Goal: Task Accomplishment & Management: Complete application form

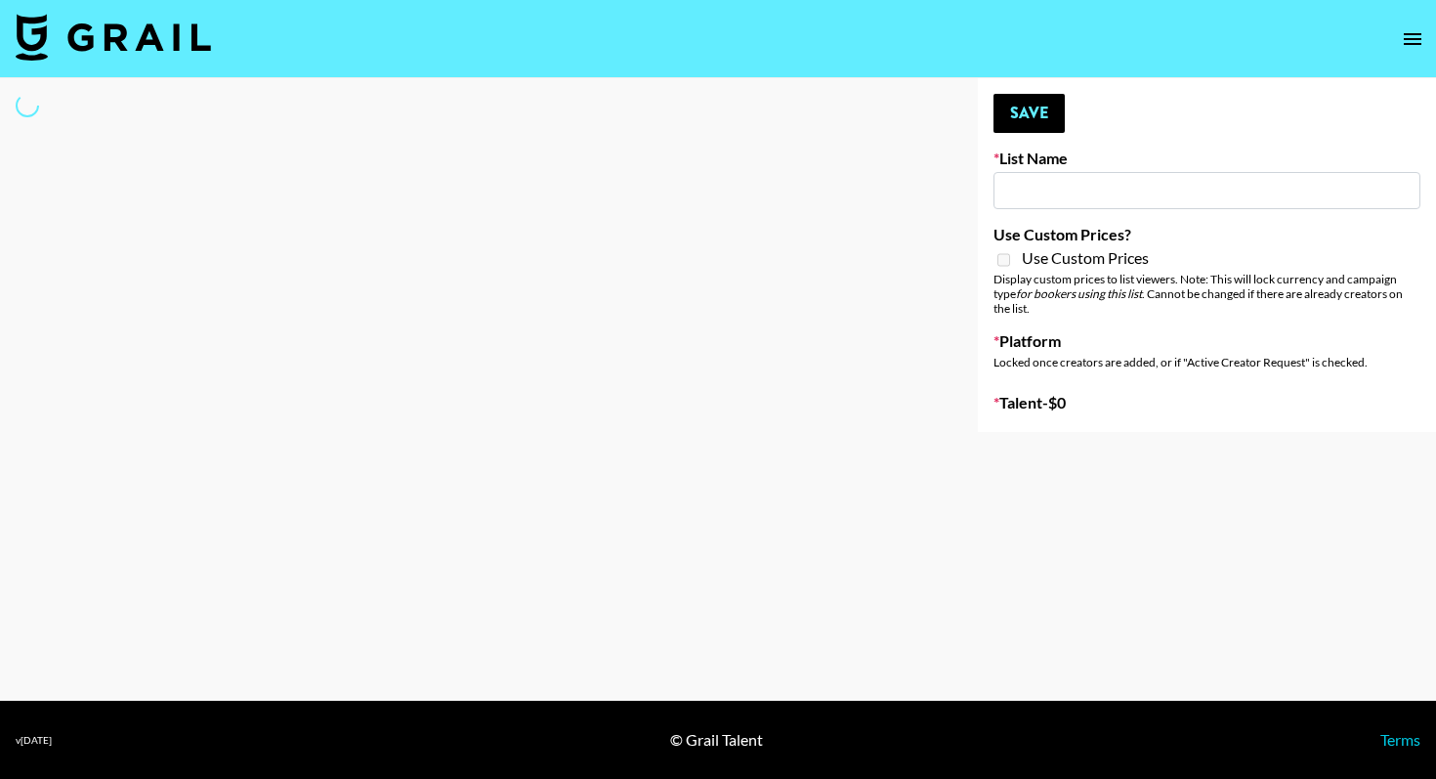
type input "Deebaby Song Promo"
select select "Song"
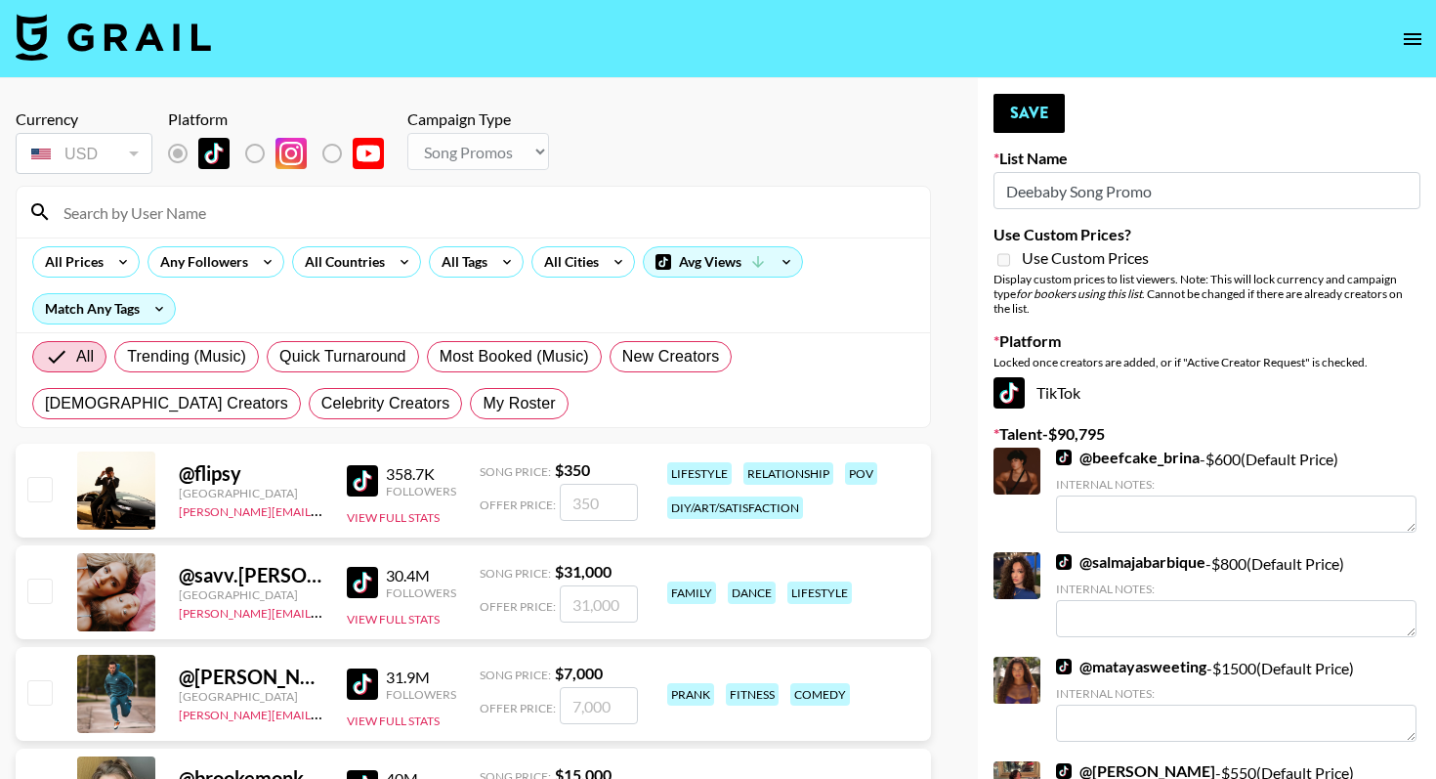
click at [274, 207] on input at bounding box center [485, 211] width 867 height 31
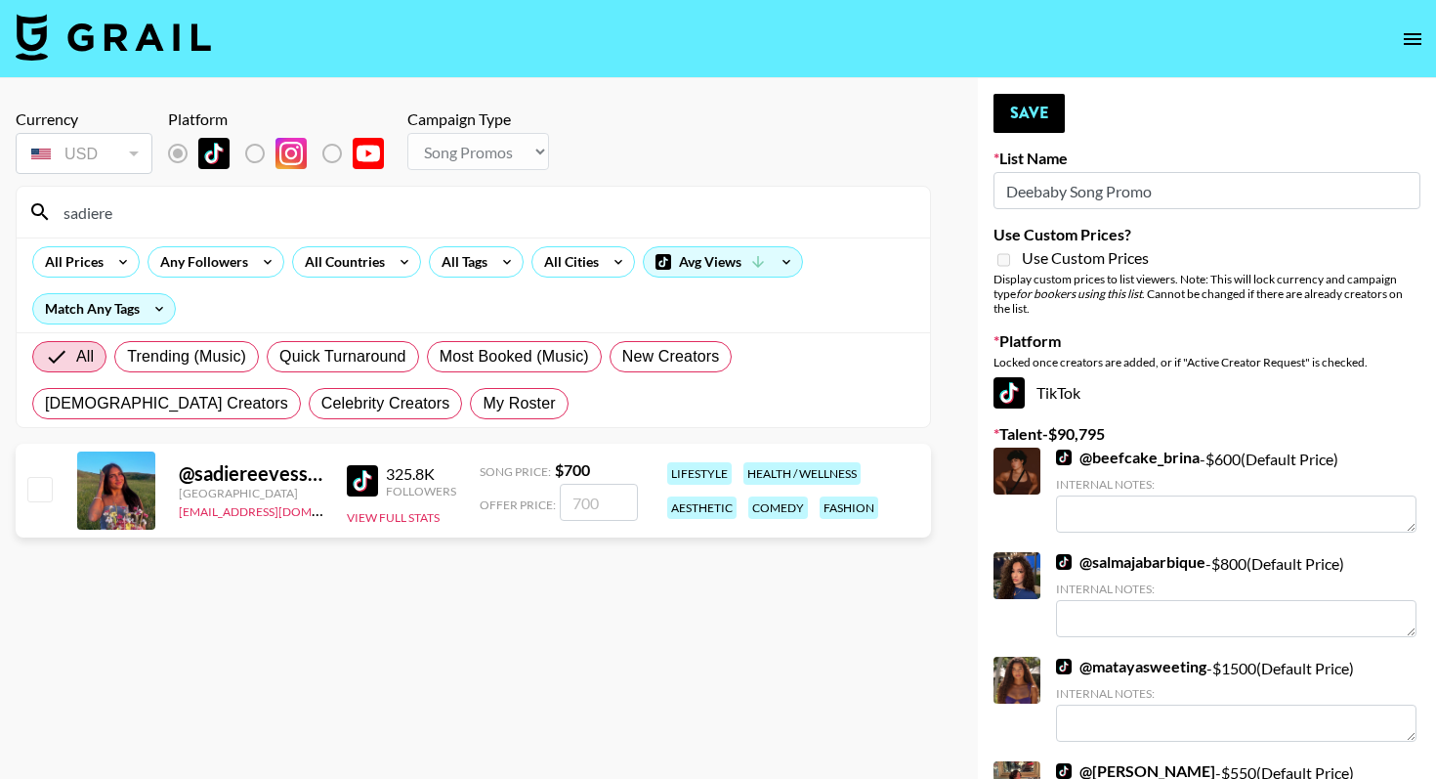
type input "sadiere"
click at [45, 493] on input "checkbox" at bounding box center [38, 488] width 23 height 23
checkbox input "true"
type input "700"
click at [1027, 122] on button "Save" at bounding box center [1029, 113] width 71 height 39
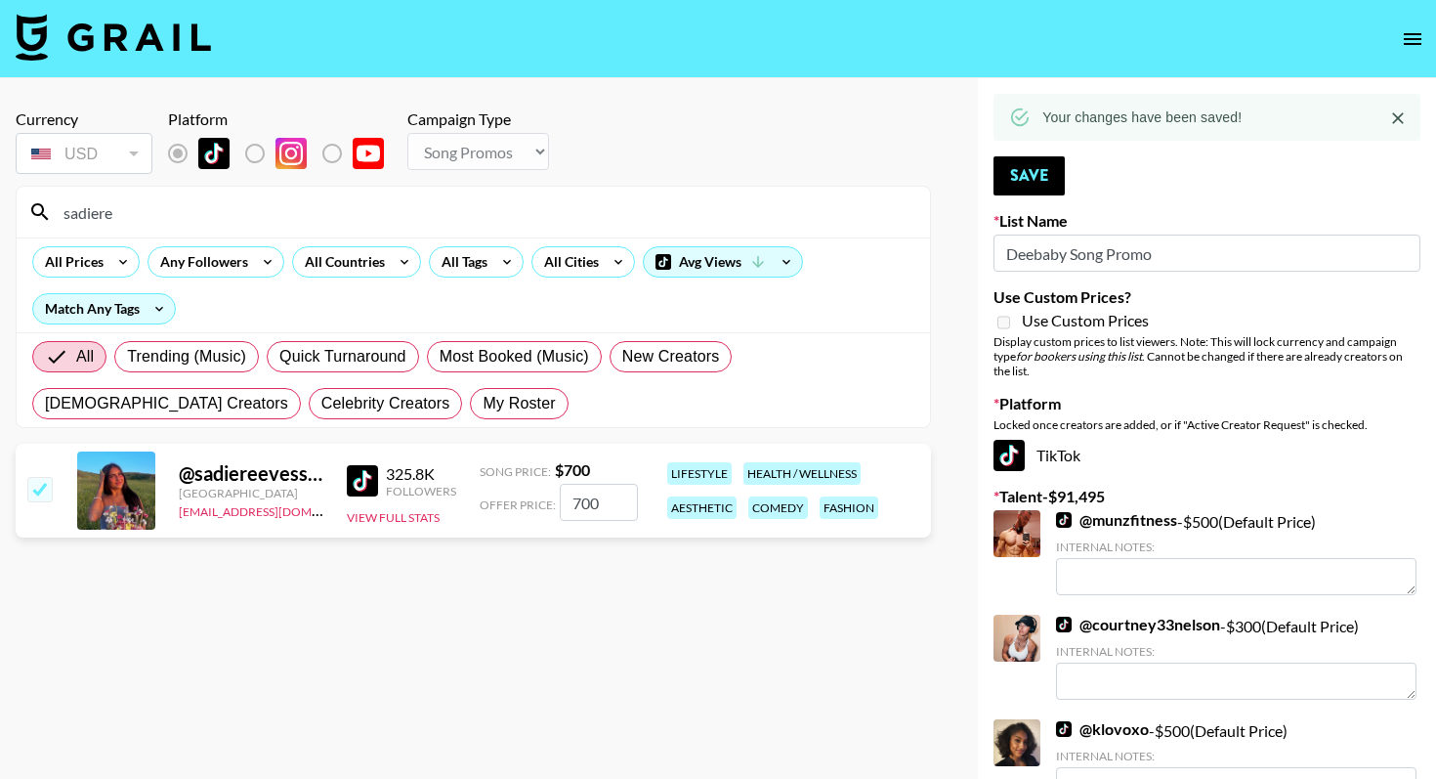
drag, startPoint x: 151, startPoint y: 216, endPoint x: 0, endPoint y: 216, distance: 151.4
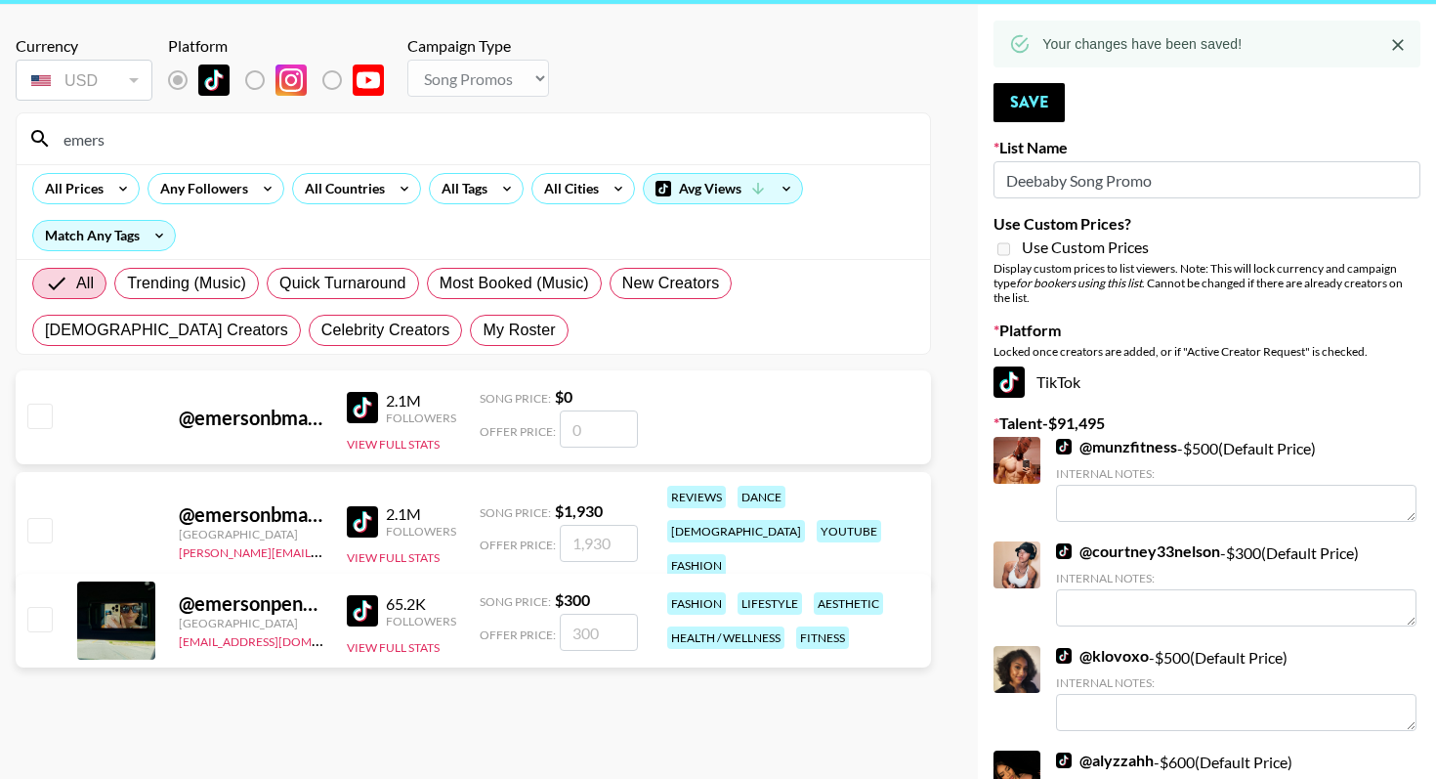
scroll to position [162, 0]
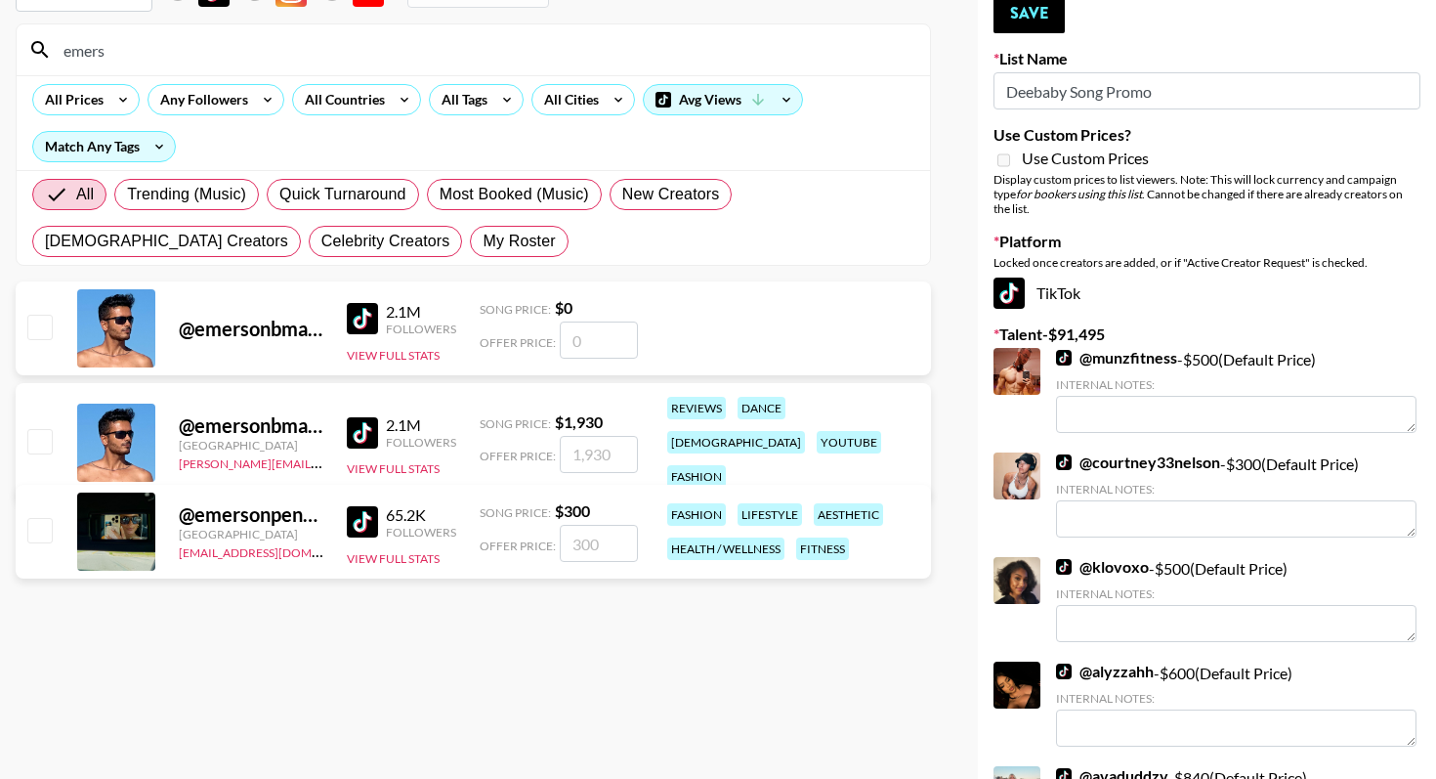
type input "emers"
click at [40, 532] on input "checkbox" at bounding box center [38, 529] width 23 height 23
checkbox input "true"
type input "300"
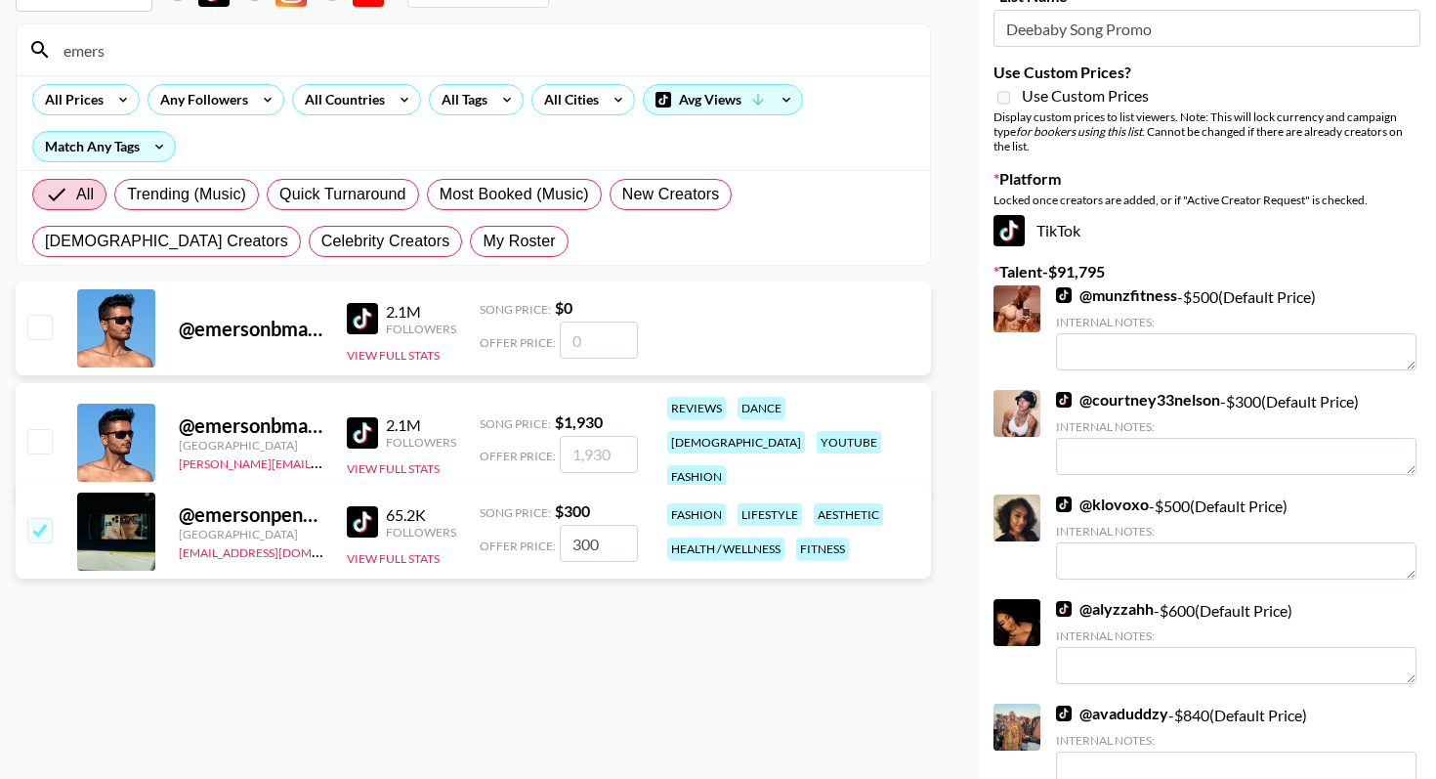
scroll to position [0, 0]
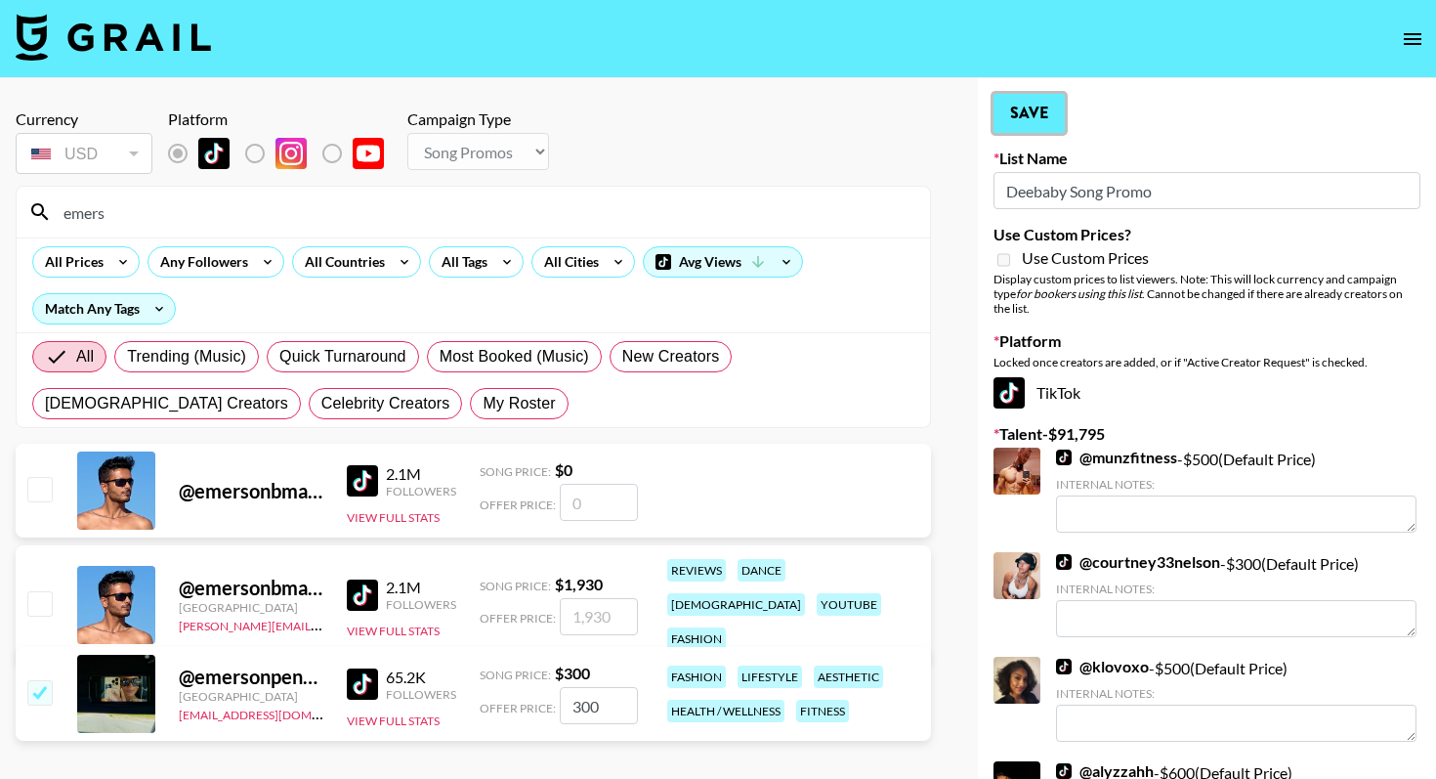
click at [1011, 106] on button "Save" at bounding box center [1029, 113] width 71 height 39
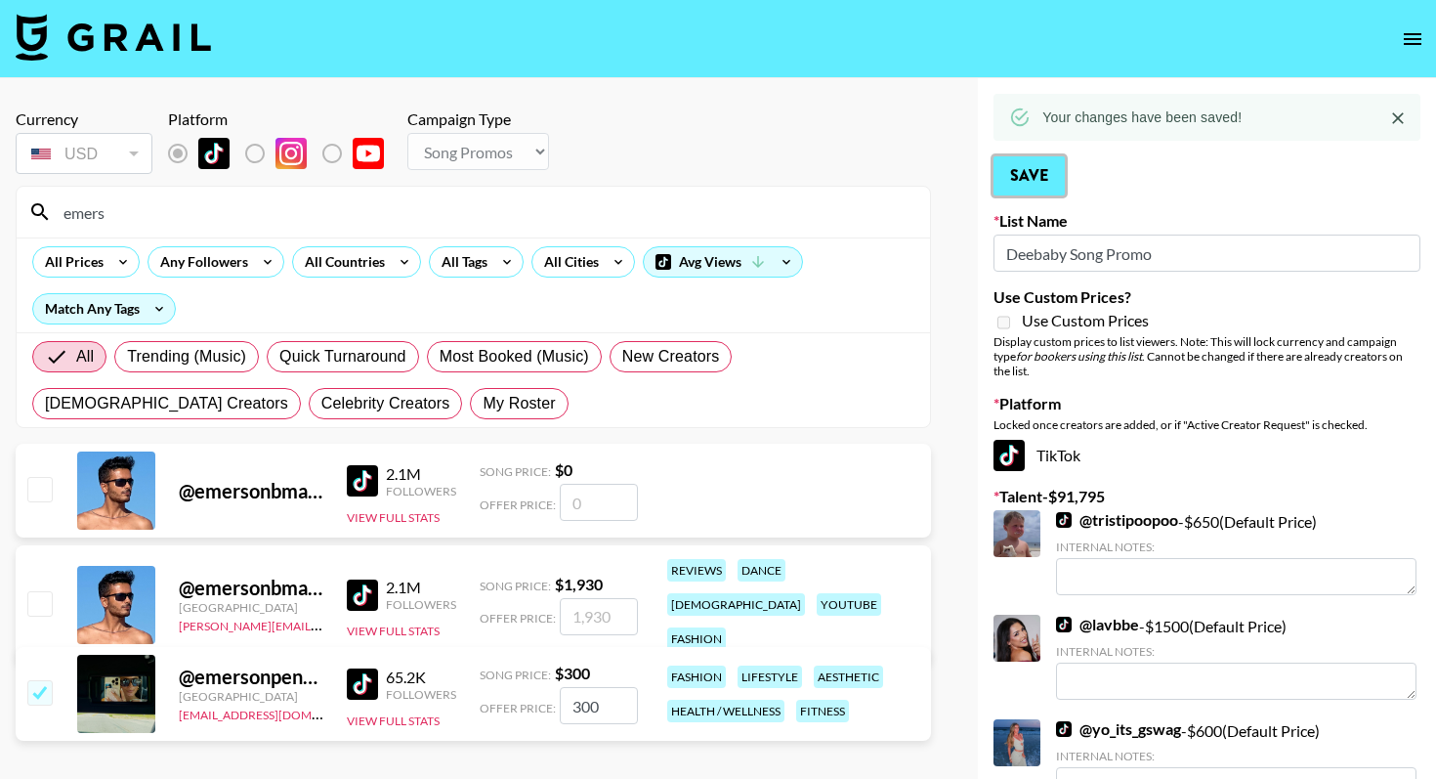
click at [1022, 185] on button "Save" at bounding box center [1029, 175] width 71 height 39
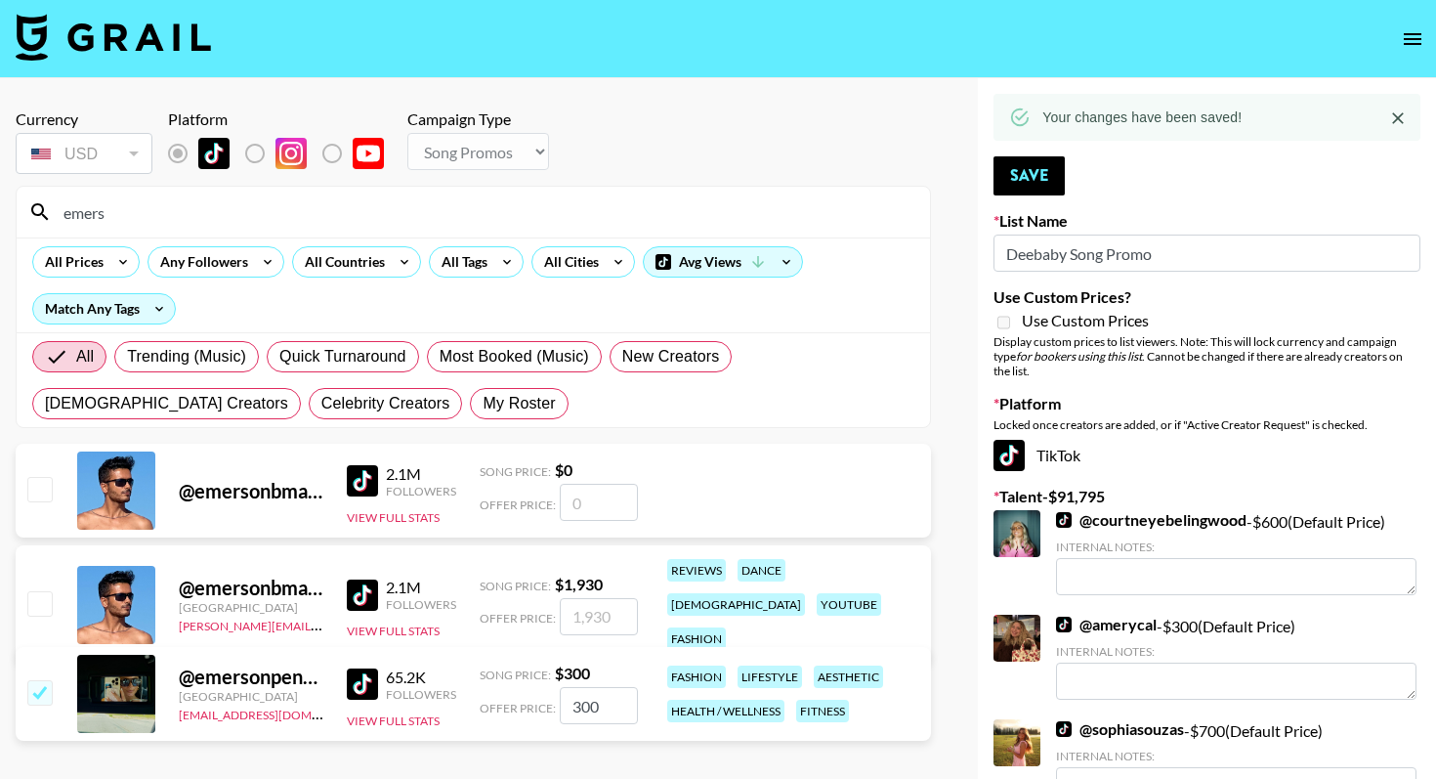
drag, startPoint x: 139, startPoint y: 212, endPoint x: 6, endPoint y: 193, distance: 134.2
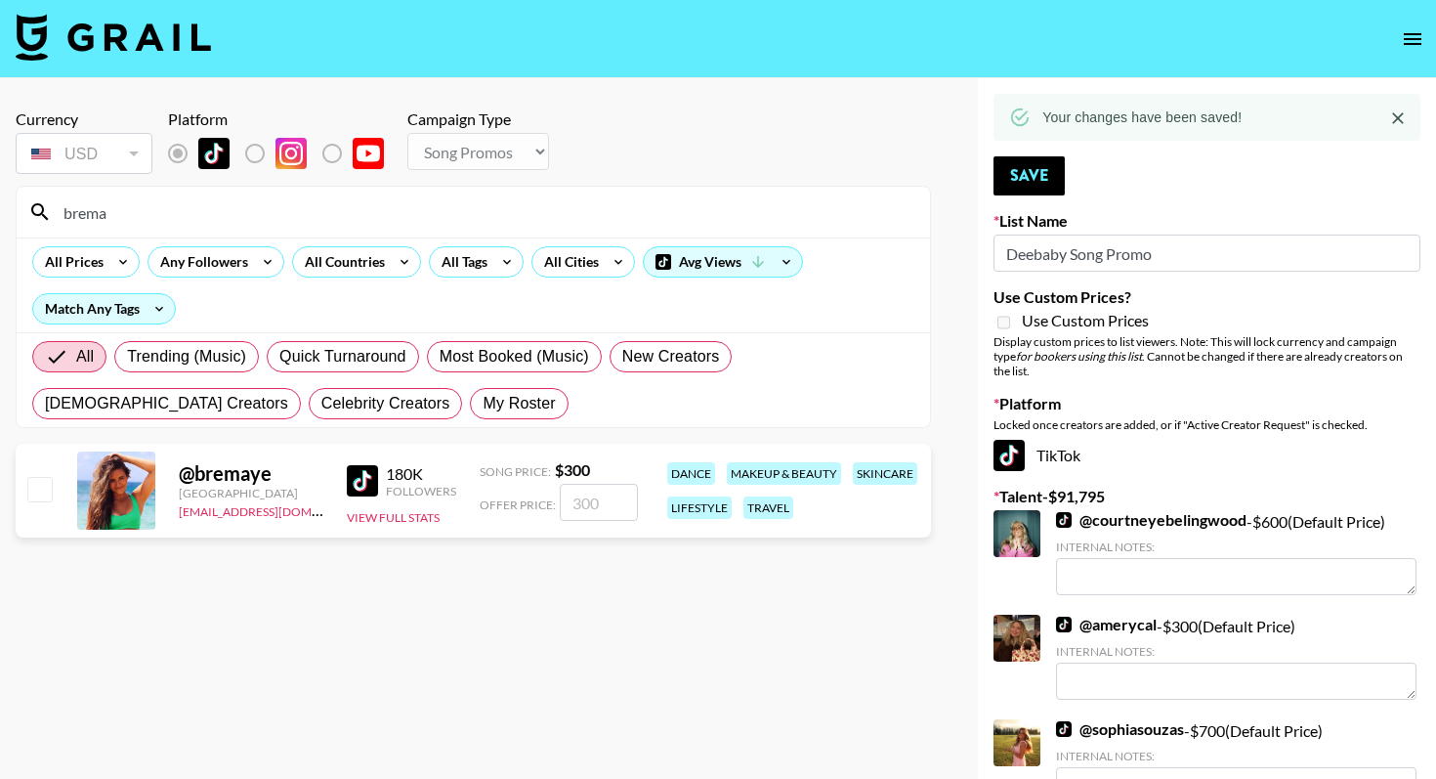
type input "brema"
click at [42, 486] on input "checkbox" at bounding box center [38, 488] width 23 height 23
checkbox input "true"
type input "300"
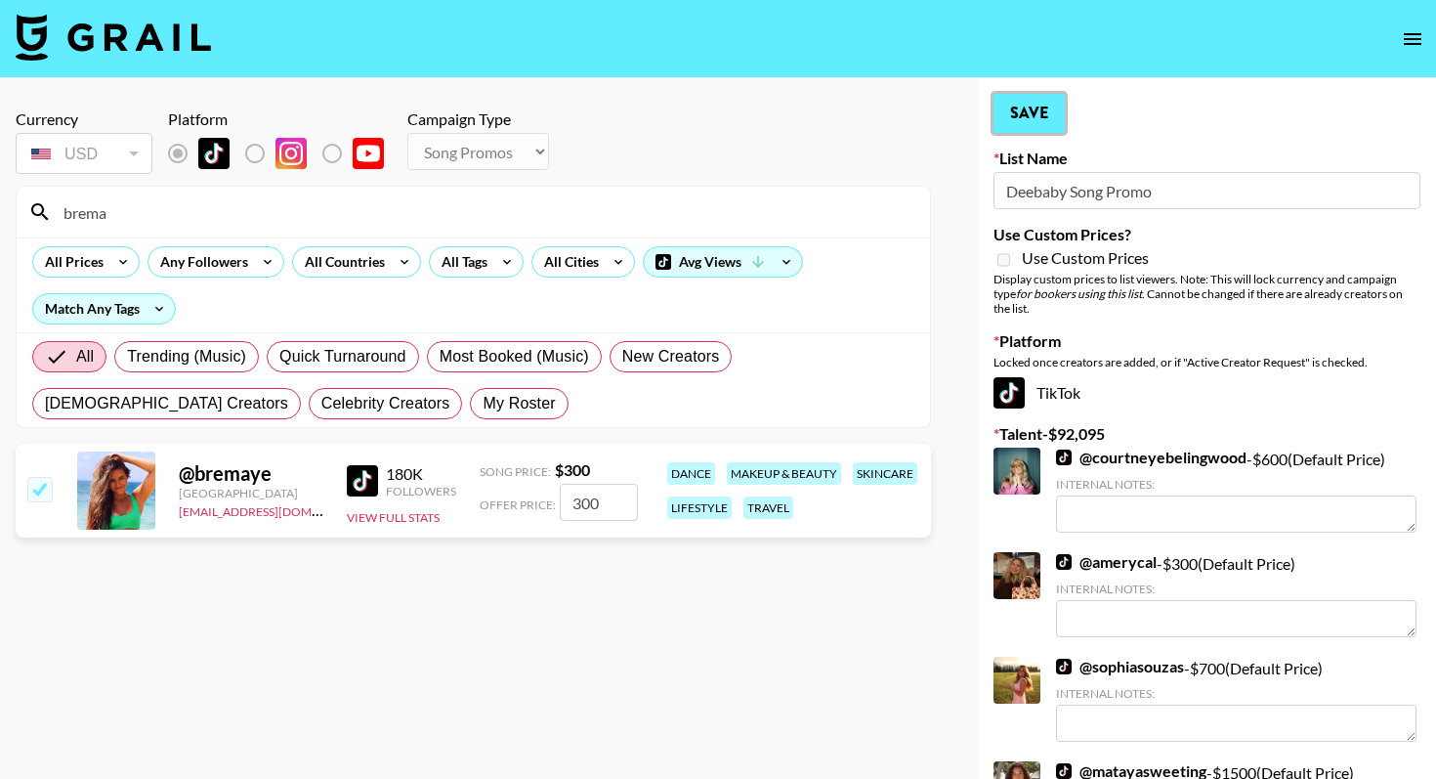
click at [1062, 108] on button "Save" at bounding box center [1029, 113] width 71 height 39
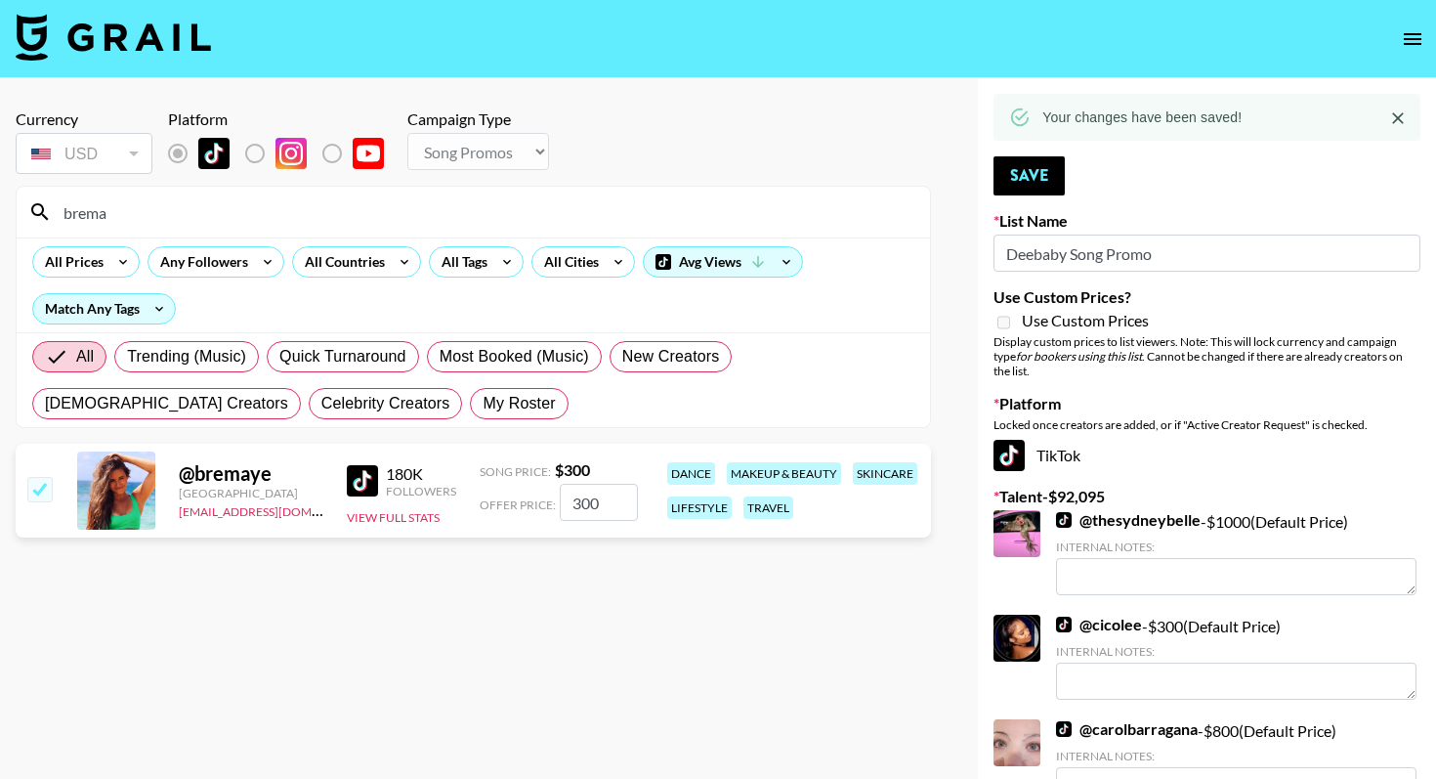
drag, startPoint x: 205, startPoint y: 210, endPoint x: 7, endPoint y: 220, distance: 198.6
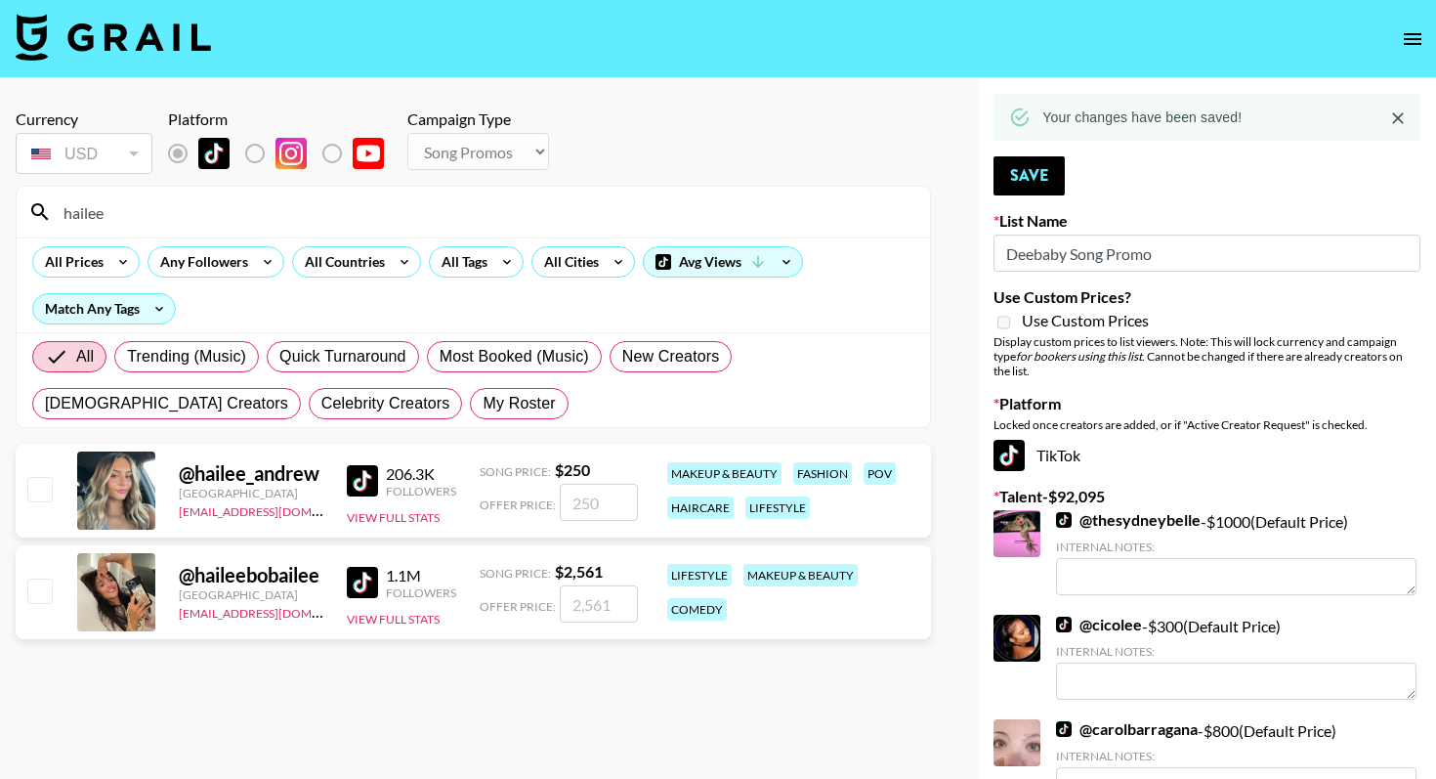
type input "hailee"
click at [48, 490] on input "checkbox" at bounding box center [38, 488] width 23 height 23
checkbox input "true"
type input "250"
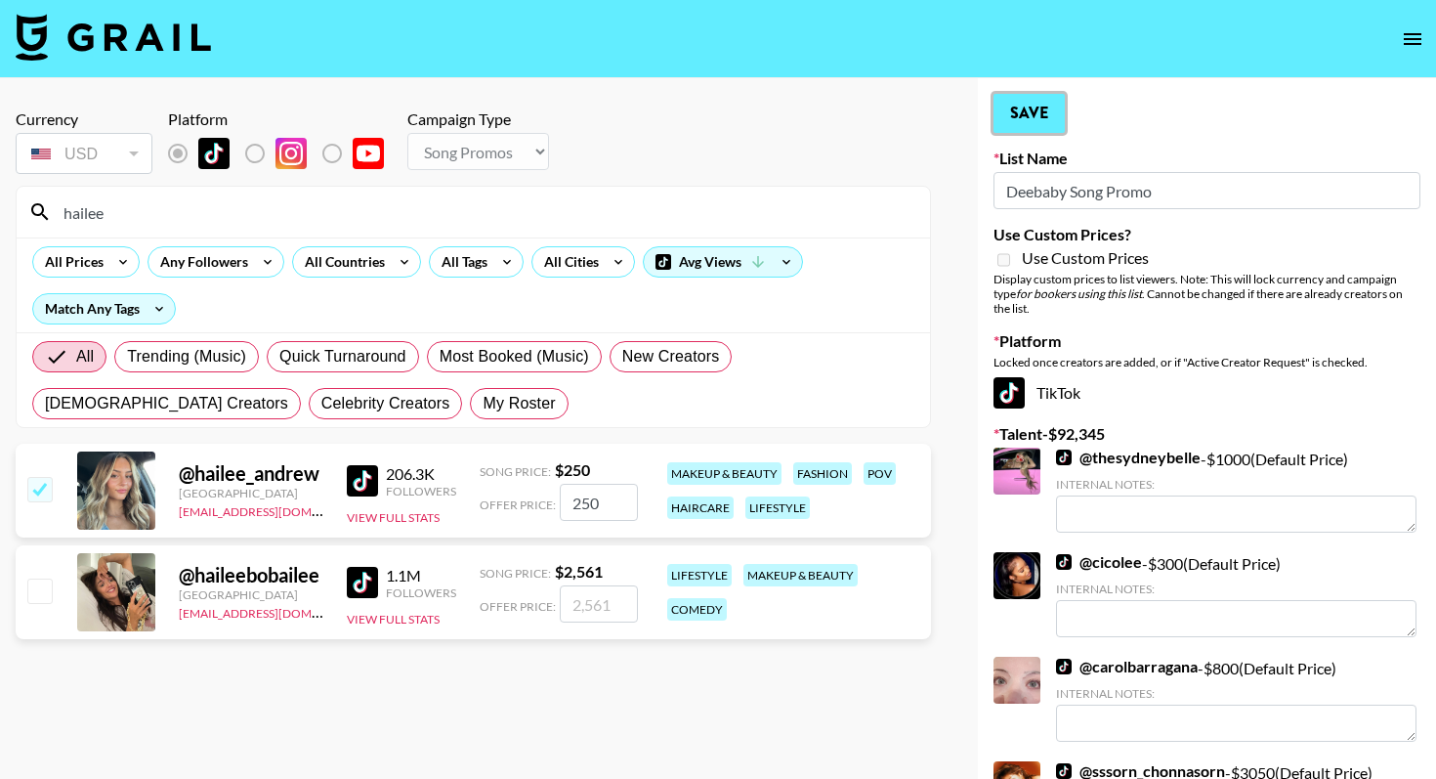
click at [1035, 119] on button "Save" at bounding box center [1029, 113] width 71 height 39
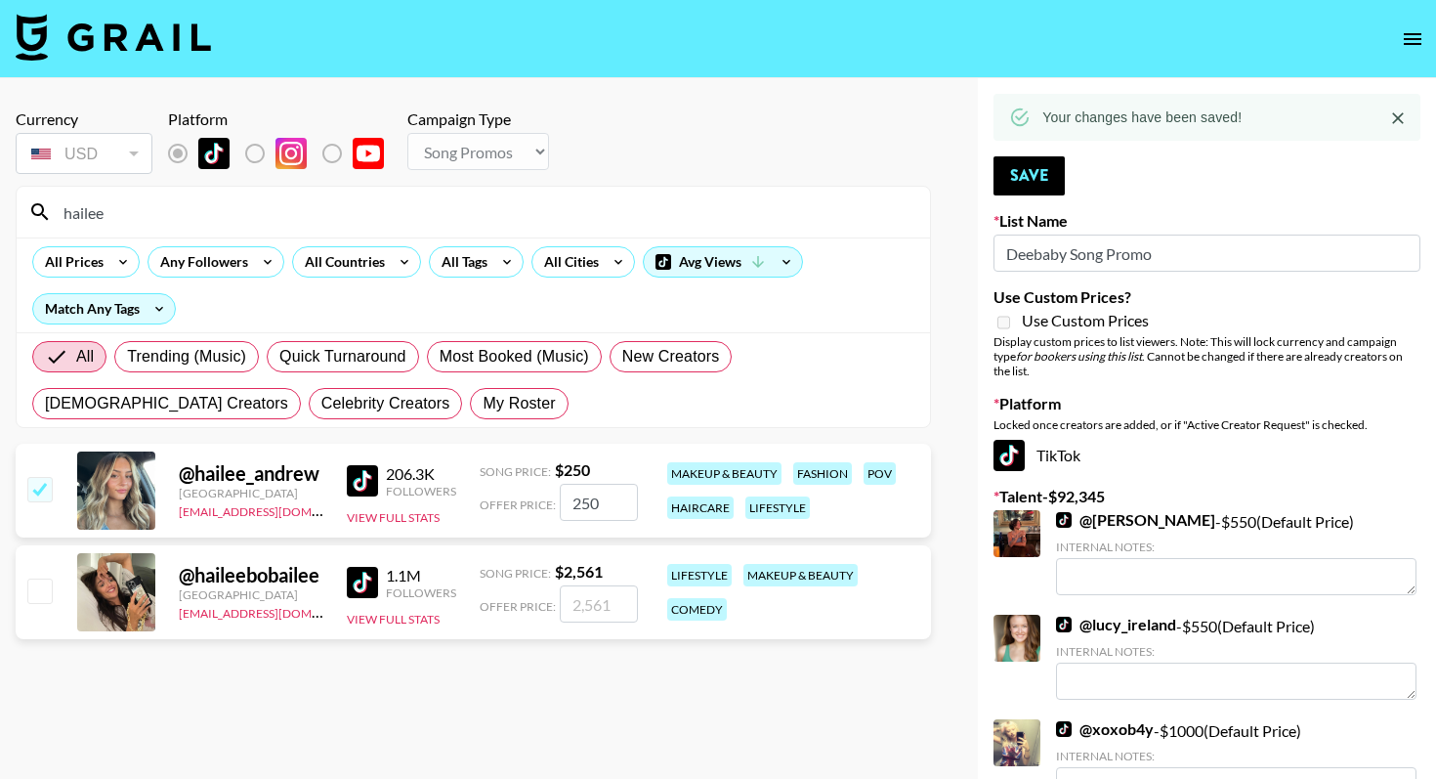
drag, startPoint x: 252, startPoint y: 210, endPoint x: 9, endPoint y: 219, distance: 243.4
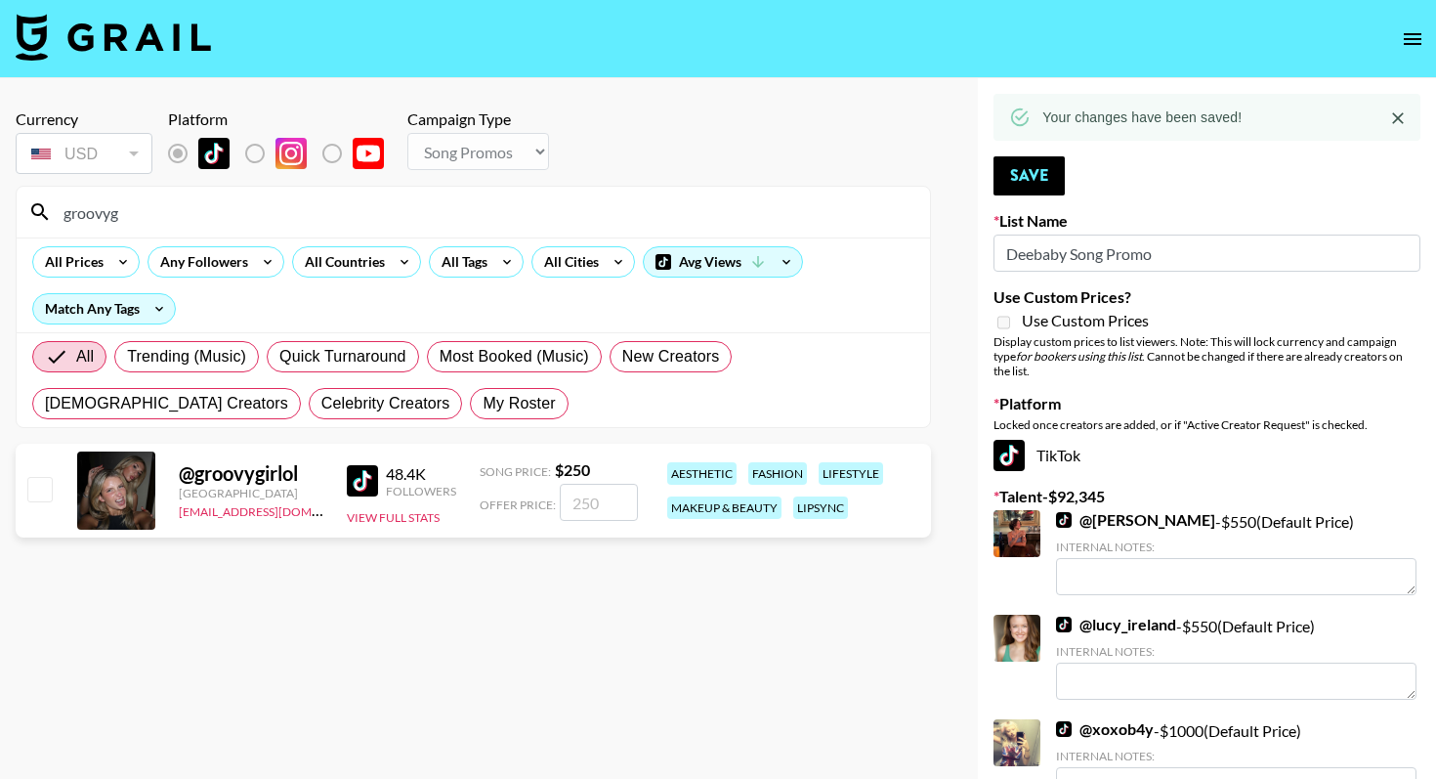
type input "groovyg"
click at [41, 496] on input "checkbox" at bounding box center [38, 488] width 23 height 23
checkbox input "true"
type input "250"
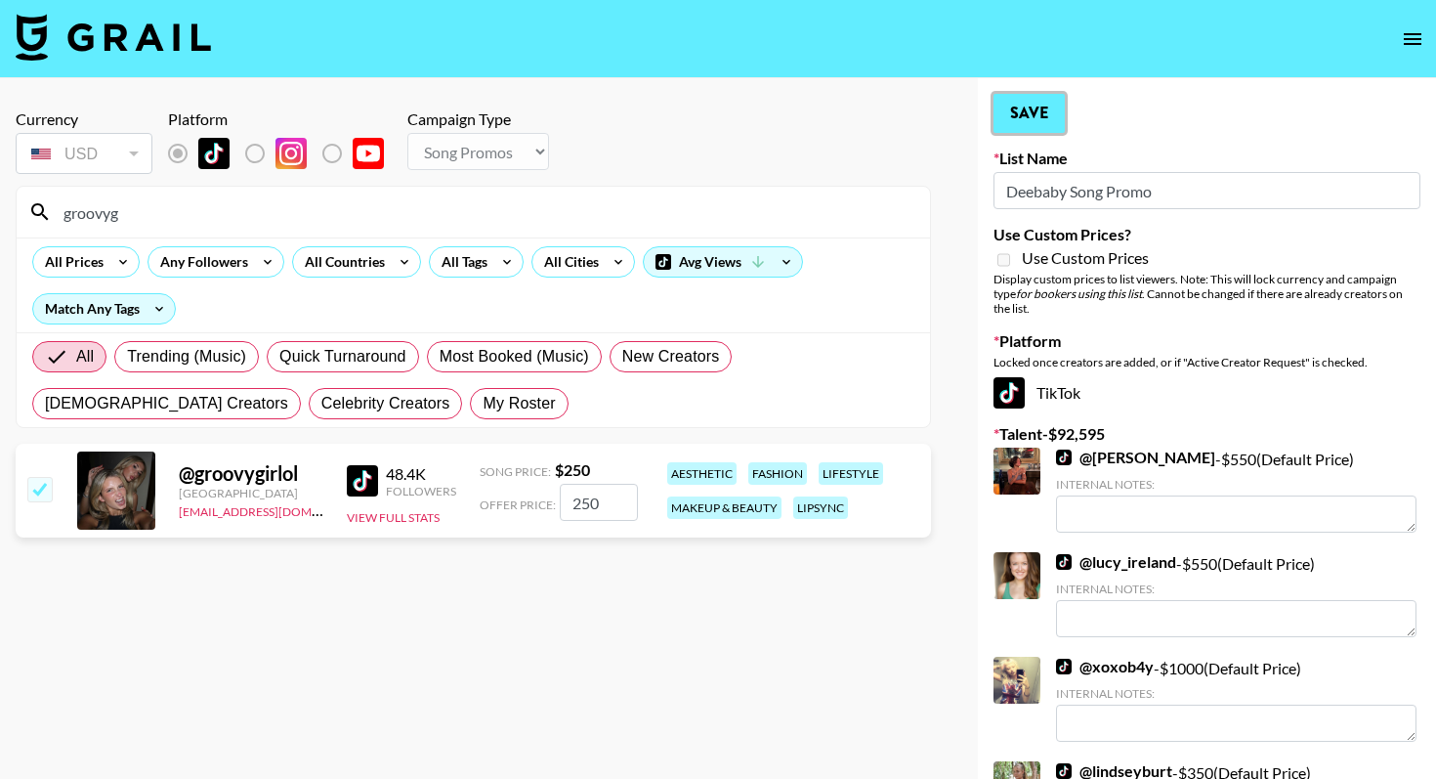
click at [1028, 123] on button "Save" at bounding box center [1029, 113] width 71 height 39
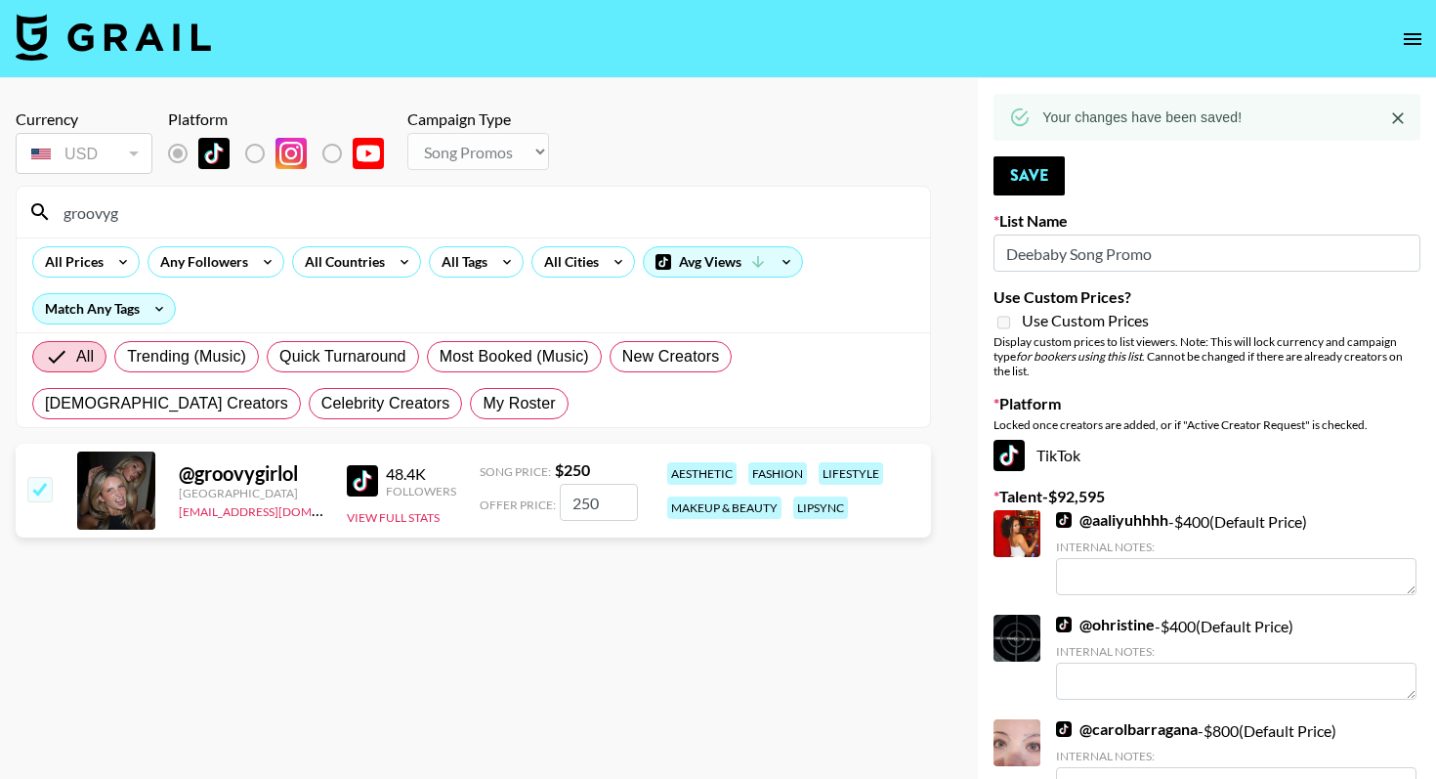
drag, startPoint x: 166, startPoint y: 226, endPoint x: 12, endPoint y: 231, distance: 154.5
drag, startPoint x: 137, startPoint y: 209, endPoint x: 3, endPoint y: 188, distance: 135.6
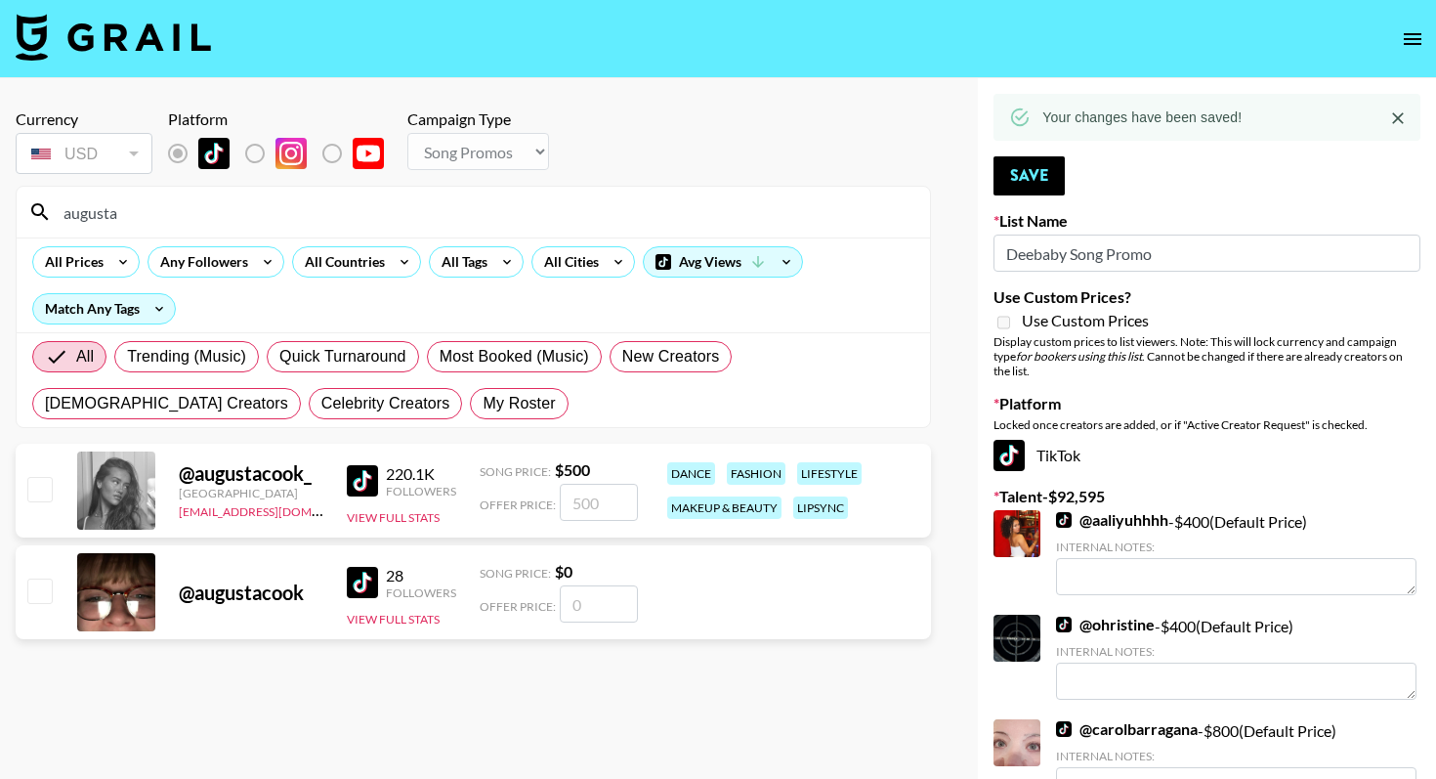
type input "augusta"
click at [34, 481] on input "checkbox" at bounding box center [38, 488] width 23 height 23
checkbox input "true"
type input "500"
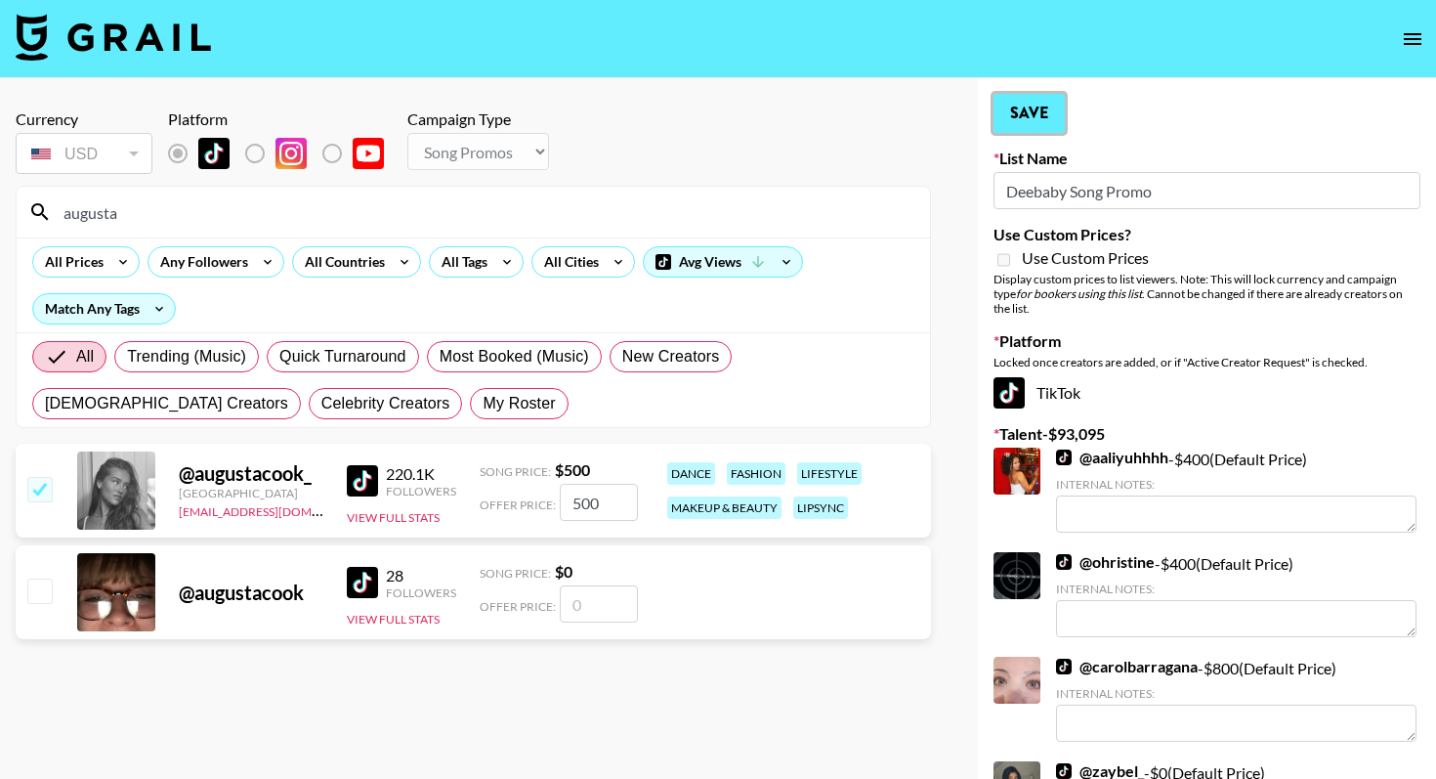
click at [1038, 111] on button "Save" at bounding box center [1029, 113] width 71 height 39
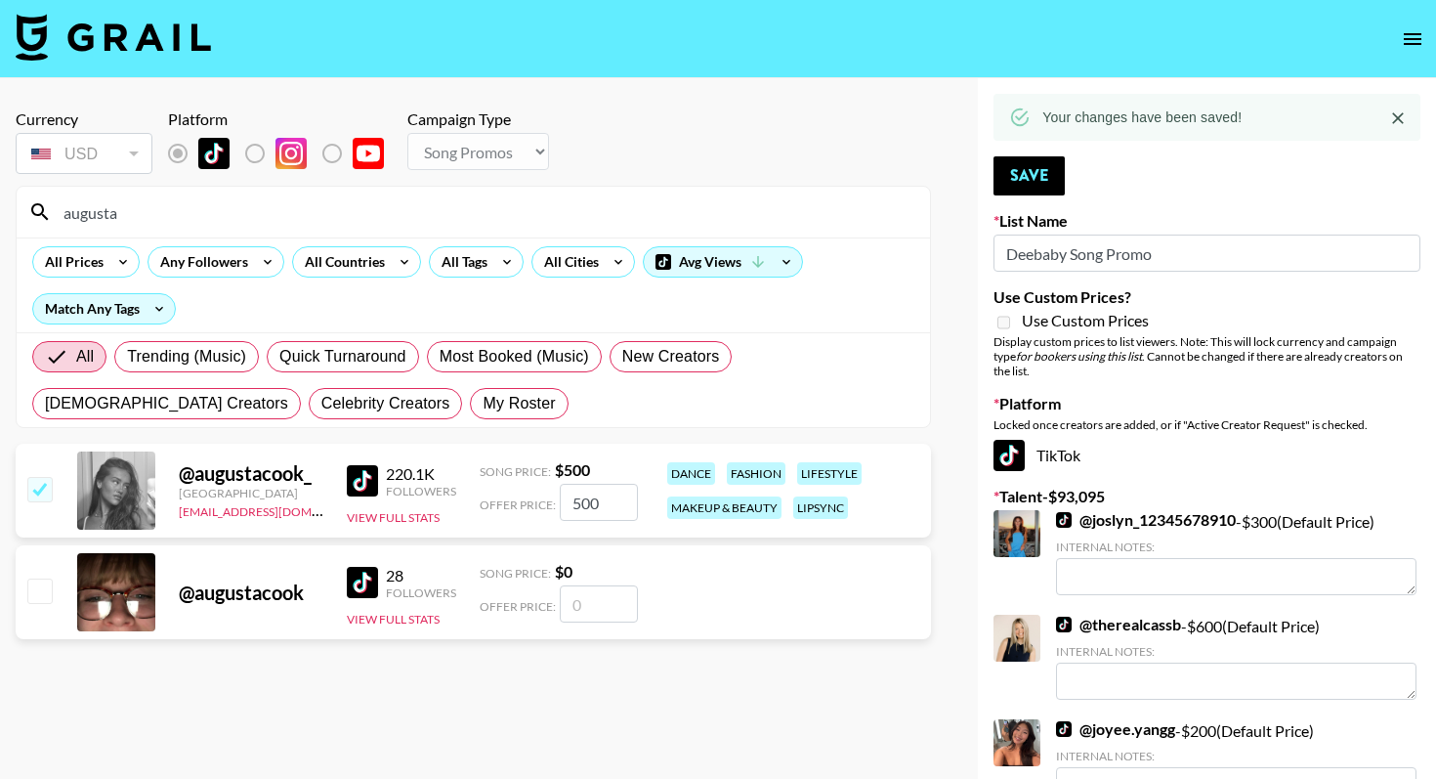
drag, startPoint x: 156, startPoint y: 219, endPoint x: 0, endPoint y: 201, distance: 157.3
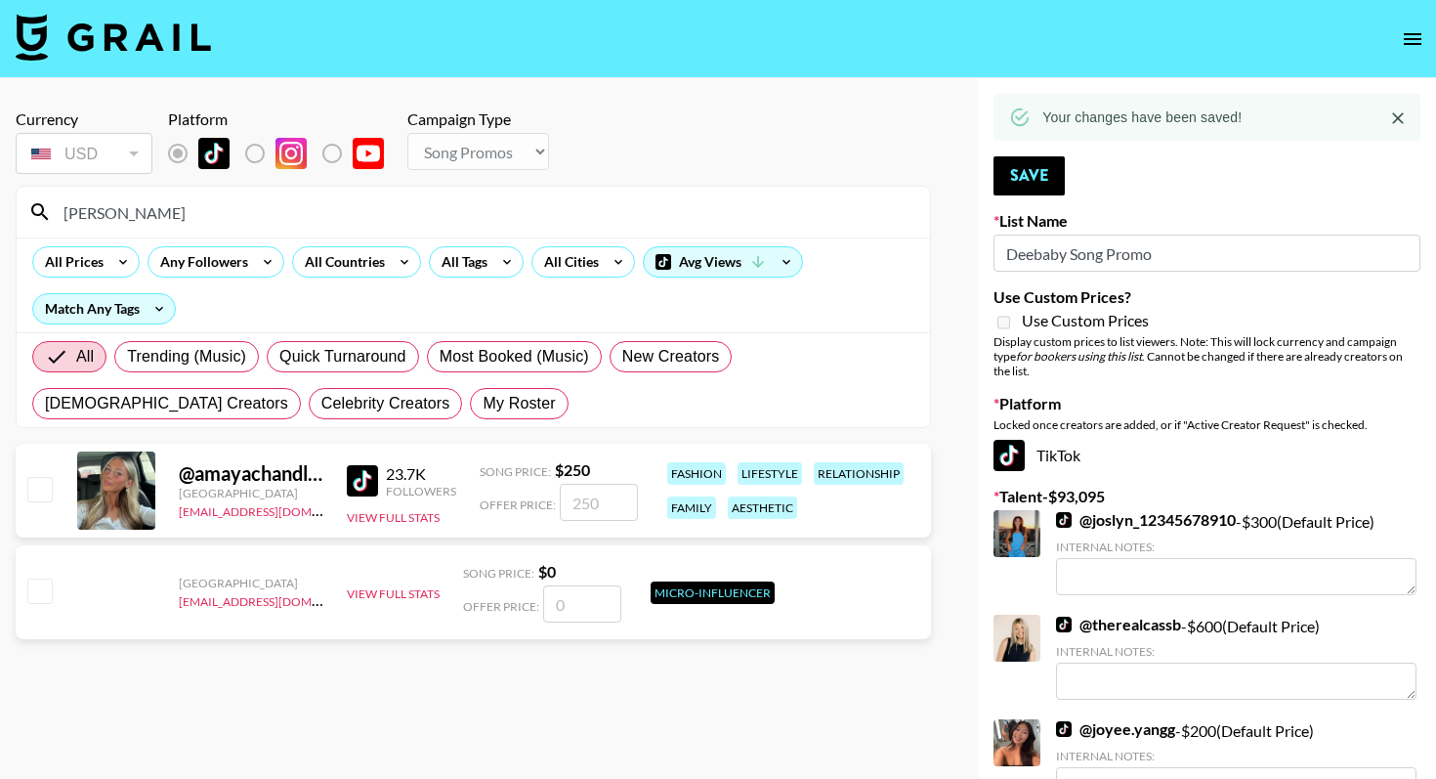
type input "amaya"
click at [51, 488] on input "checkbox" at bounding box center [38, 488] width 23 height 23
checkbox input "true"
type input "250"
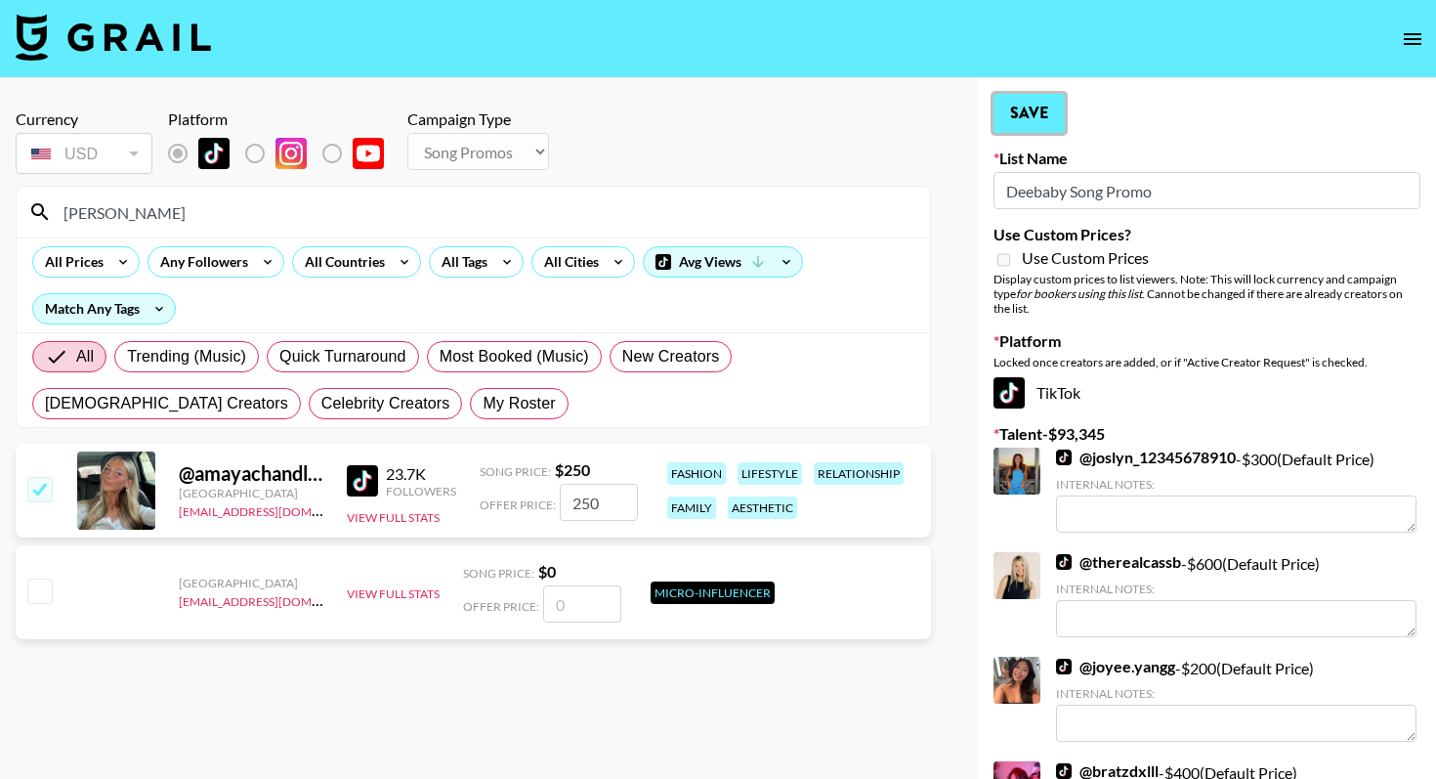
click at [1061, 114] on button "Save" at bounding box center [1029, 113] width 71 height 39
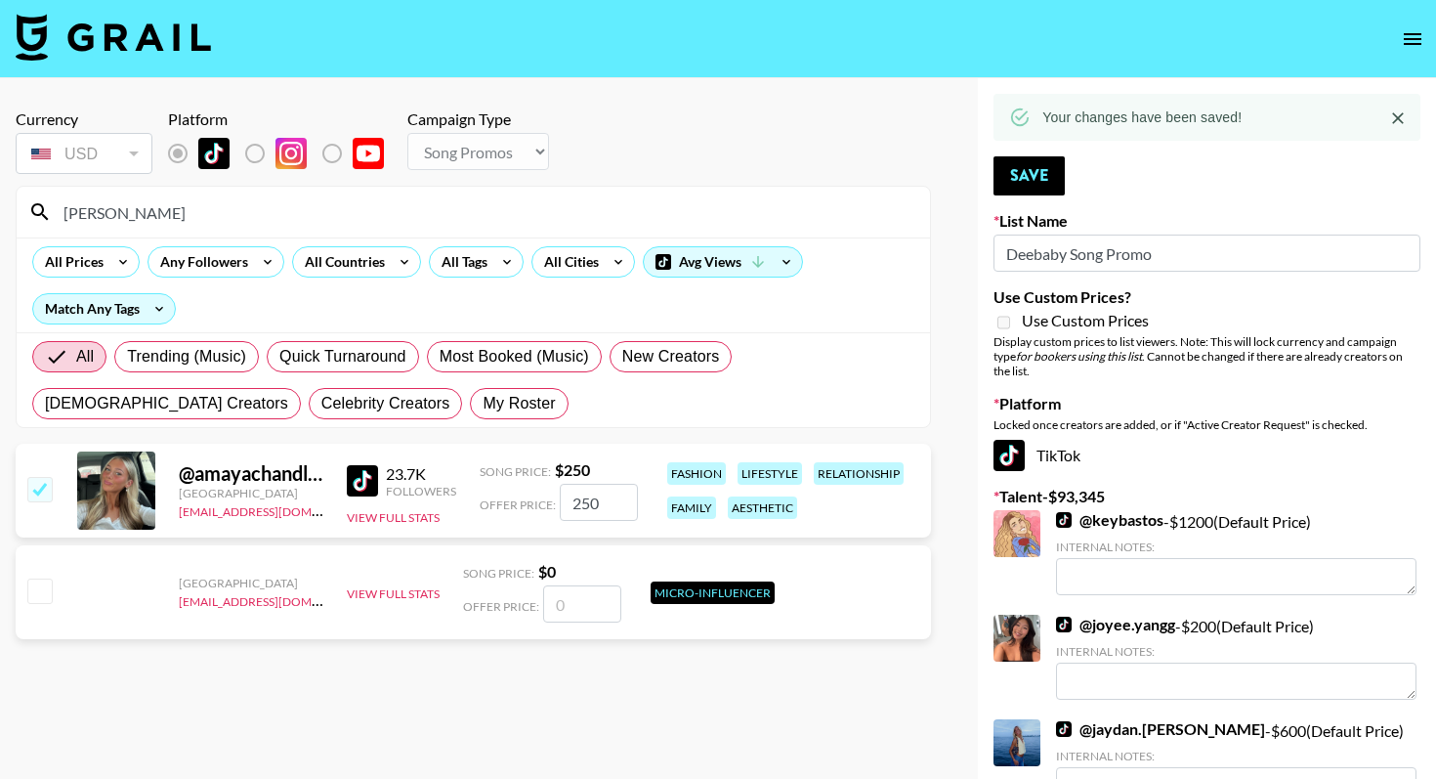
drag, startPoint x: 119, startPoint y: 215, endPoint x: 24, endPoint y: 201, distance: 95.8
click at [25, 201] on div "amaya" at bounding box center [474, 212] width 914 height 51
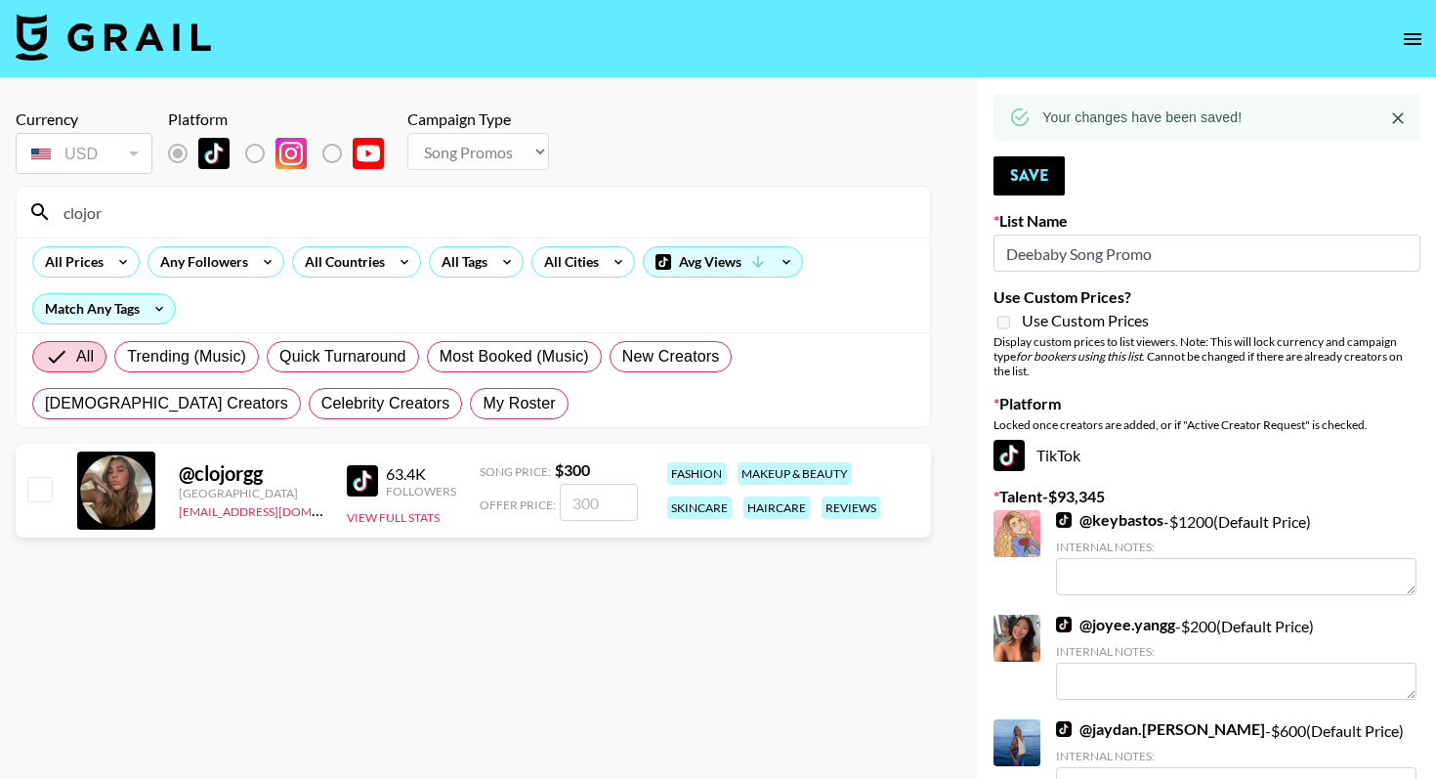
type input "clojor"
click at [44, 496] on input "checkbox" at bounding box center [38, 488] width 23 height 23
checkbox input "true"
type input "300"
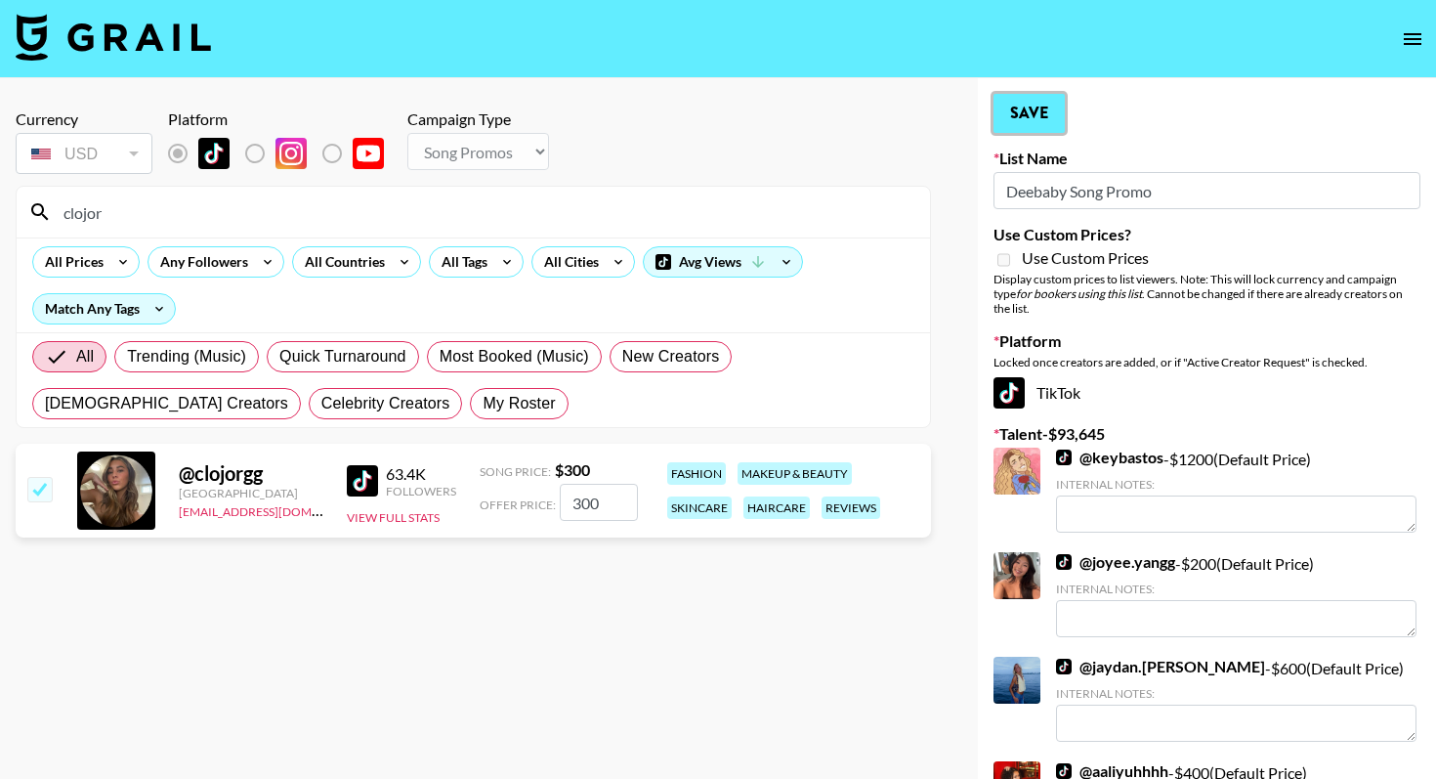
click at [1043, 120] on button "Save" at bounding box center [1029, 113] width 71 height 39
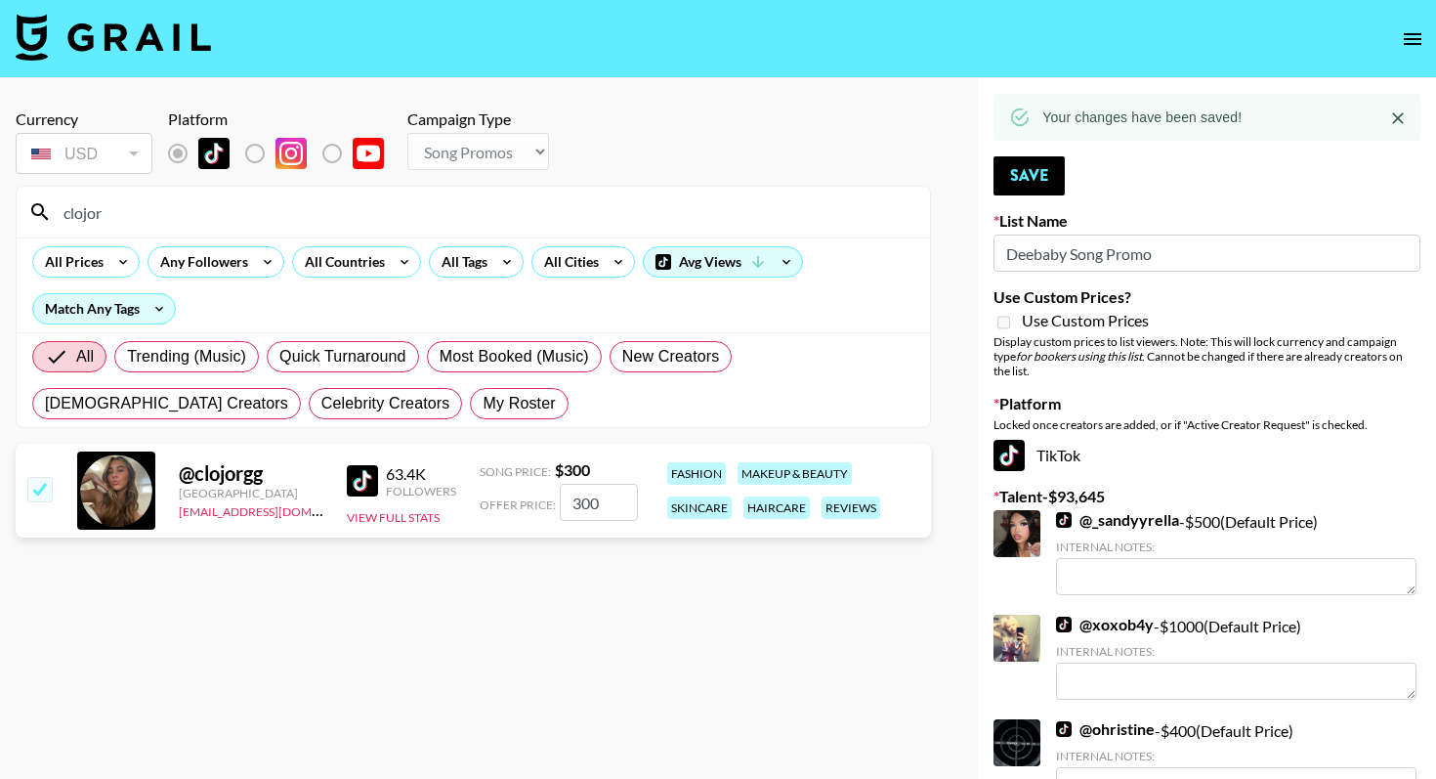
drag, startPoint x: 136, startPoint y: 219, endPoint x: 0, endPoint y: 216, distance: 135.8
type input "e"
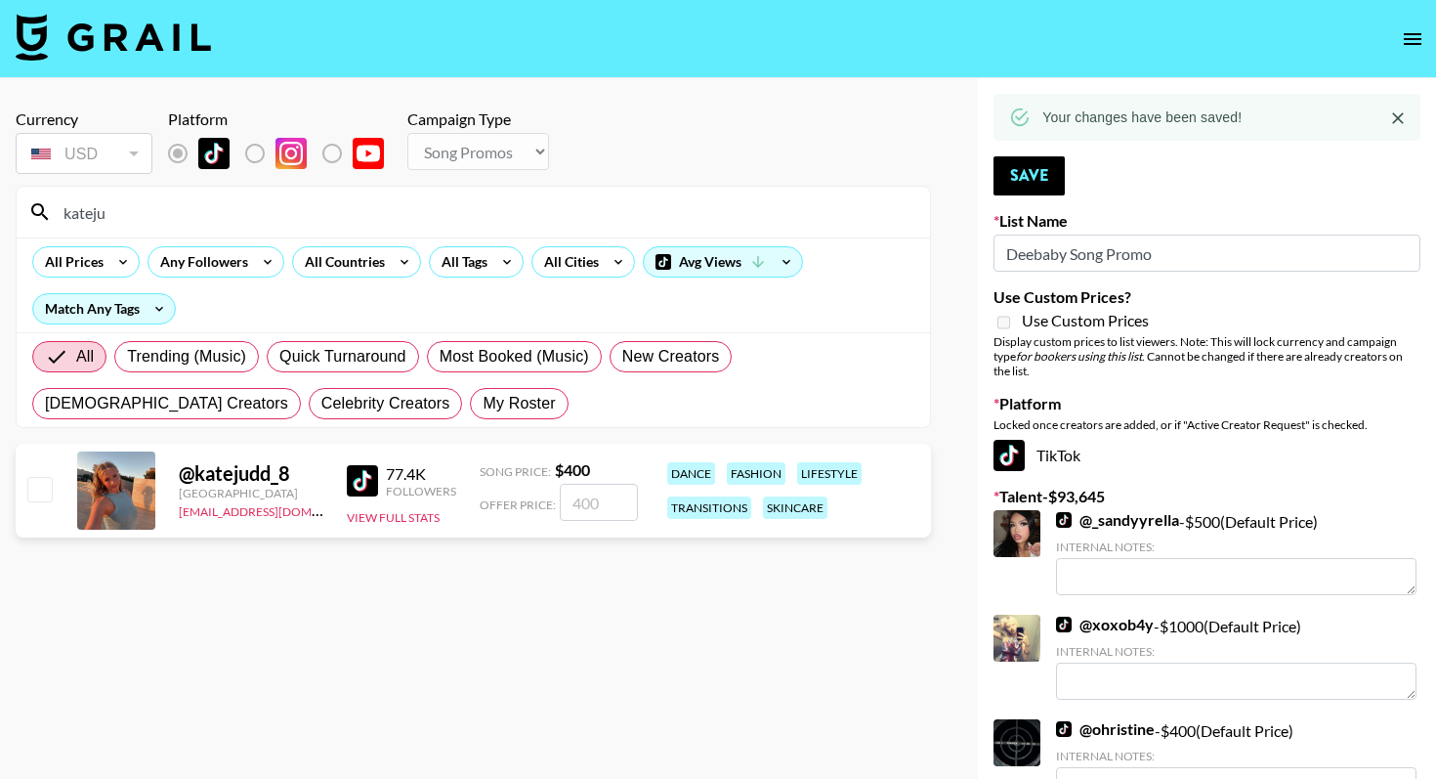
type input "kateju"
click at [38, 493] on input "checkbox" at bounding box center [38, 488] width 23 height 23
checkbox input "true"
type input "400"
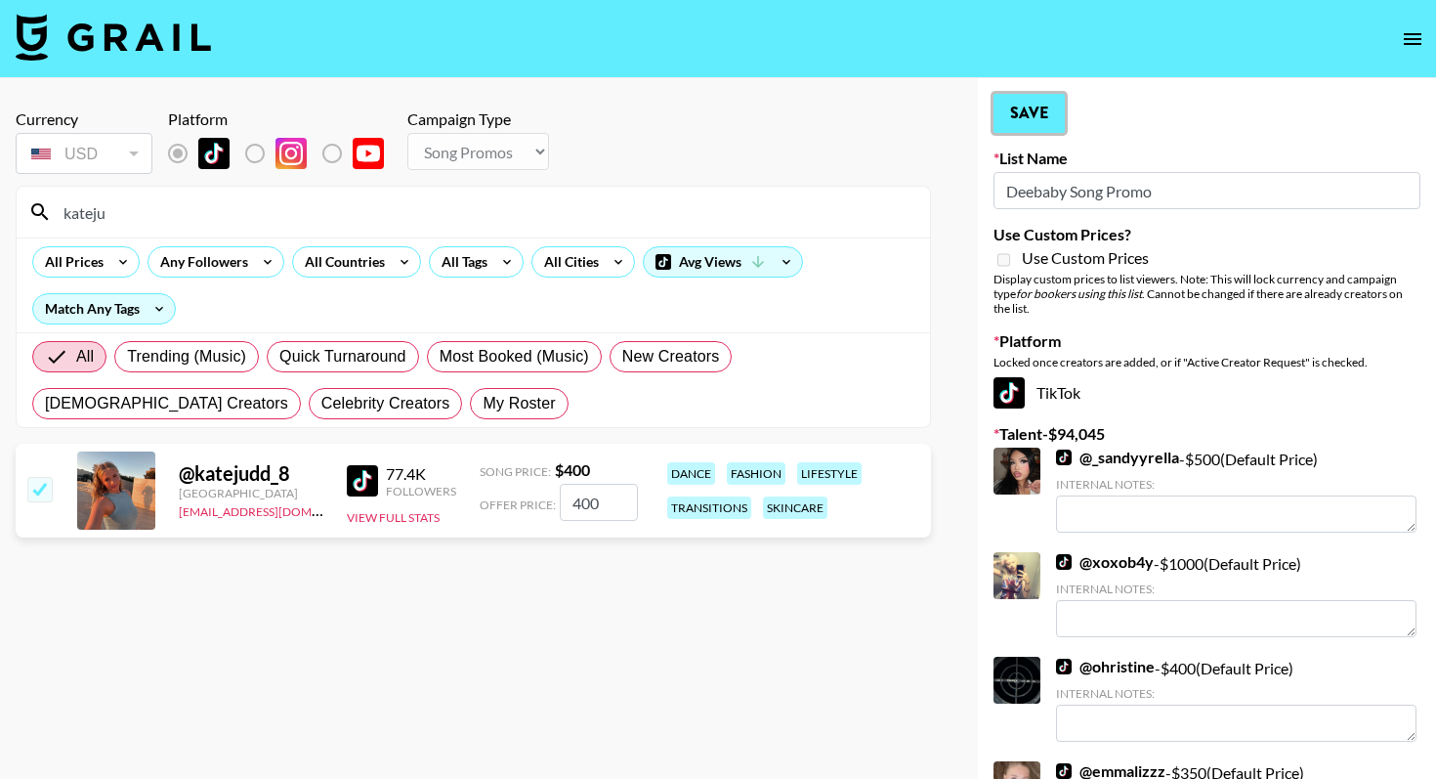
click at [1032, 109] on button "Save" at bounding box center [1029, 113] width 71 height 39
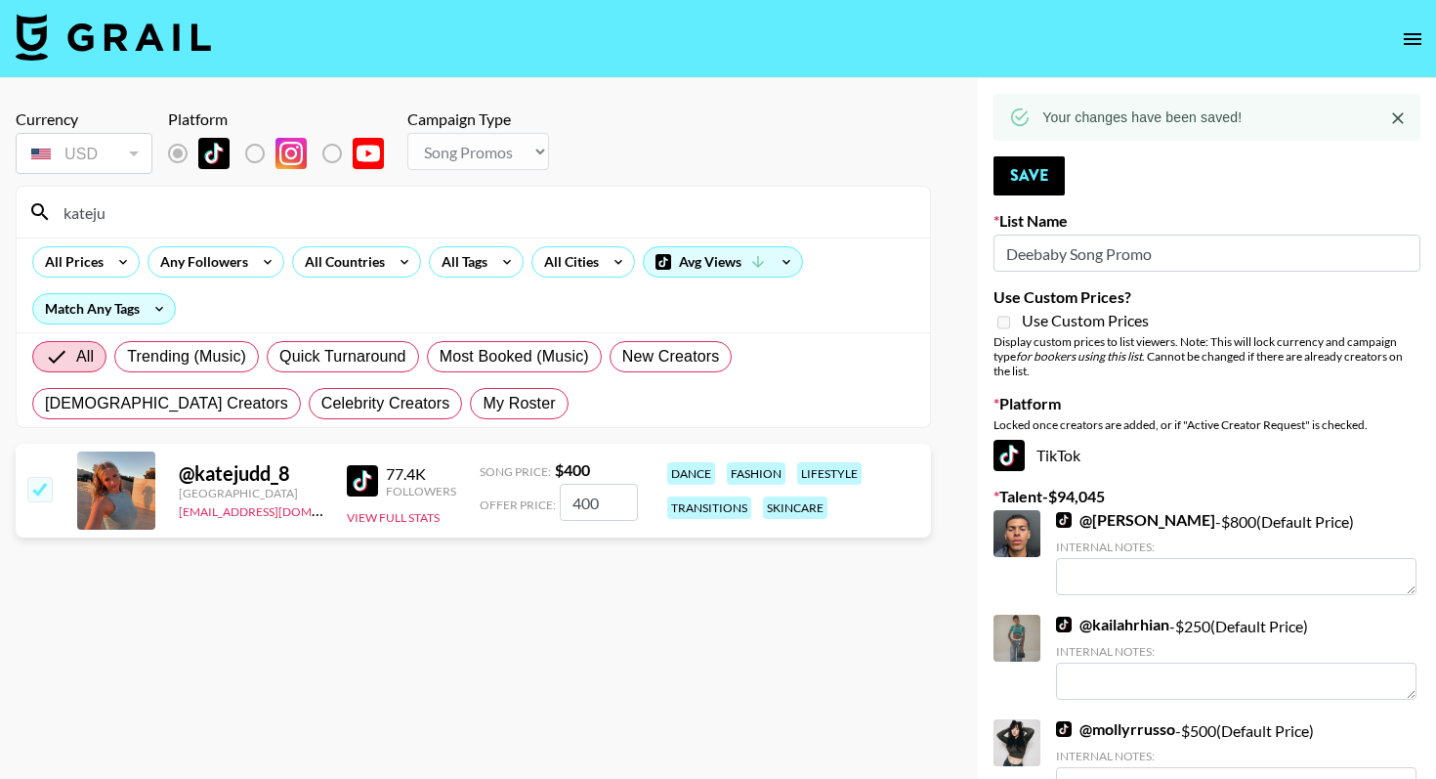
drag, startPoint x: 124, startPoint y: 209, endPoint x: 0, endPoint y: 192, distance: 125.3
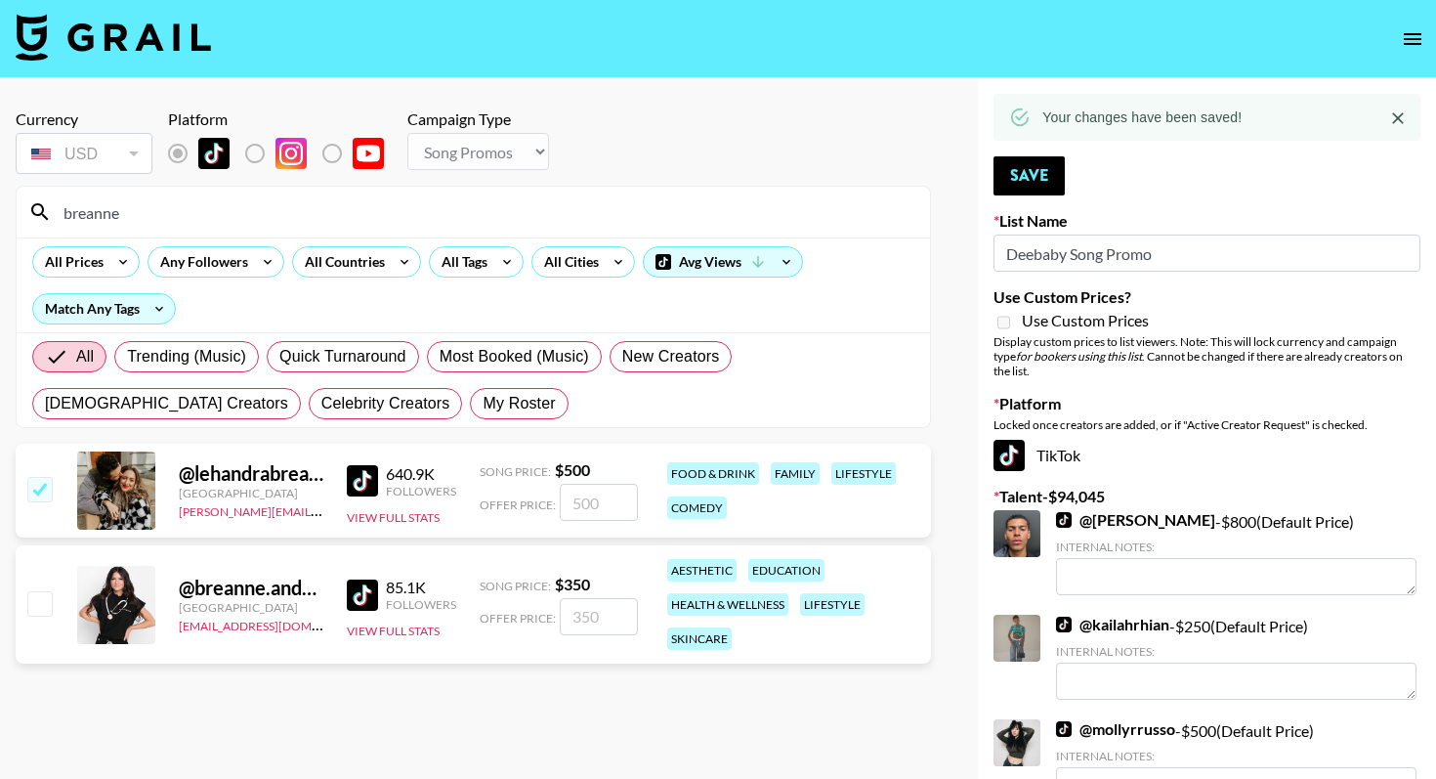
type input "breanne"
click at [44, 595] on input "checkbox" at bounding box center [38, 602] width 23 height 23
checkbox input "true"
type input "350"
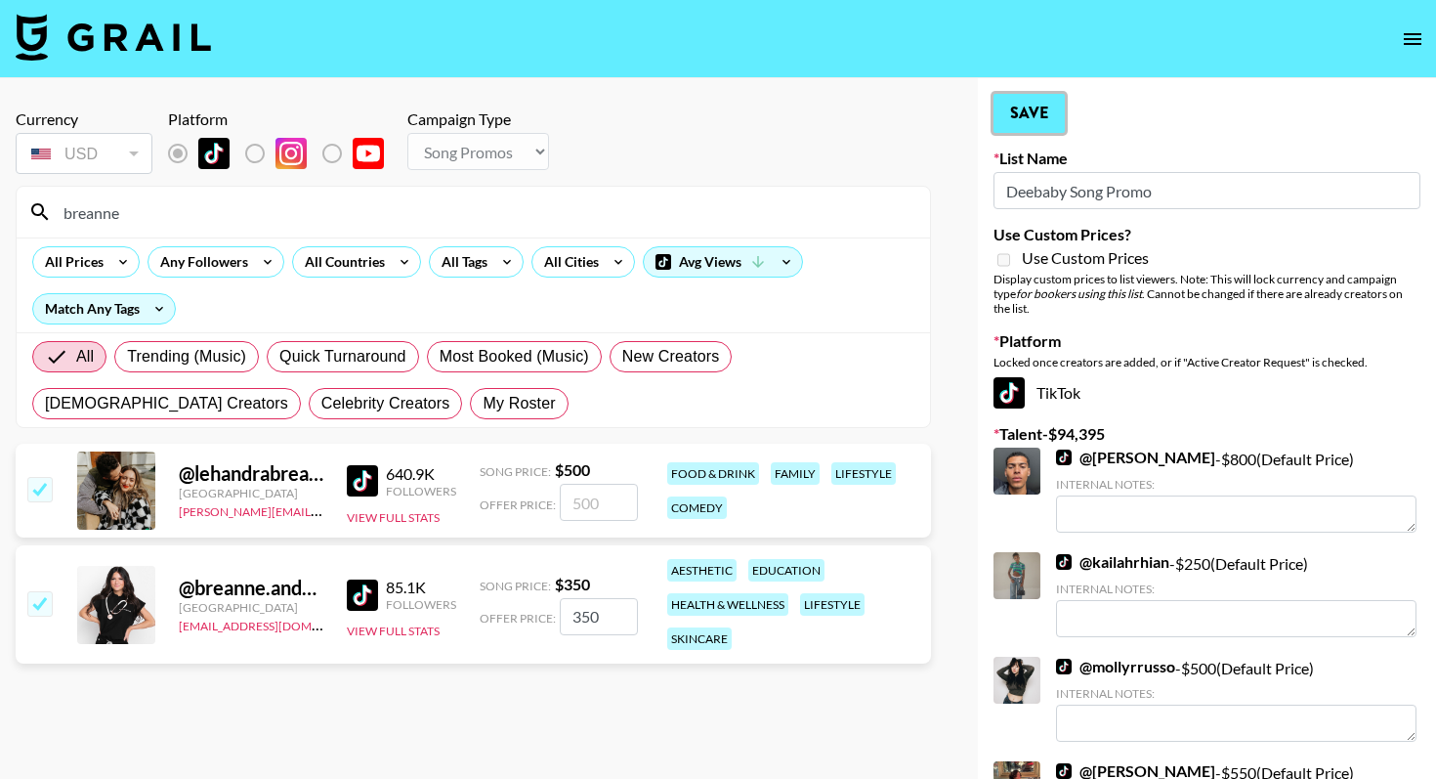
click at [1037, 105] on button "Save" at bounding box center [1029, 113] width 71 height 39
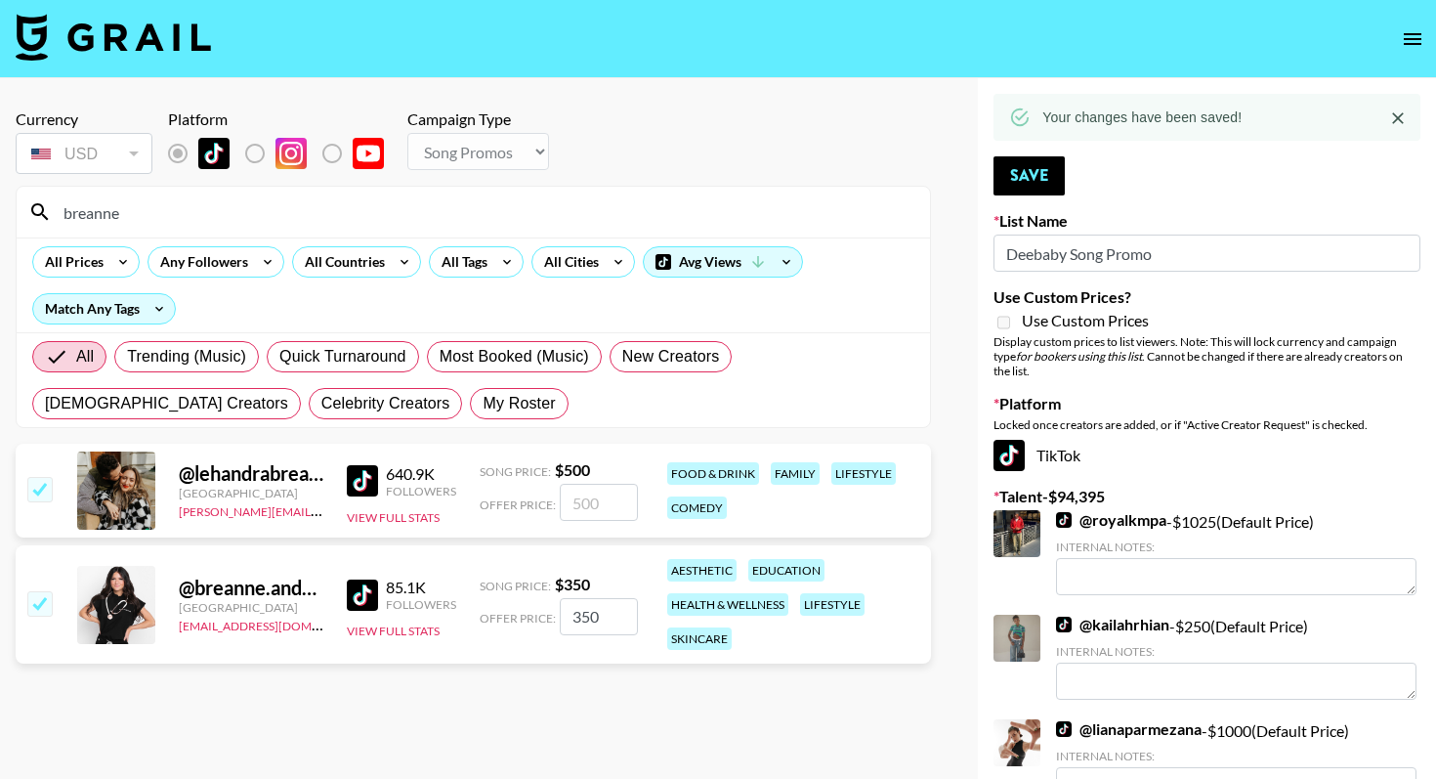
drag, startPoint x: 149, startPoint y: 215, endPoint x: 6, endPoint y: 213, distance: 142.7
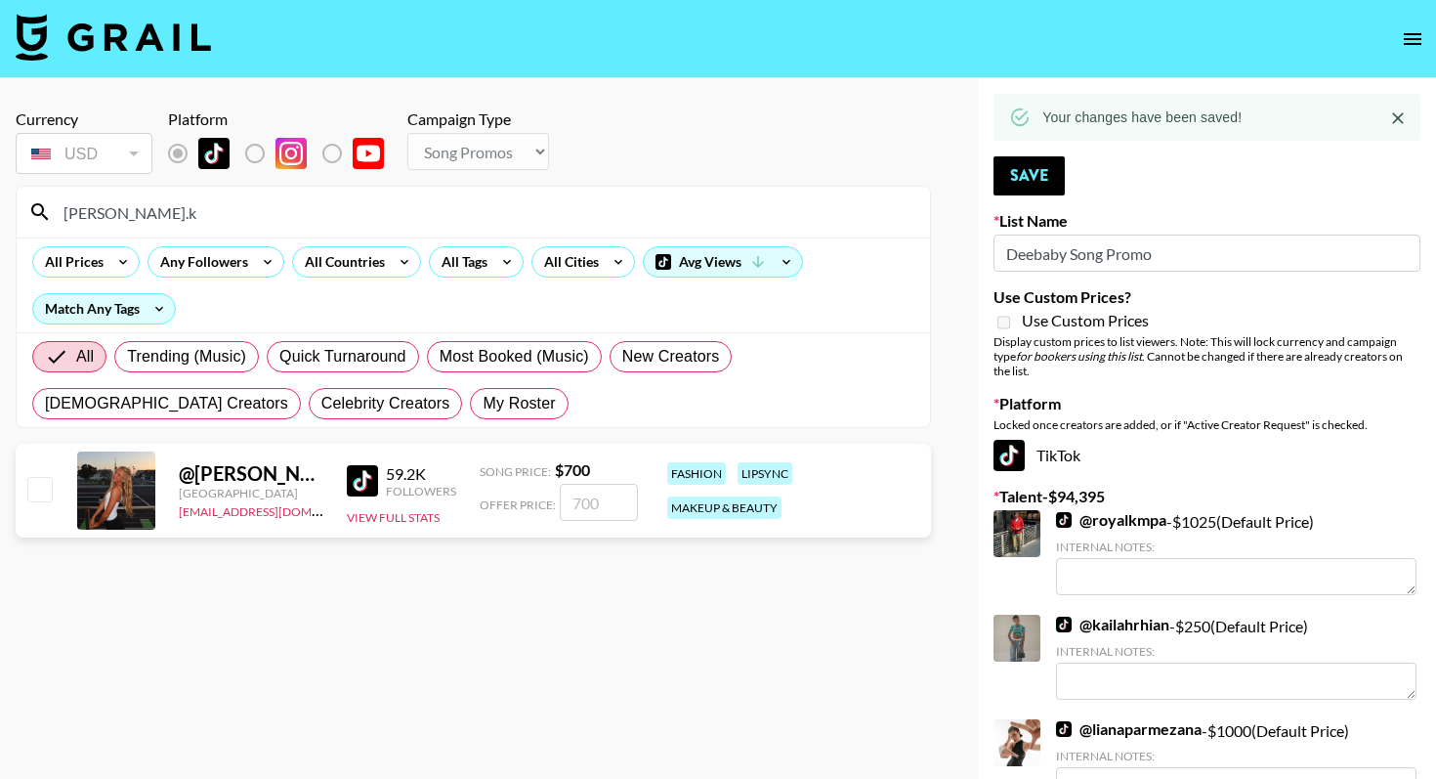
type input "sophie.k"
click at [42, 494] on input "checkbox" at bounding box center [38, 488] width 23 height 23
checkbox input "true"
type input "700"
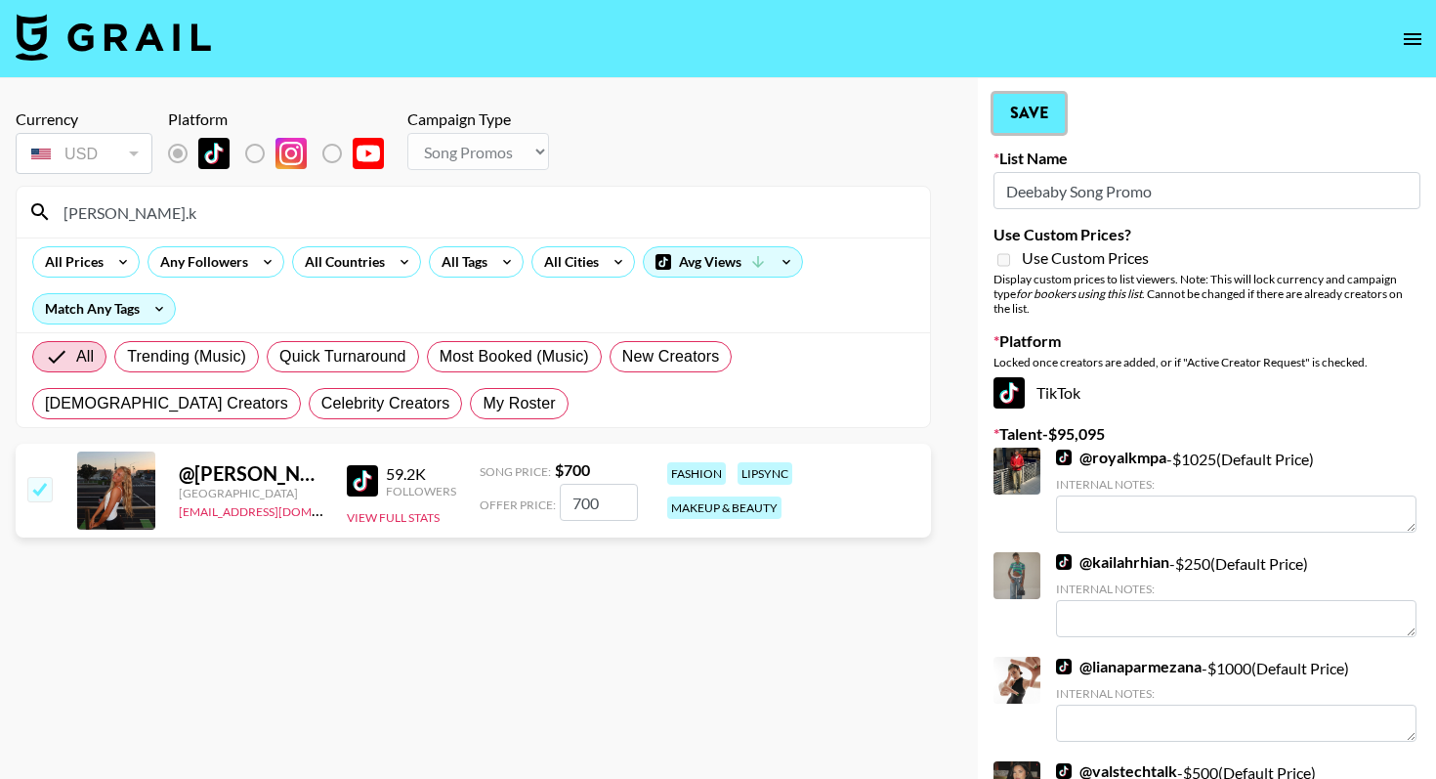
click at [1045, 104] on button "Save" at bounding box center [1029, 113] width 71 height 39
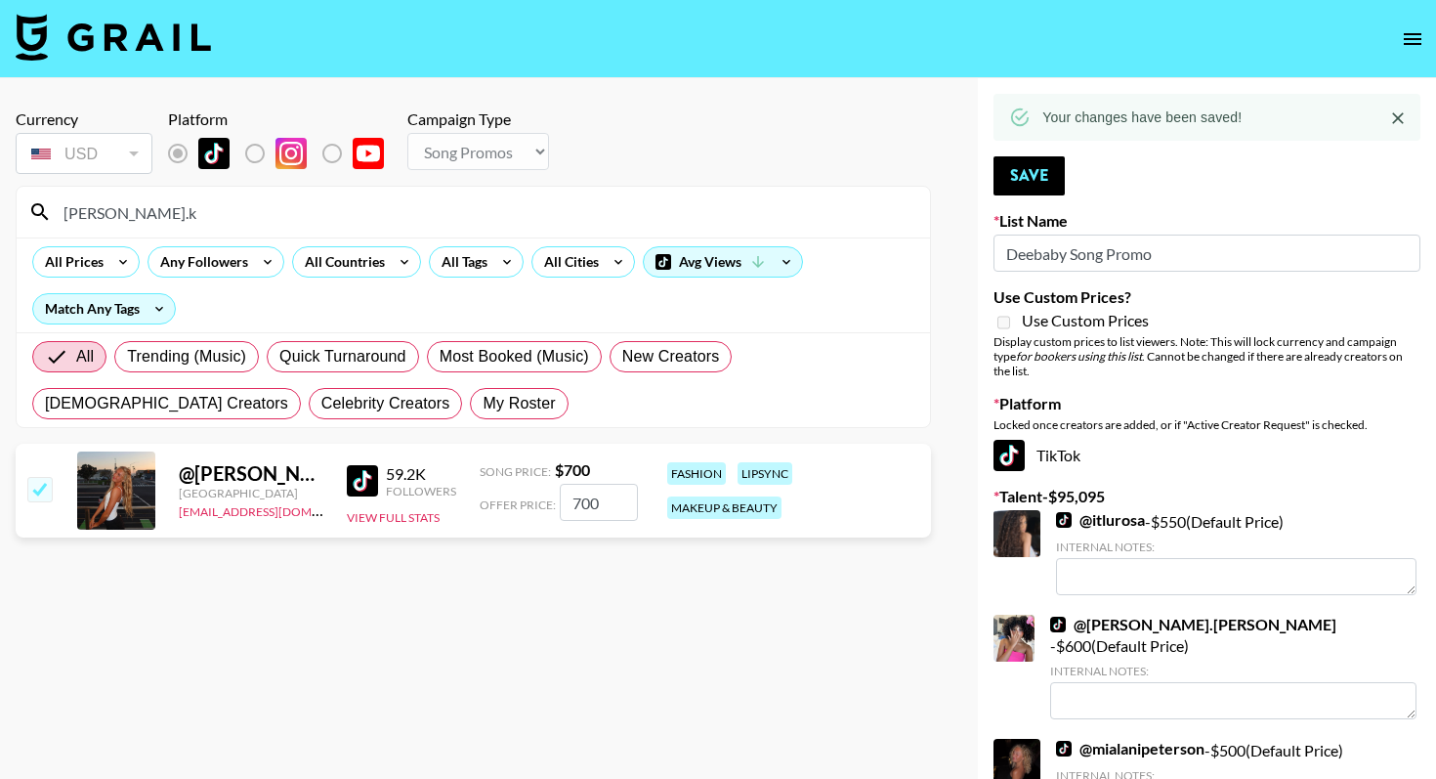
drag, startPoint x: 138, startPoint y: 212, endPoint x: 15, endPoint y: 206, distance: 123.2
click at [16, 206] on section "sophie.k All Prices Any Followers All Countries All Tags All Cities Avg Views M…" at bounding box center [473, 307] width 915 height 242
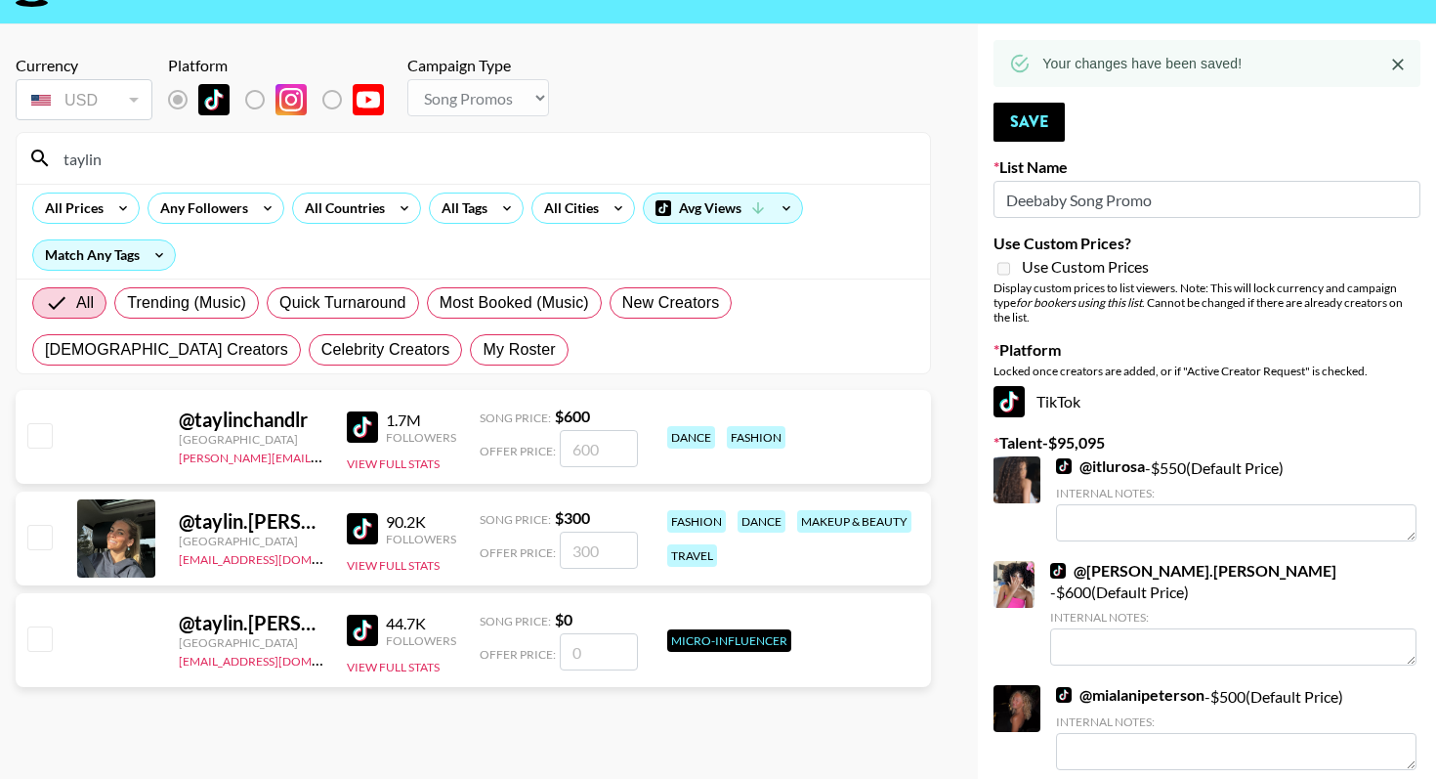
scroll to position [58, 0]
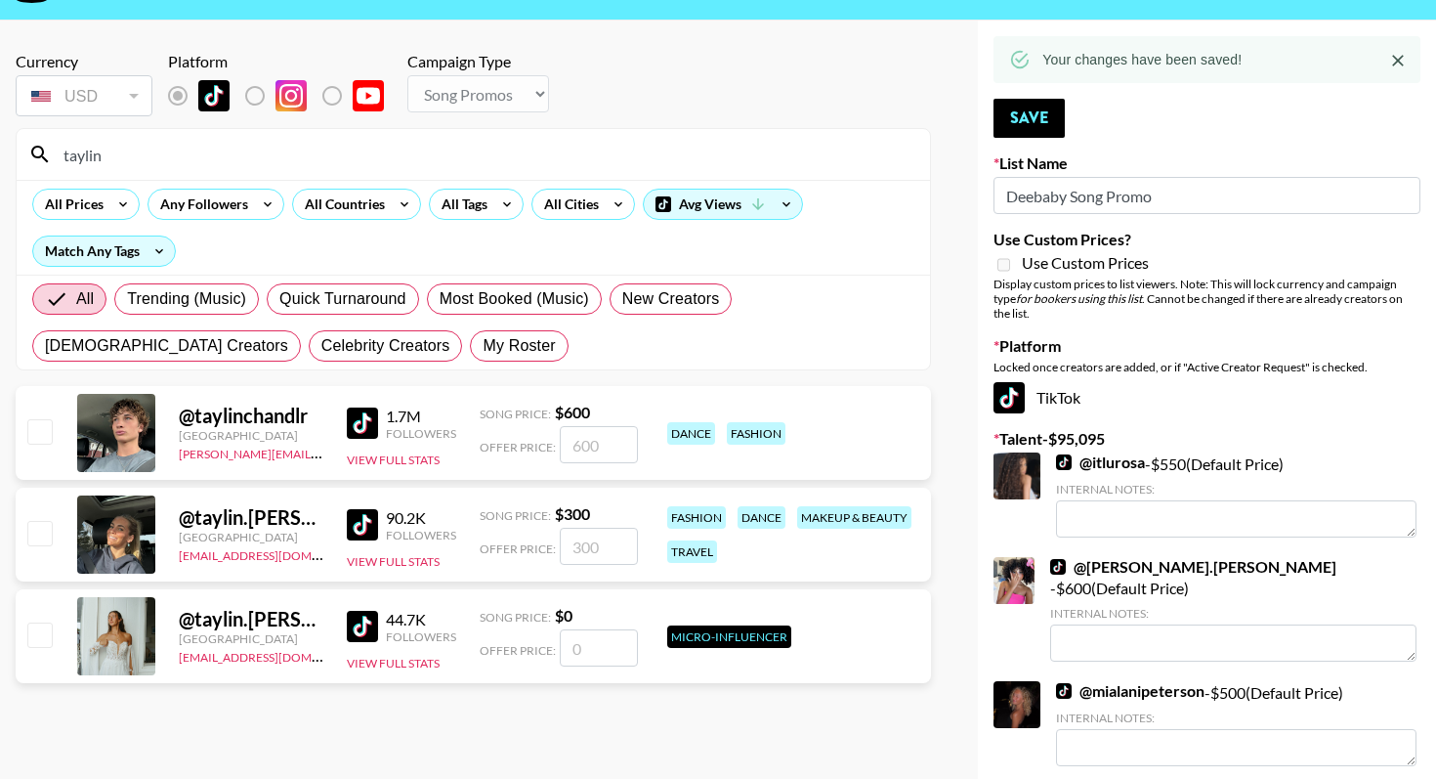
type input "taylin"
click at [40, 533] on input "checkbox" at bounding box center [38, 532] width 23 height 23
checkbox input "true"
type input "300"
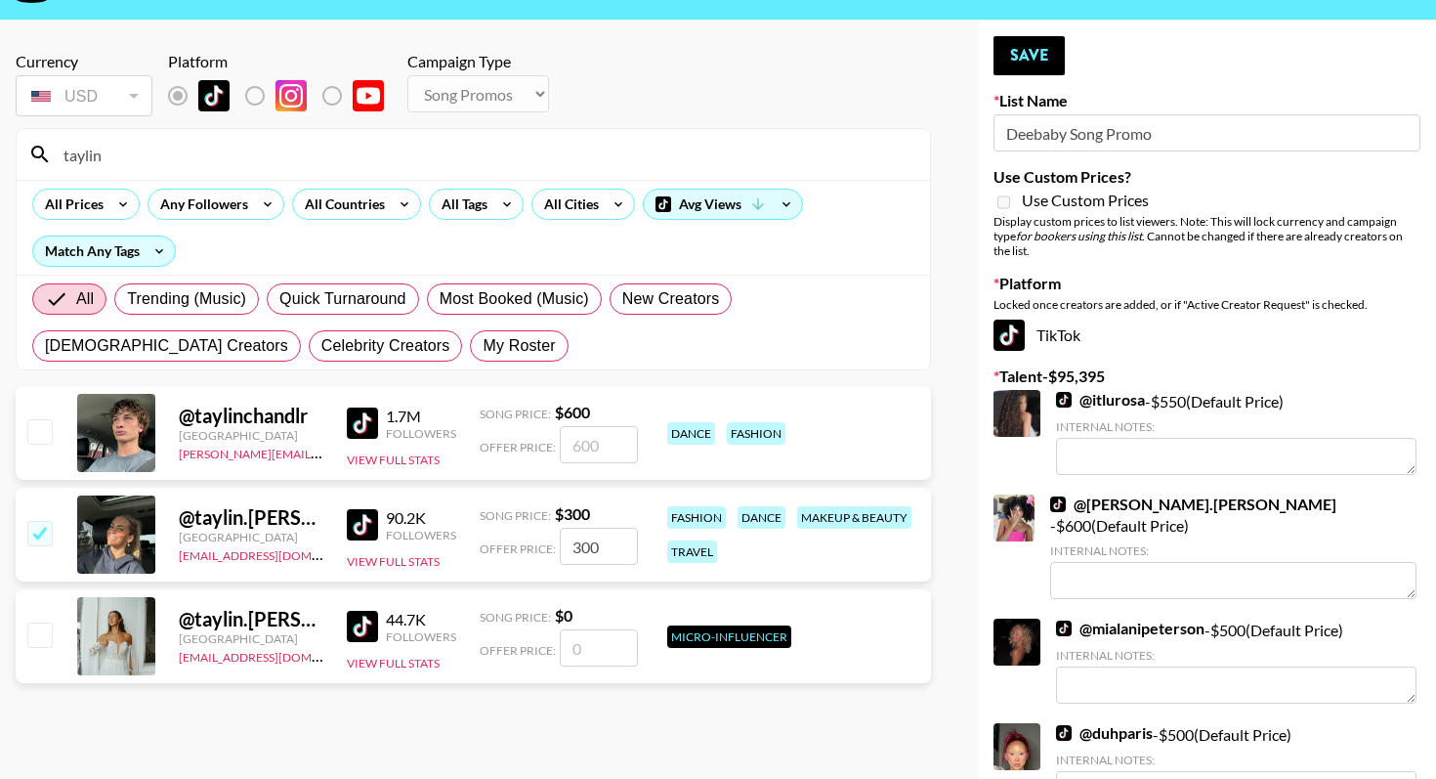
scroll to position [0, 0]
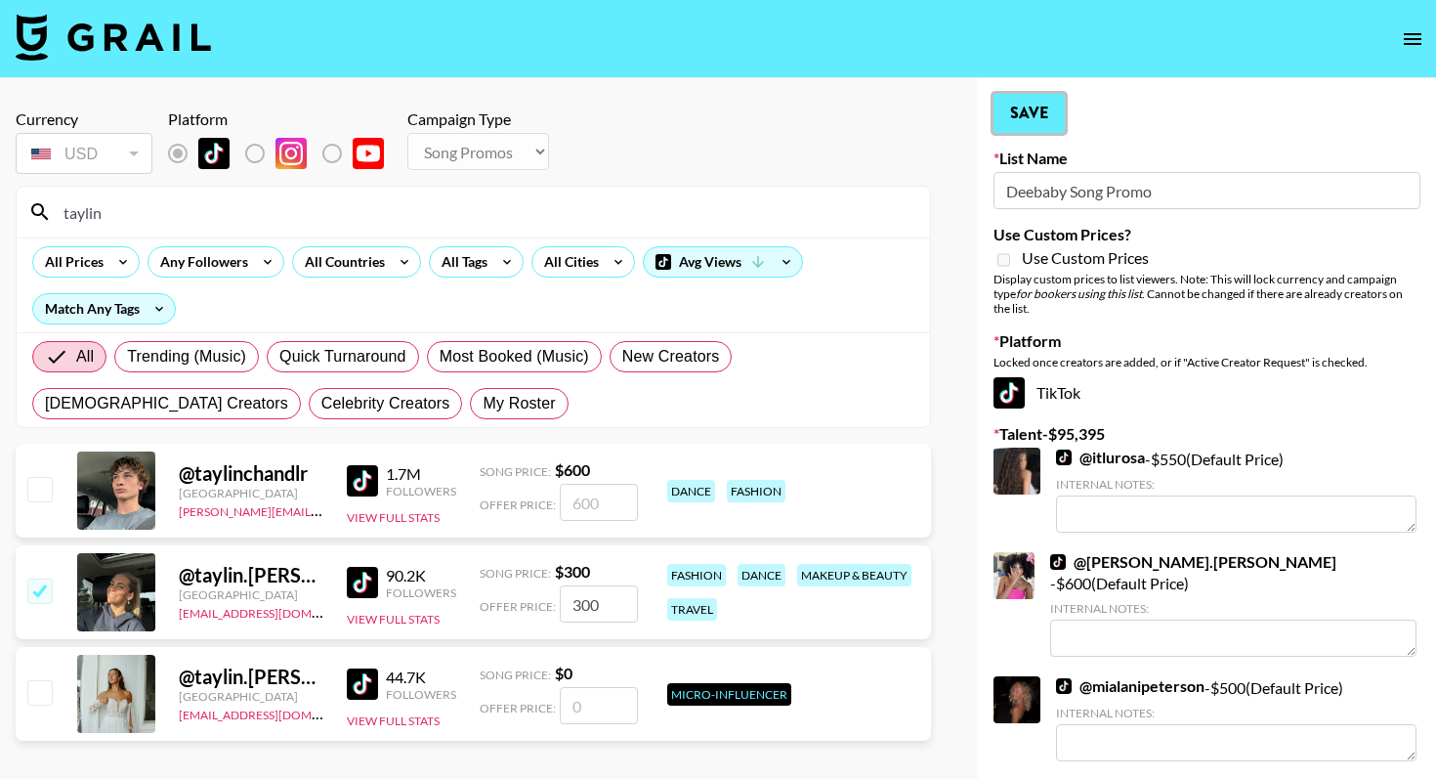
click at [1035, 124] on button "Save" at bounding box center [1029, 113] width 71 height 39
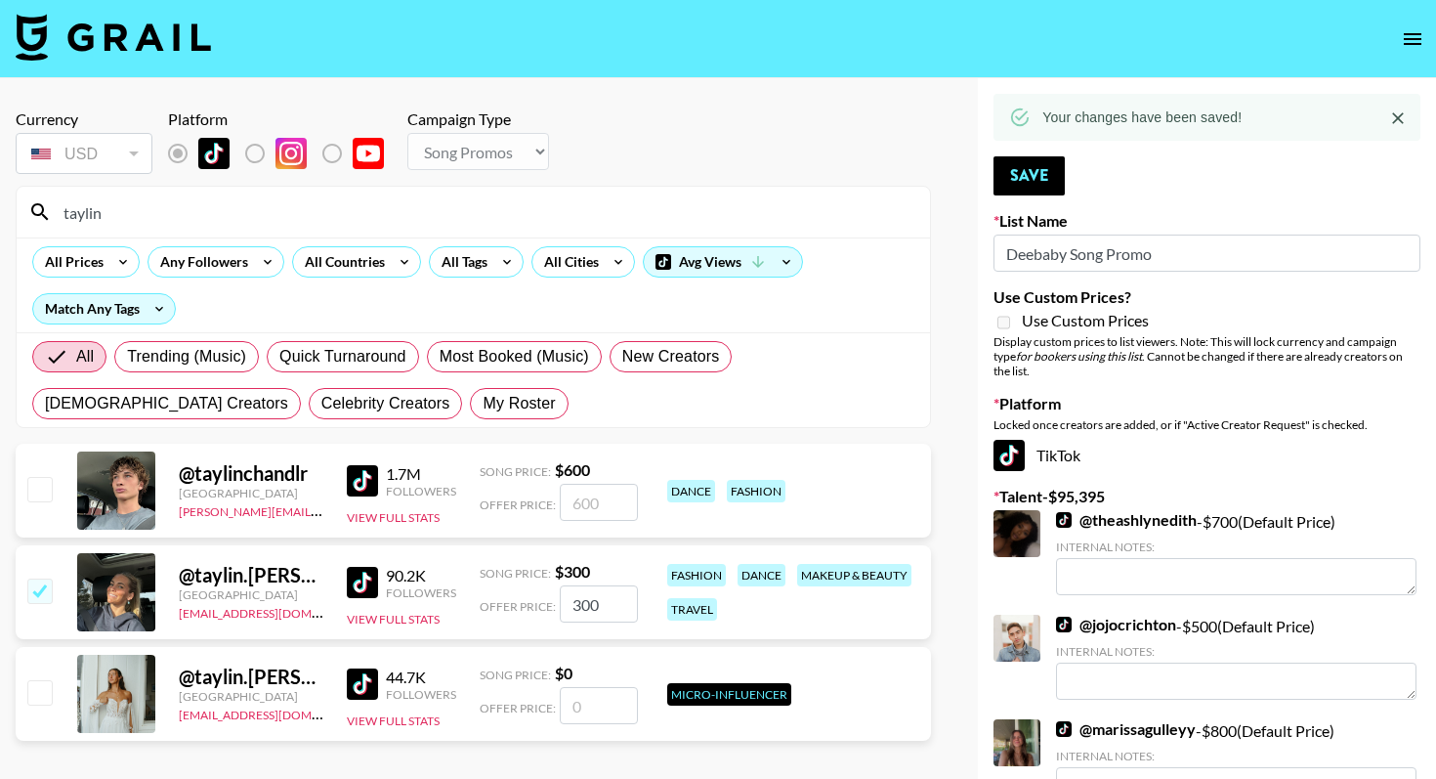
drag, startPoint x: 174, startPoint y: 211, endPoint x: 13, endPoint y: 206, distance: 161.3
click at [17, 205] on div "taylin" at bounding box center [474, 212] width 914 height 51
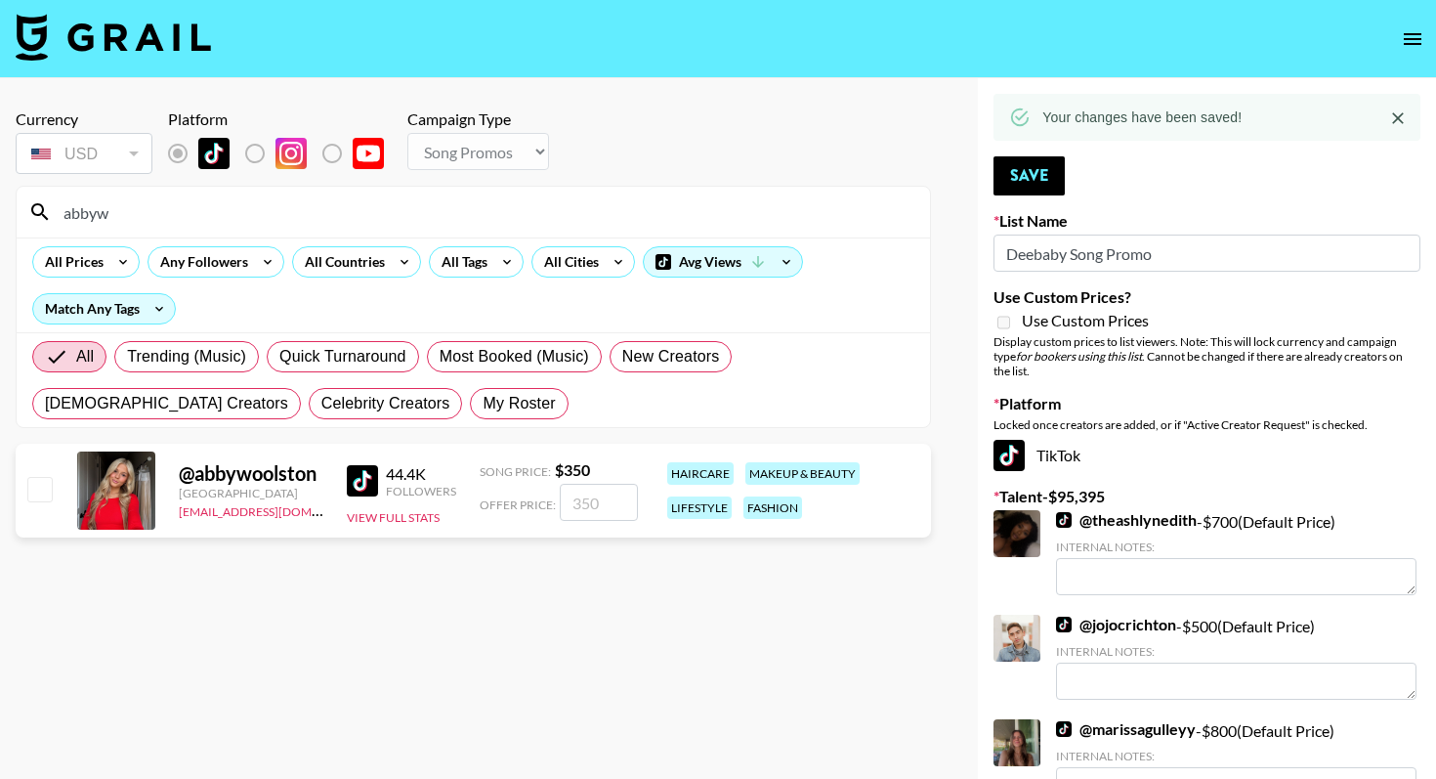
type input "abbyw"
click at [37, 491] on input "checkbox" at bounding box center [38, 488] width 23 height 23
checkbox input "true"
type input "350"
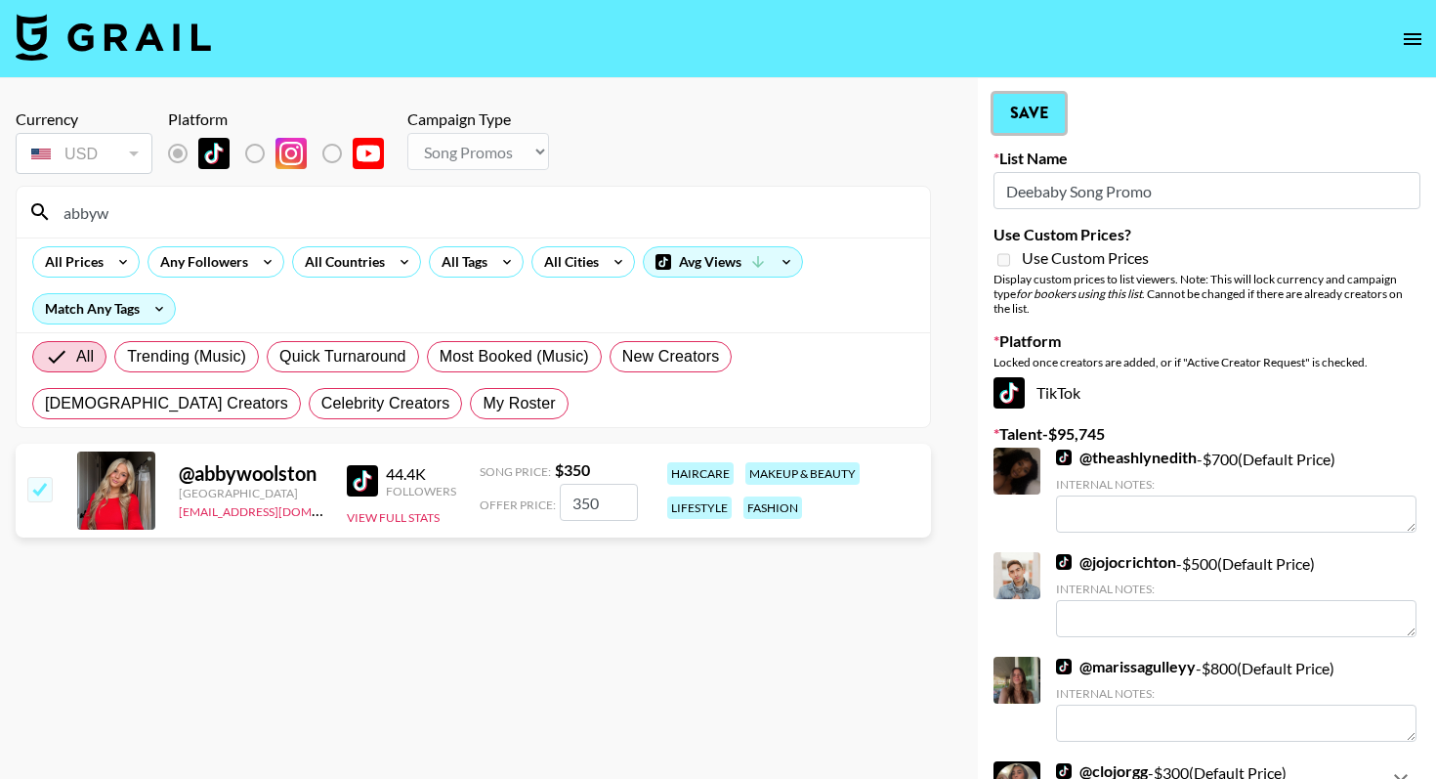
click at [1030, 113] on button "Save" at bounding box center [1029, 113] width 71 height 39
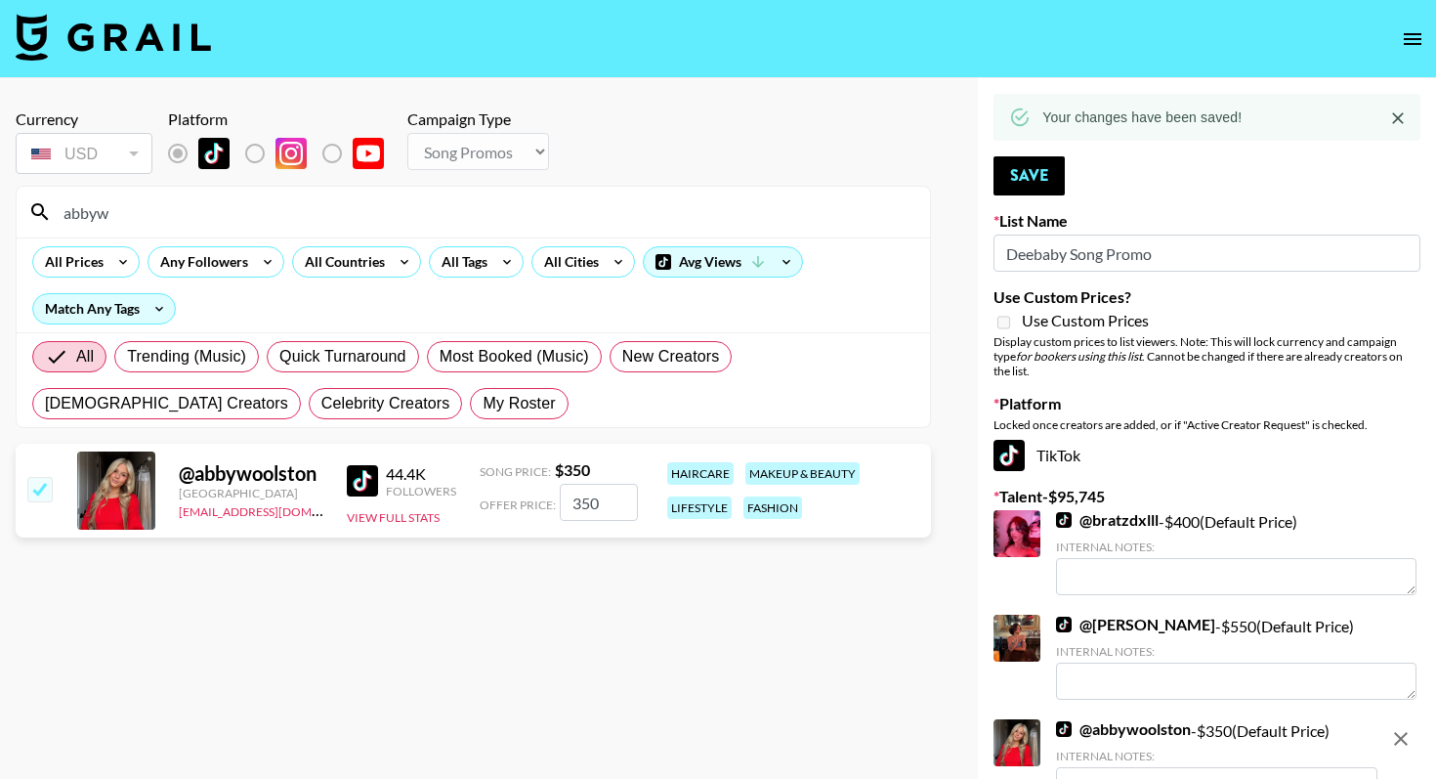
drag, startPoint x: 212, startPoint y: 220, endPoint x: 7, endPoint y: 210, distance: 205.4
type input "jori"
click at [33, 489] on input "checkbox" at bounding box center [38, 488] width 23 height 23
checkbox input "true"
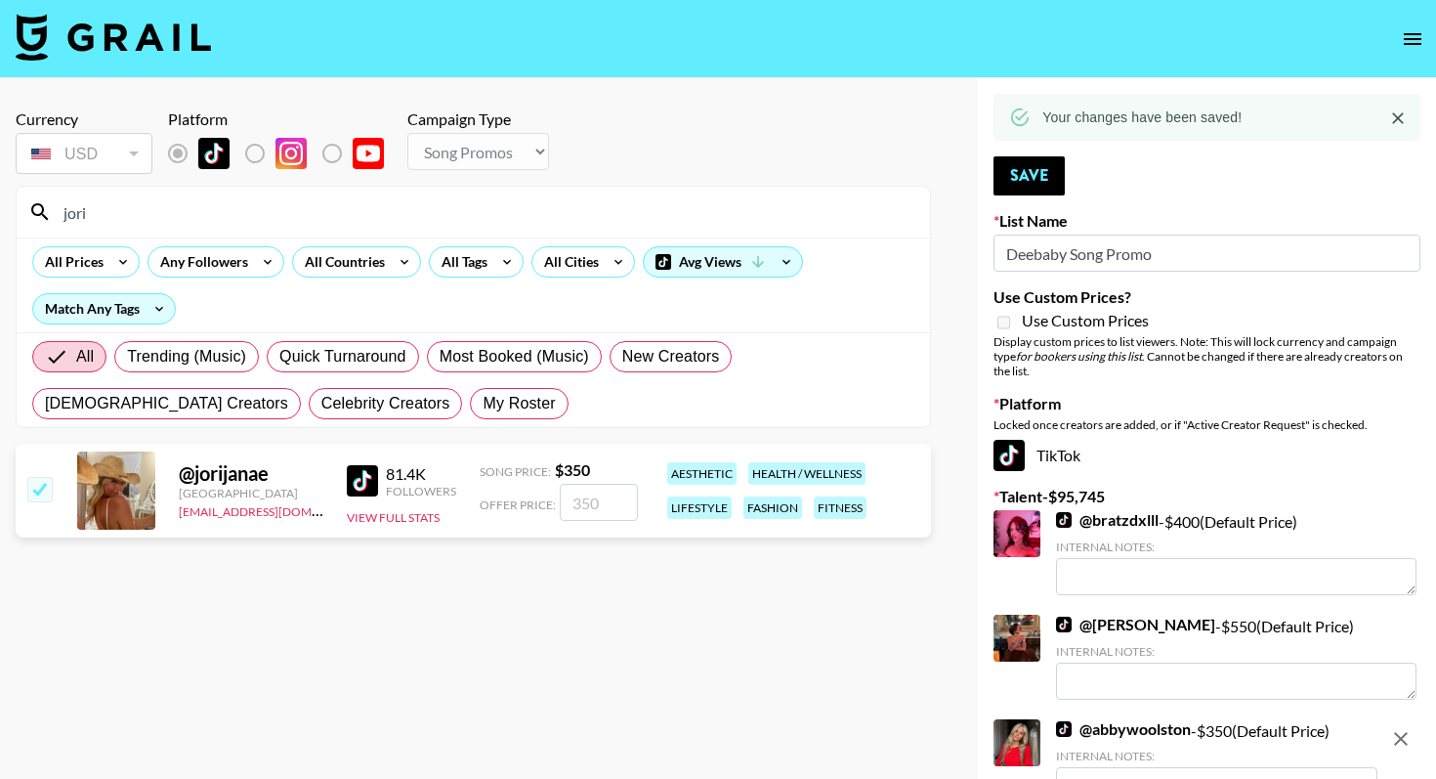
type input "350"
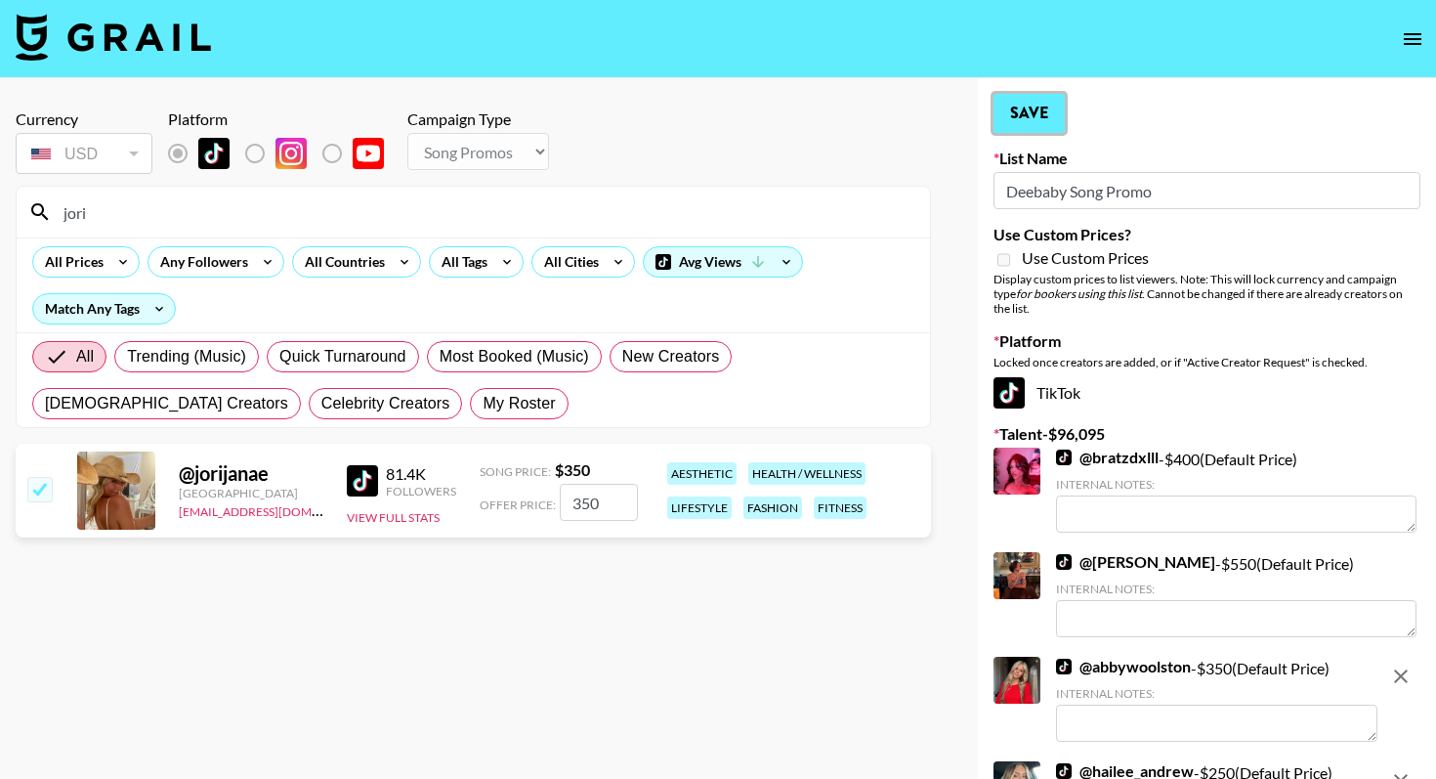
click at [1054, 117] on button "Save" at bounding box center [1029, 113] width 71 height 39
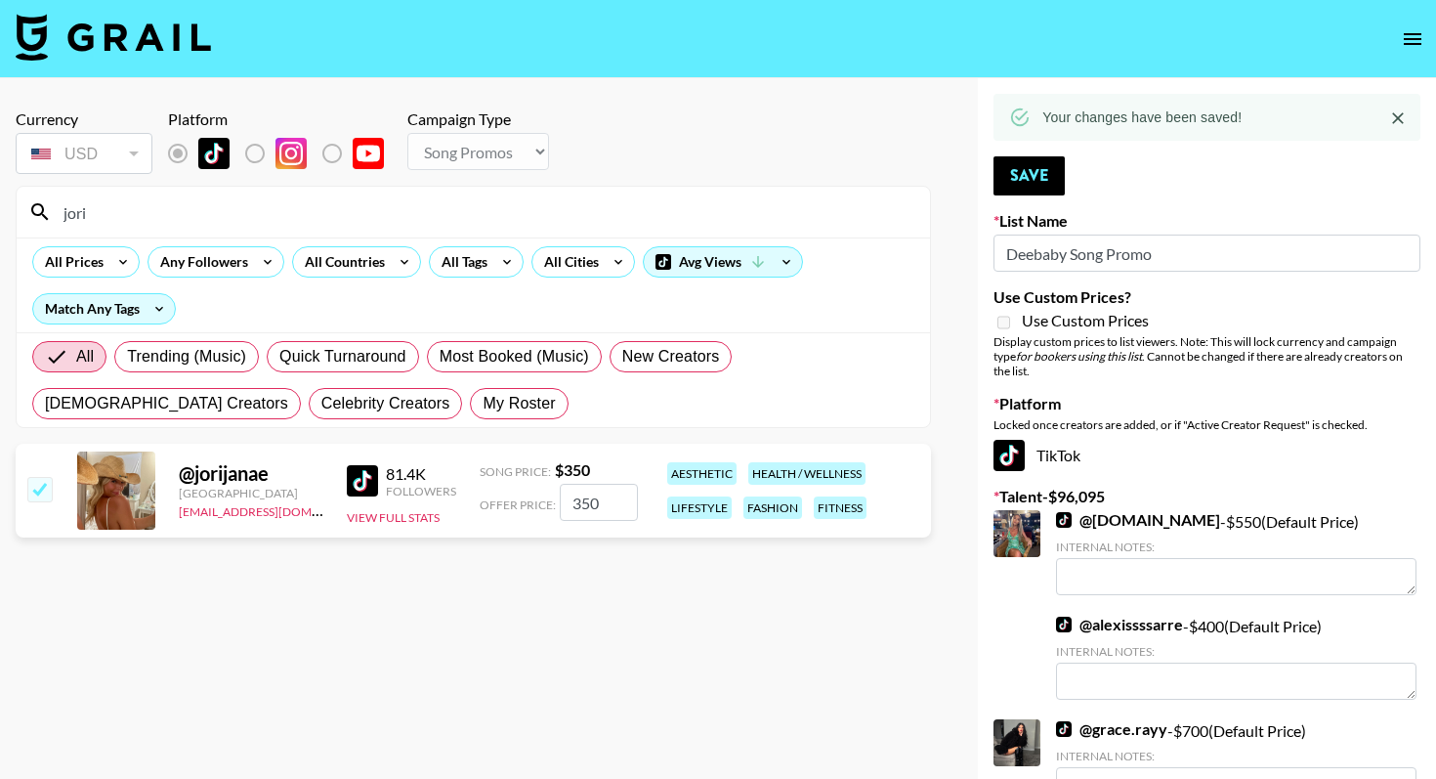
drag, startPoint x: 114, startPoint y: 214, endPoint x: 0, endPoint y: 207, distance: 114.5
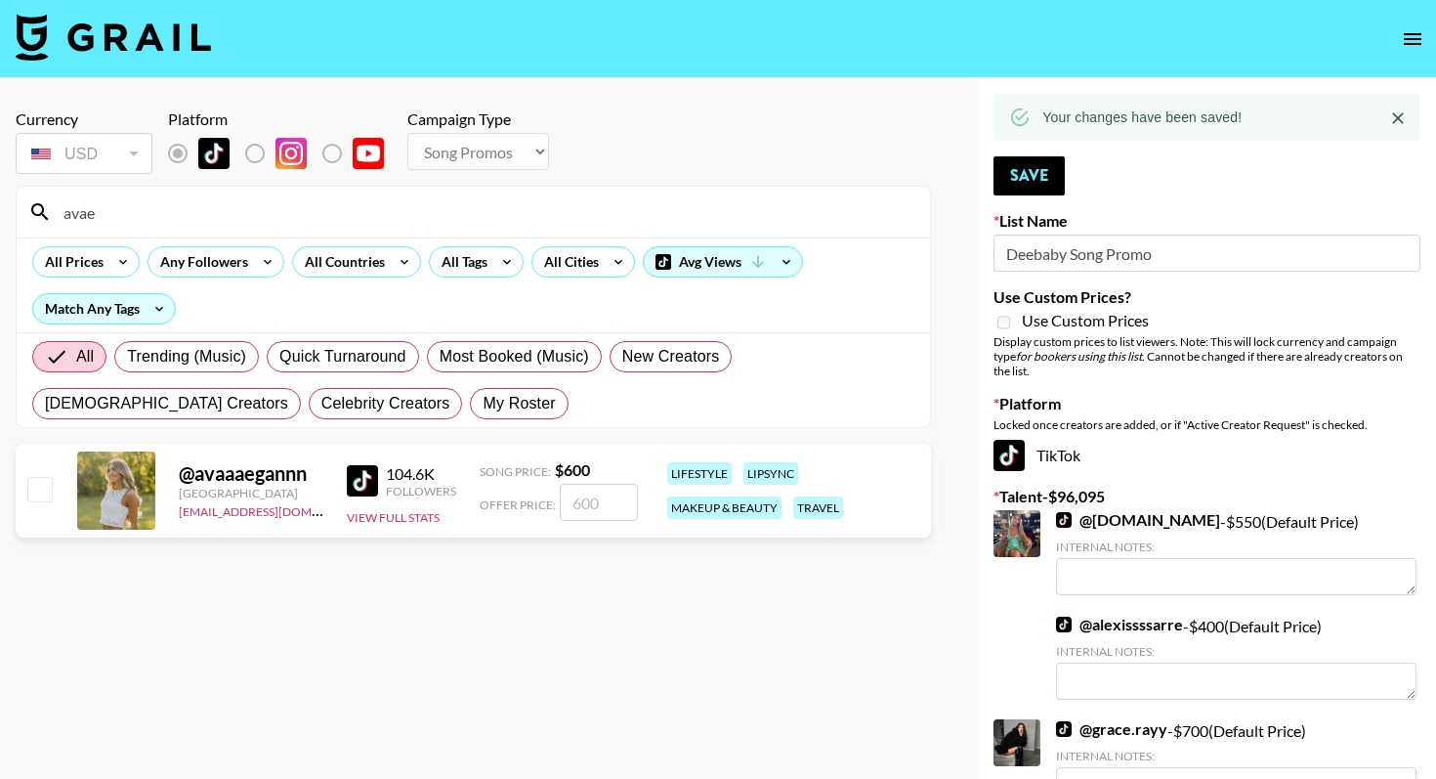
type input "avae"
click at [45, 489] on input "checkbox" at bounding box center [38, 488] width 23 height 23
checkbox input "true"
type input "600"
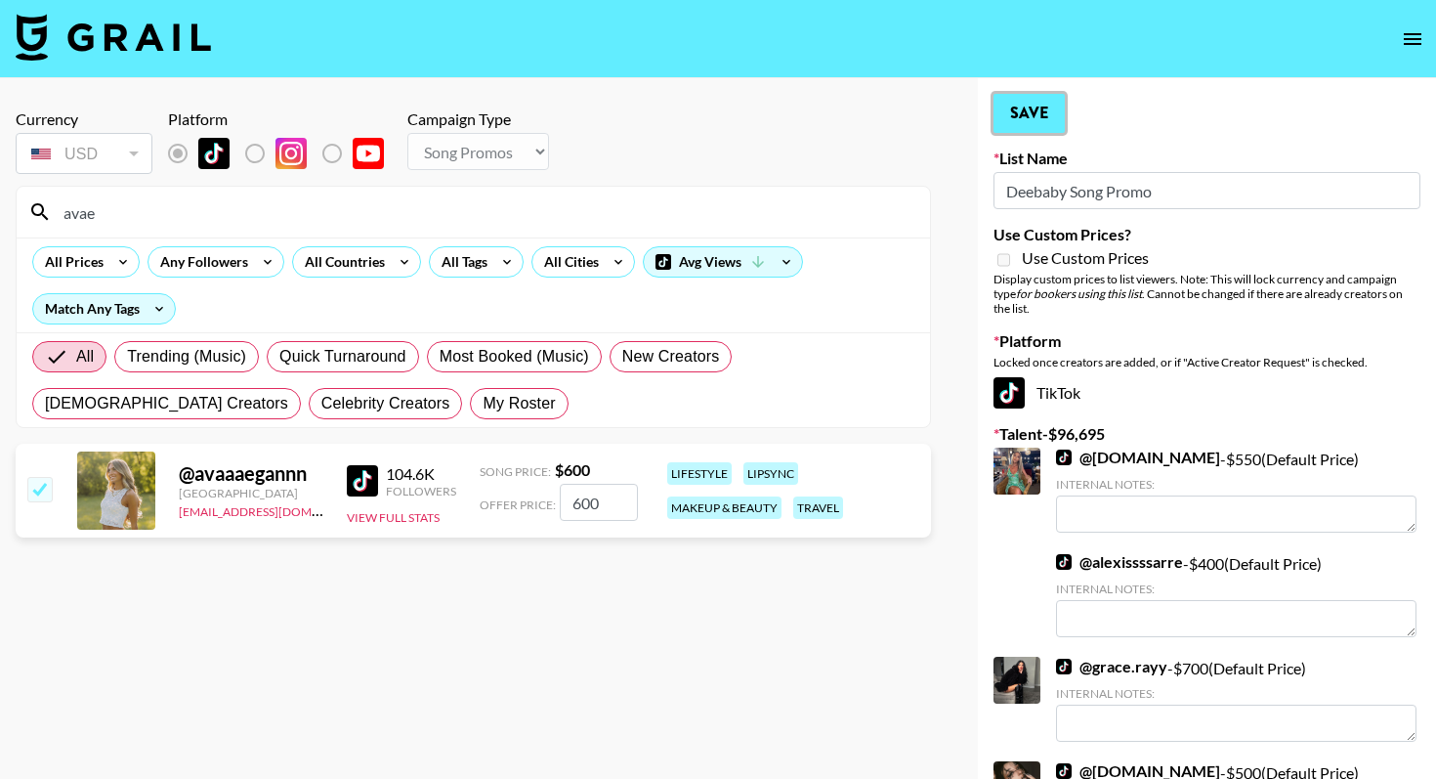
click at [1043, 100] on button "Save" at bounding box center [1029, 113] width 71 height 39
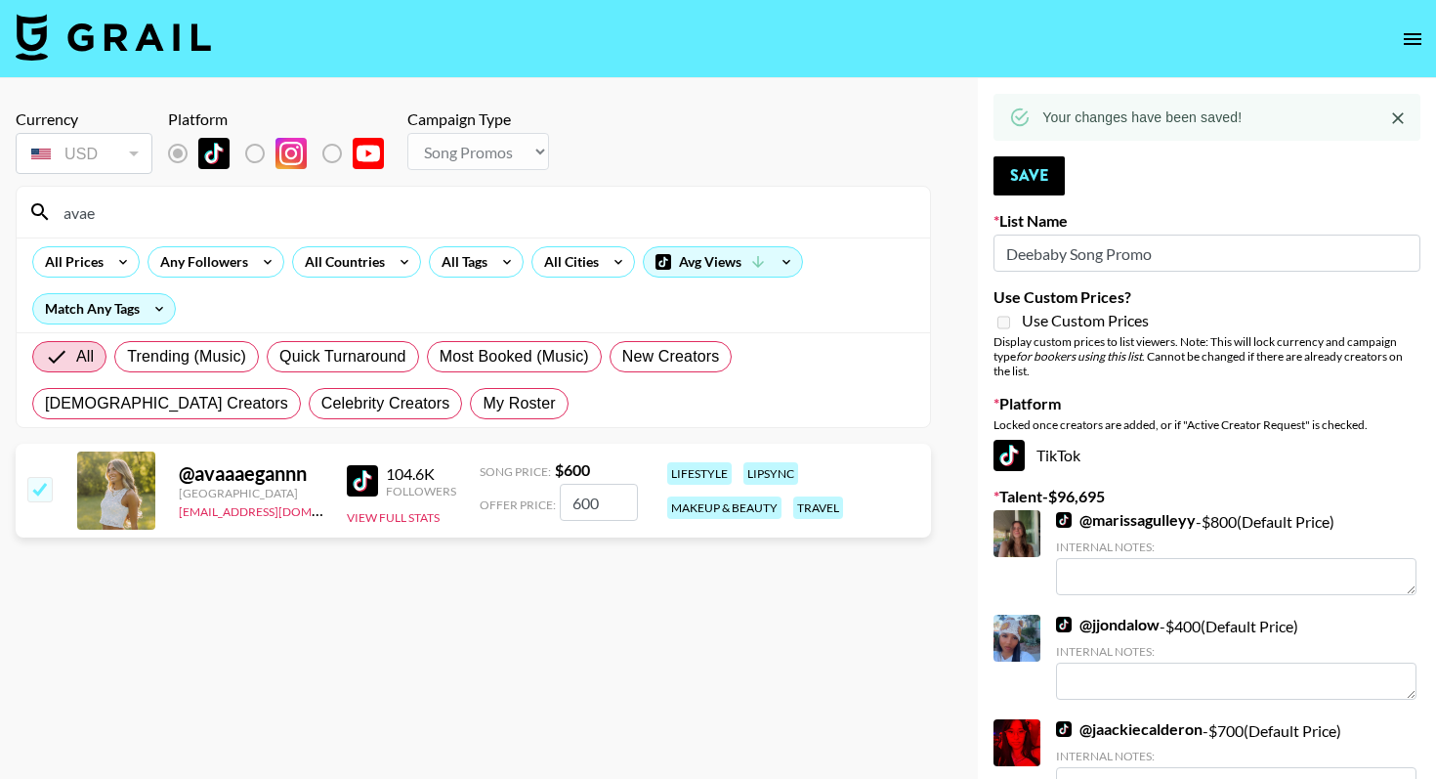
click at [149, 47] on img at bounding box center [113, 37] width 195 height 47
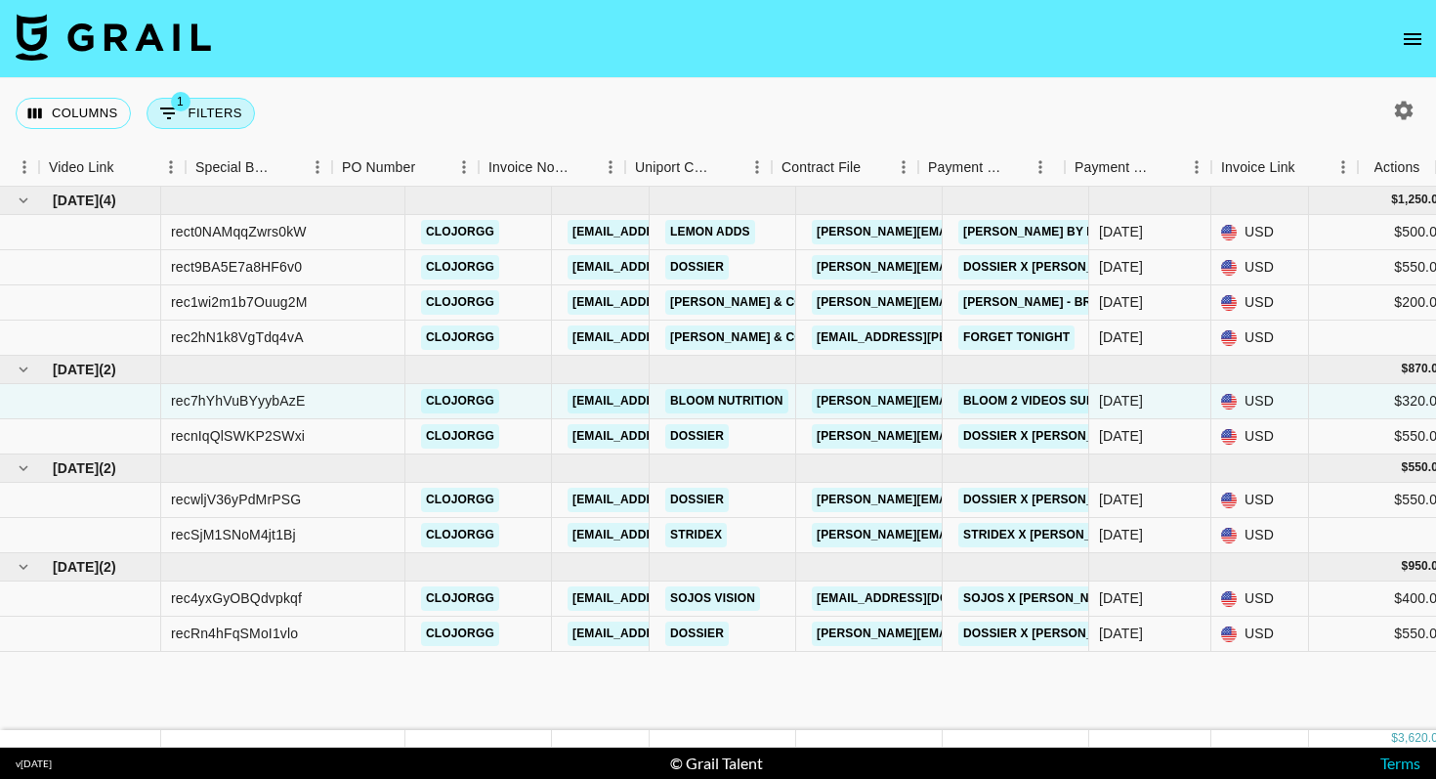
scroll to position [0, 1808]
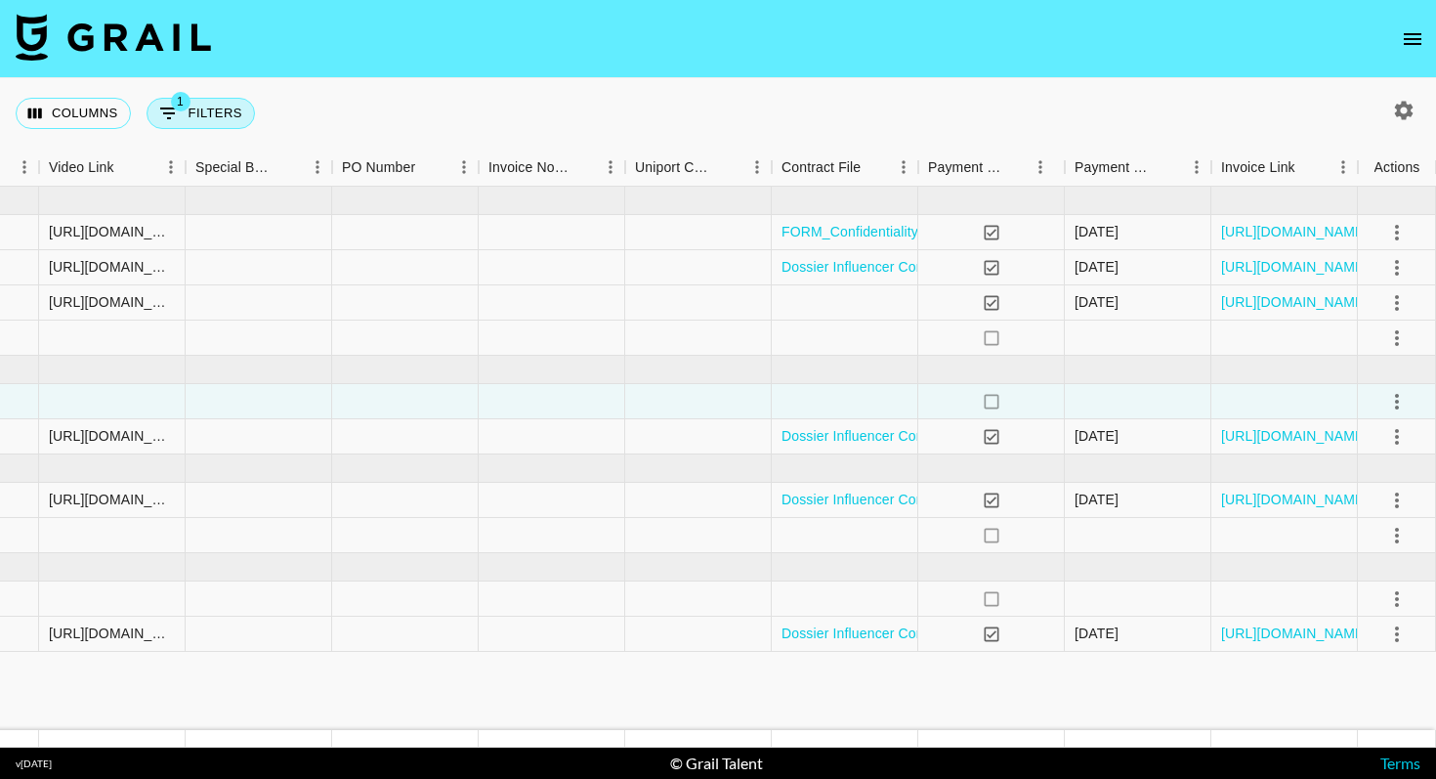
click at [208, 113] on button "1 Filters" at bounding box center [201, 113] width 108 height 31
select select "talentName"
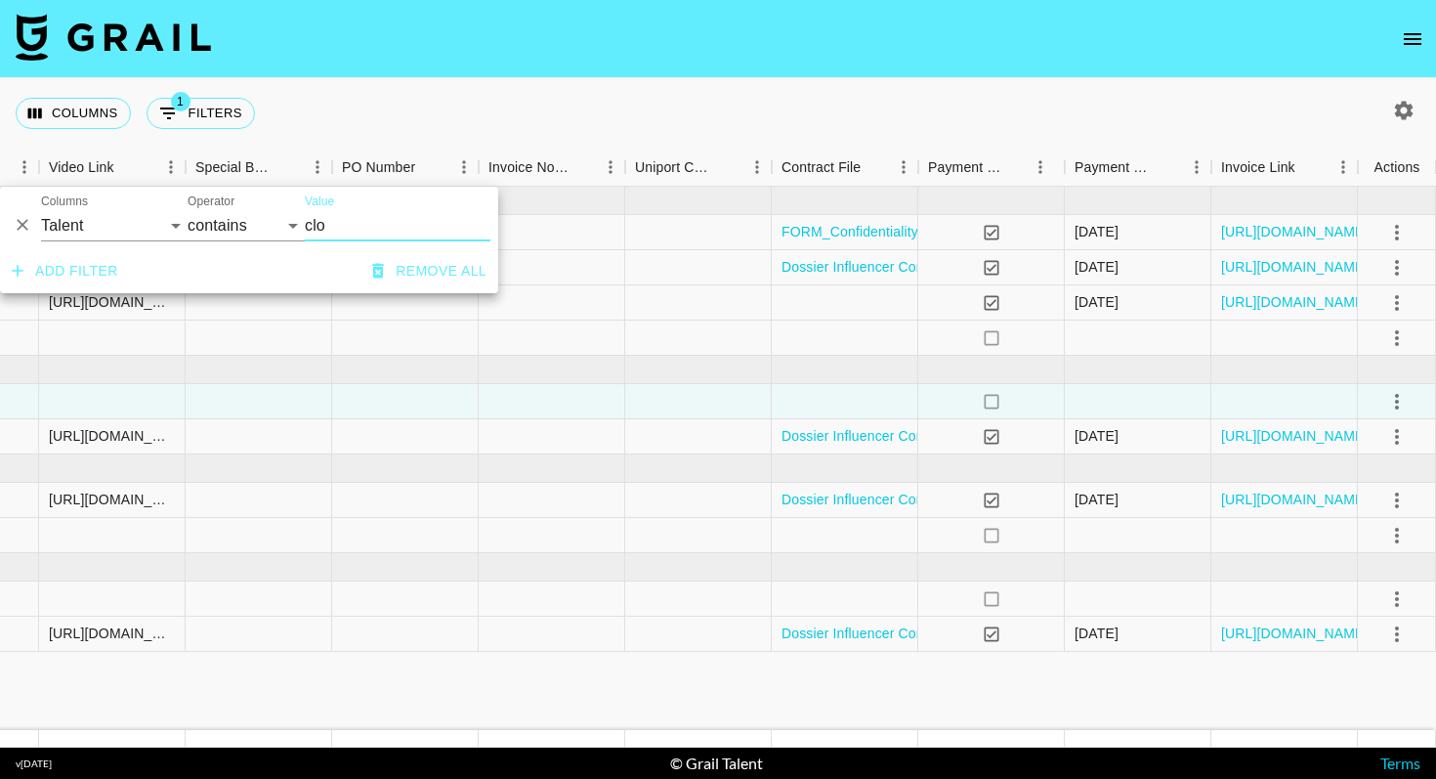
drag, startPoint x: 345, startPoint y: 229, endPoint x: 282, endPoint y: 229, distance: 62.5
click at [282, 229] on div "And Or Columns Grail Platform ID Airtable ID Talent Manager Client Booker Campa…" at bounding box center [249, 218] width 498 height 63
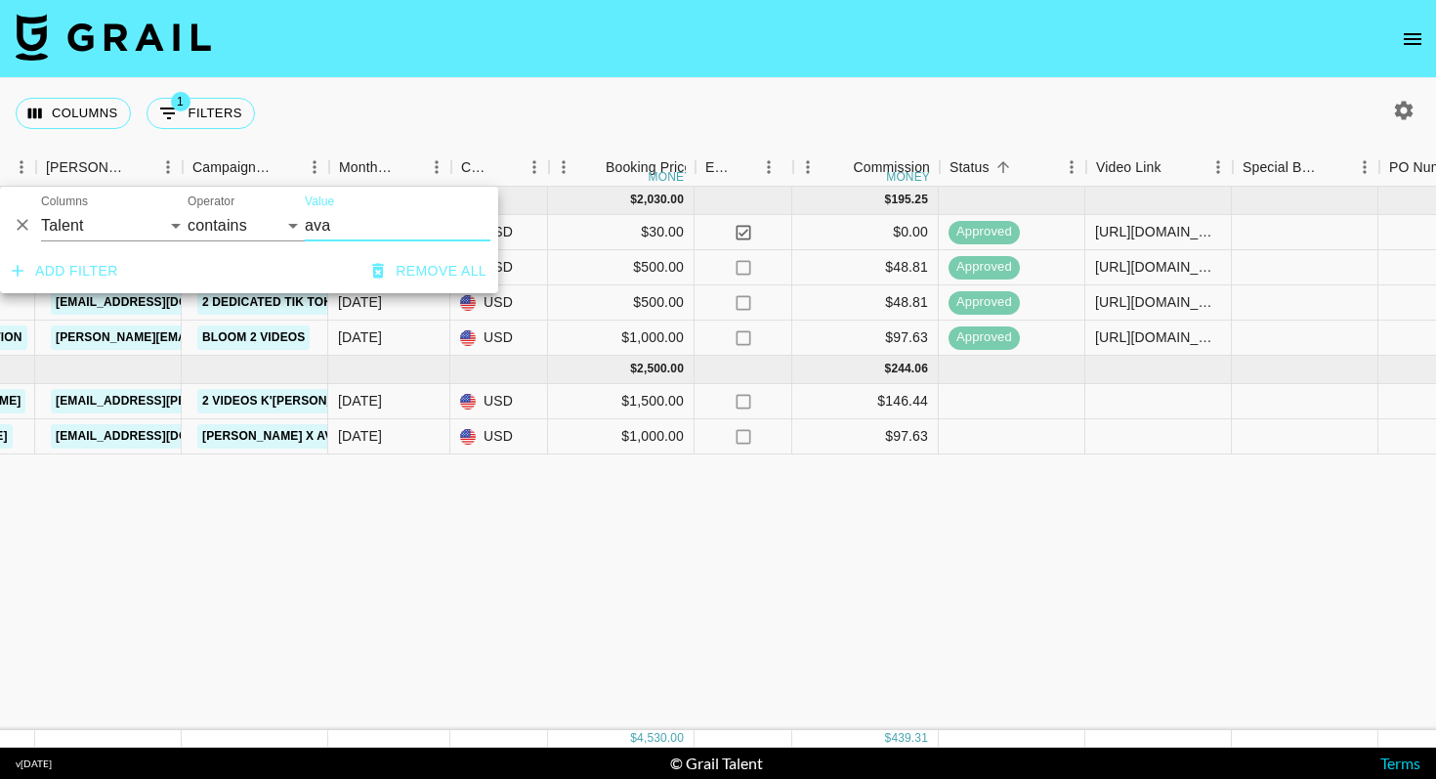
scroll to position [0, 760]
type input "ava"
click at [1120, 397] on div at bounding box center [1159, 401] width 147 height 35
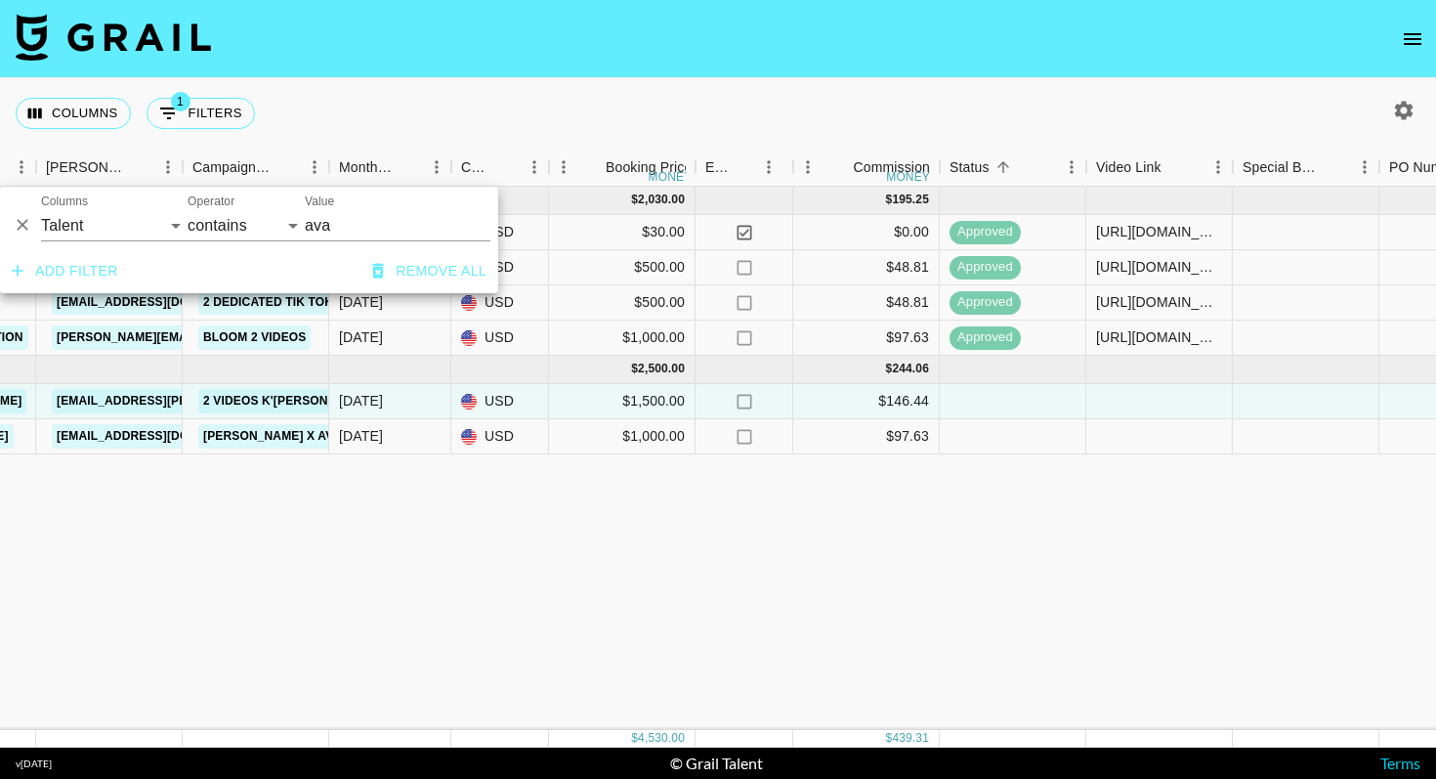
click at [1120, 397] on div at bounding box center [1159, 401] width 147 height 35
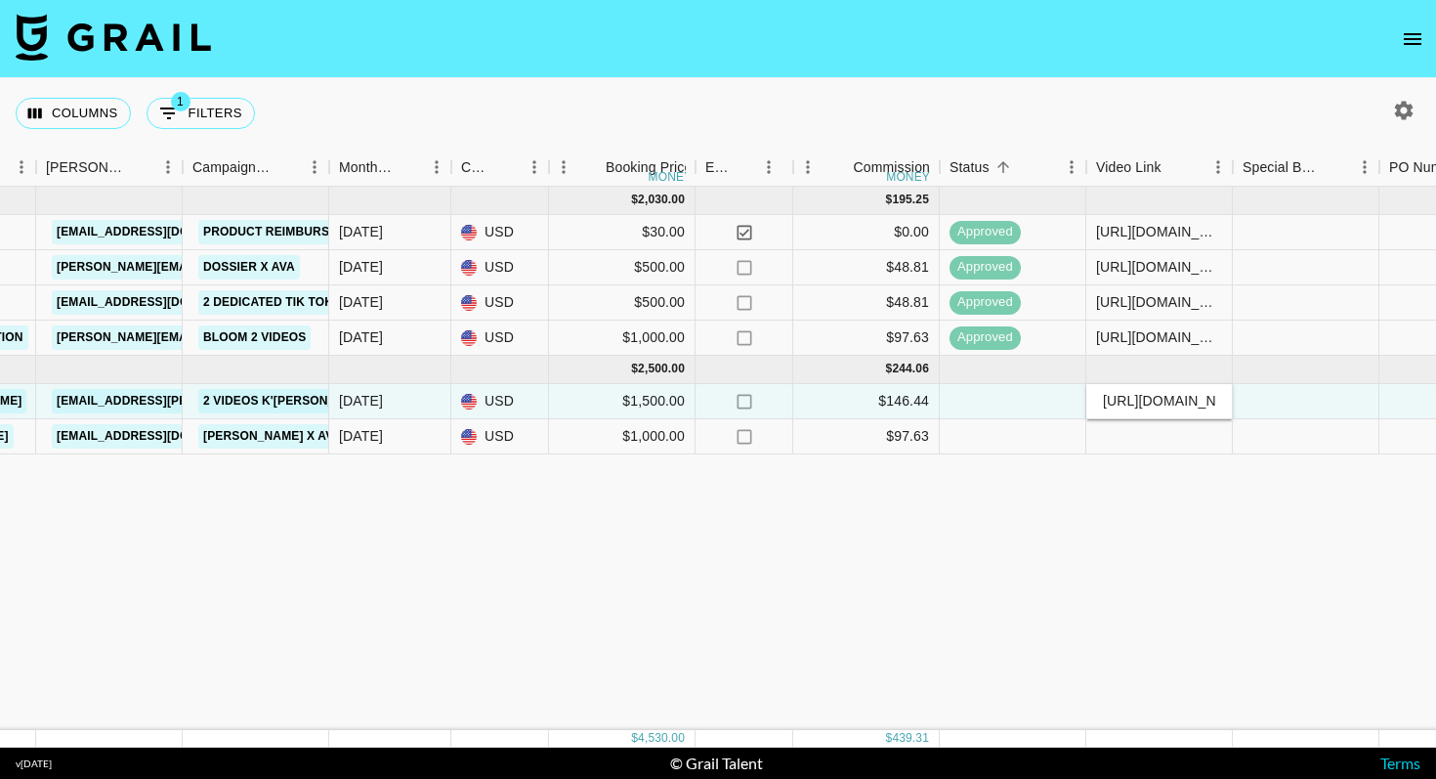
scroll to position [0, 373]
type input "[URL][DOMAIN_NAME]"
click at [1263, 395] on div at bounding box center [1306, 401] width 147 height 35
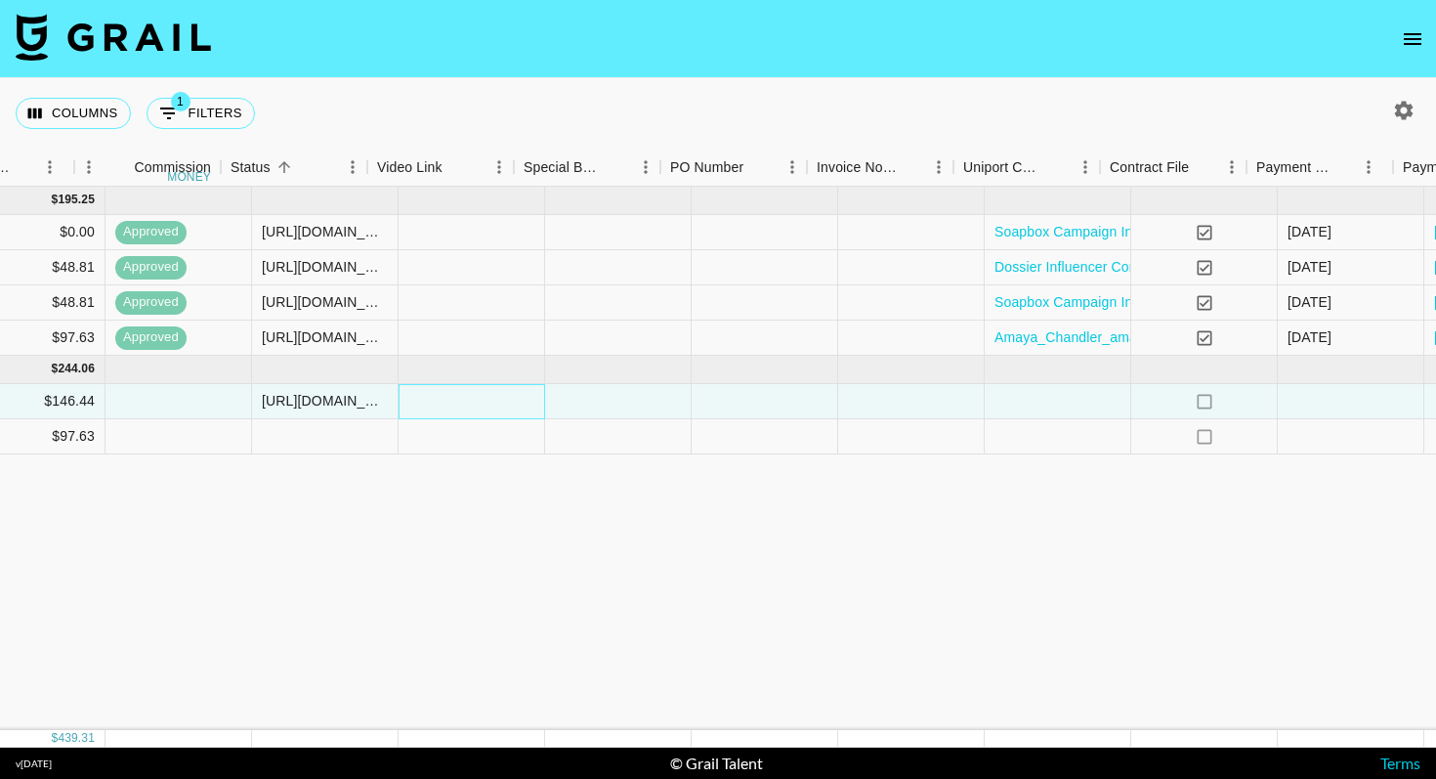
scroll to position [0, 1608]
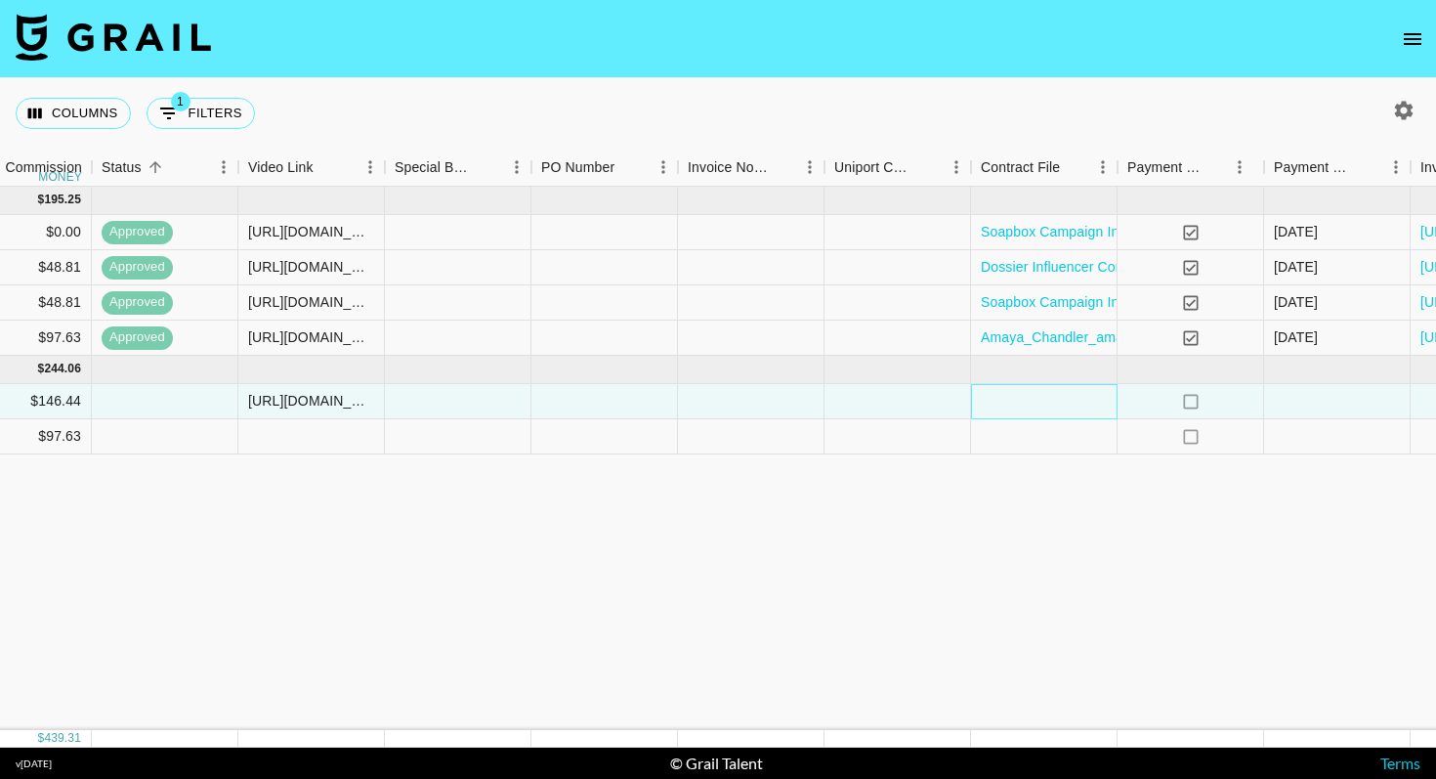
click at [1054, 404] on div at bounding box center [1044, 401] width 147 height 35
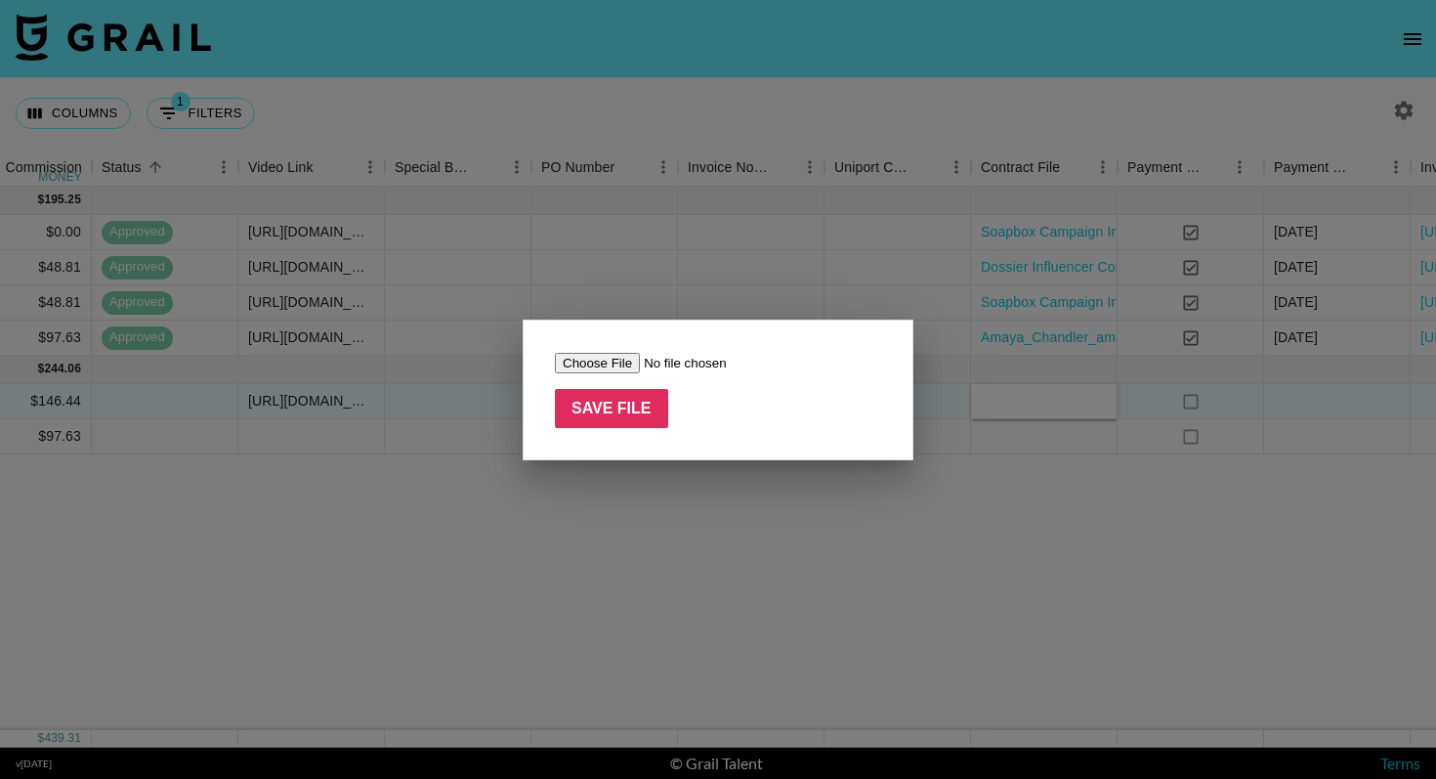
click at [600, 366] on input "file" at bounding box center [678, 363] width 247 height 21
type input "C:\fakepath\Monet Lefavor (ATI USD) 20250430.pdf"
click at [615, 410] on input "Save File" at bounding box center [611, 408] width 113 height 39
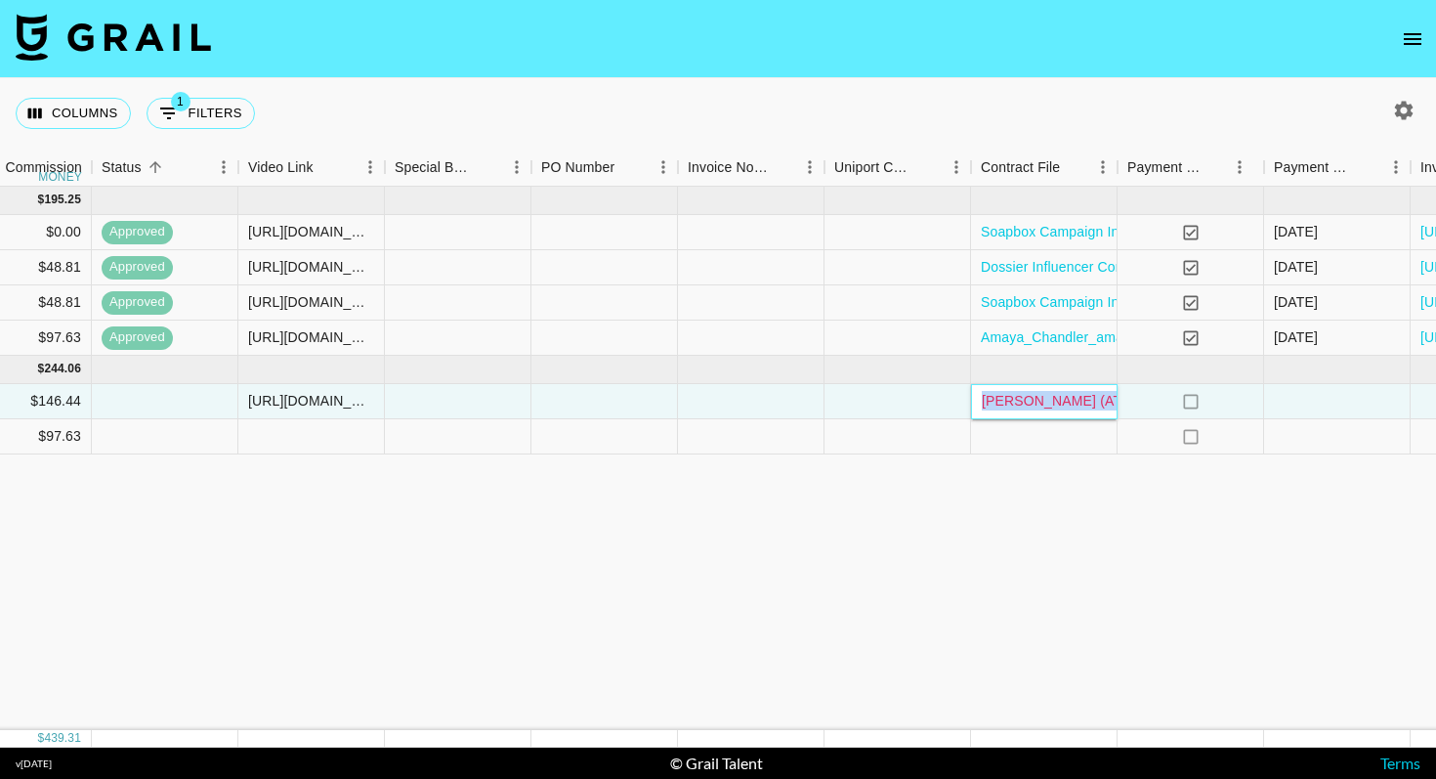
click at [1073, 405] on link "Monet Lefavor (ATI USD) 20250430.pdf" at bounding box center [1117, 401] width 271 height 16
click at [974, 404] on div "Monet Lefavor (ATI USD) 20250430.pdf" at bounding box center [1117, 401] width 290 height 20
click at [985, 412] on div "Monet Lefavor (ATI USD) 20250430.pdf" at bounding box center [1044, 401] width 147 height 35
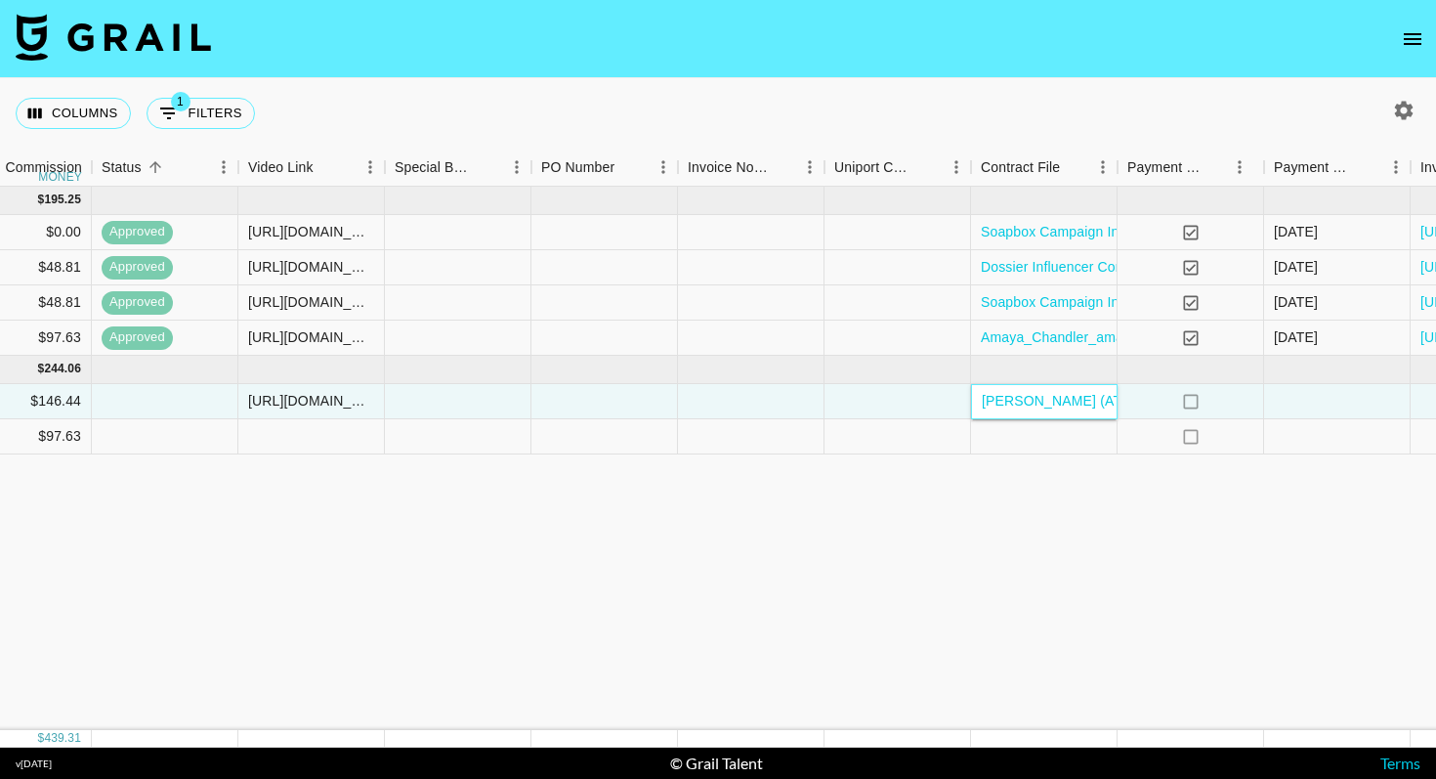
click at [1026, 392] on div "Monet Lefavor (ATI USD) 20250430.pdf" at bounding box center [1117, 401] width 290 height 20
click at [1026, 410] on div "Monet Lefavor (ATI USD) 20250430.pdf" at bounding box center [1044, 401] width 147 height 35
click at [1023, 502] on div "Jun '25 ( 4 ) $ 2,030.00 $ 195.25 recZ6KBSxUw7qAZGT avaaaegannn monet@grail-tal…" at bounding box center [14, 458] width 3244 height 543
click at [1035, 412] on div "Monet Lefavor (ATI USD) 20250430.pdf" at bounding box center [1044, 401] width 147 height 35
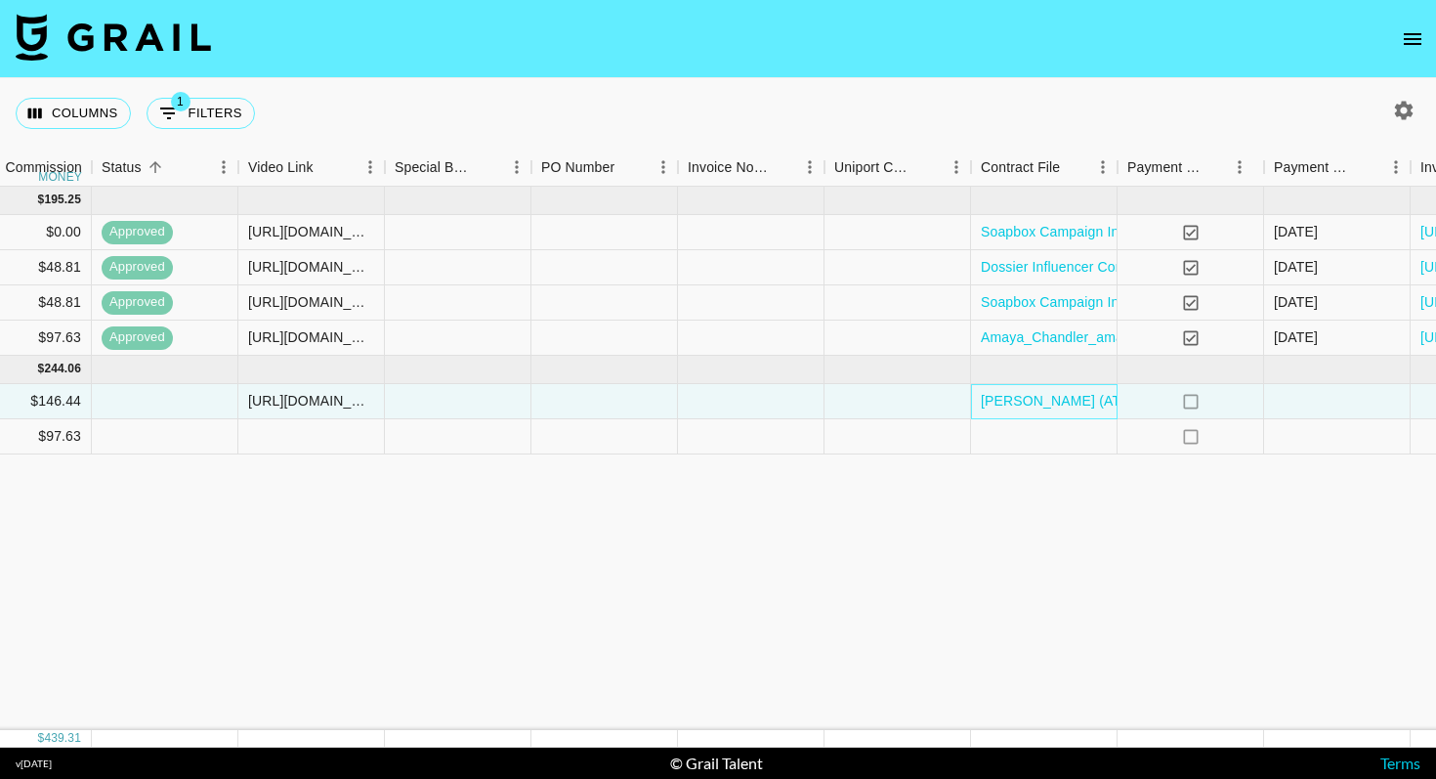
click at [1035, 412] on div "Monet Lefavor (ATI USD) 20250430.pdf" at bounding box center [1044, 401] width 147 height 35
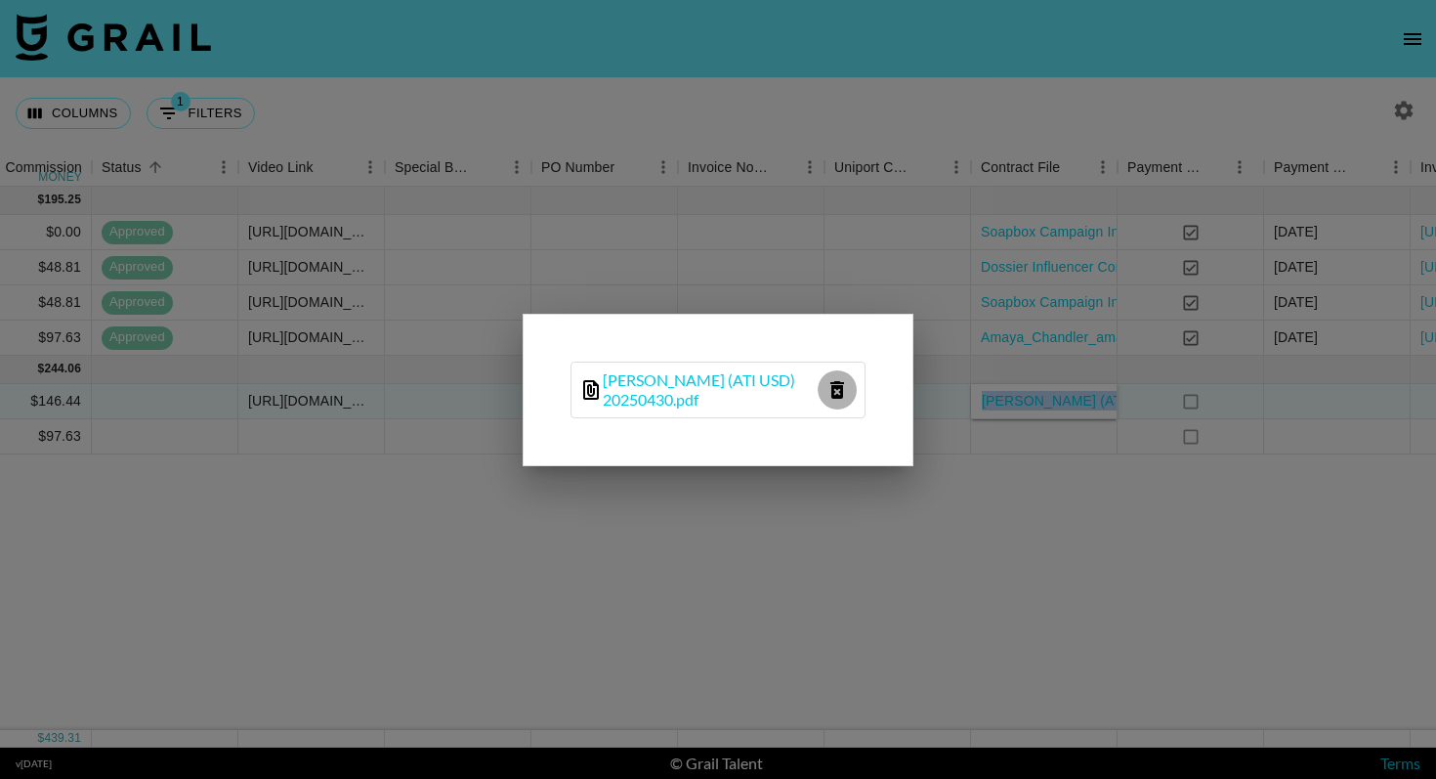
click at [832, 392] on icon "delete file" at bounding box center [837, 390] width 14 height 18
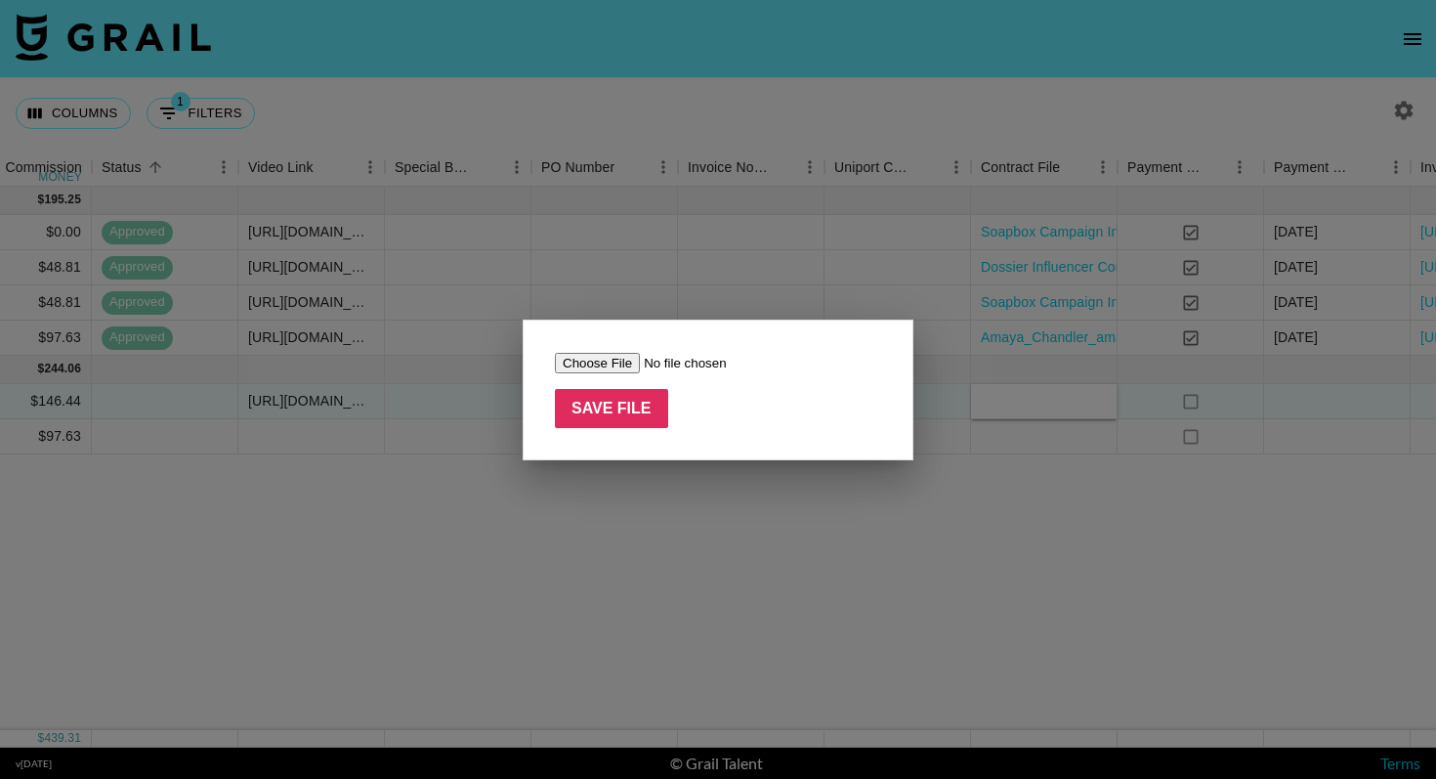
click at [601, 349] on div "Save File" at bounding box center [718, 389] width 391 height 141
click at [601, 362] on input "file" at bounding box center [678, 363] width 247 height 21
type input "C:\fakepath\Augusta Cook x White Fox Tee Campaign.pdf"
click at [600, 409] on input "Save File" at bounding box center [611, 408] width 113 height 39
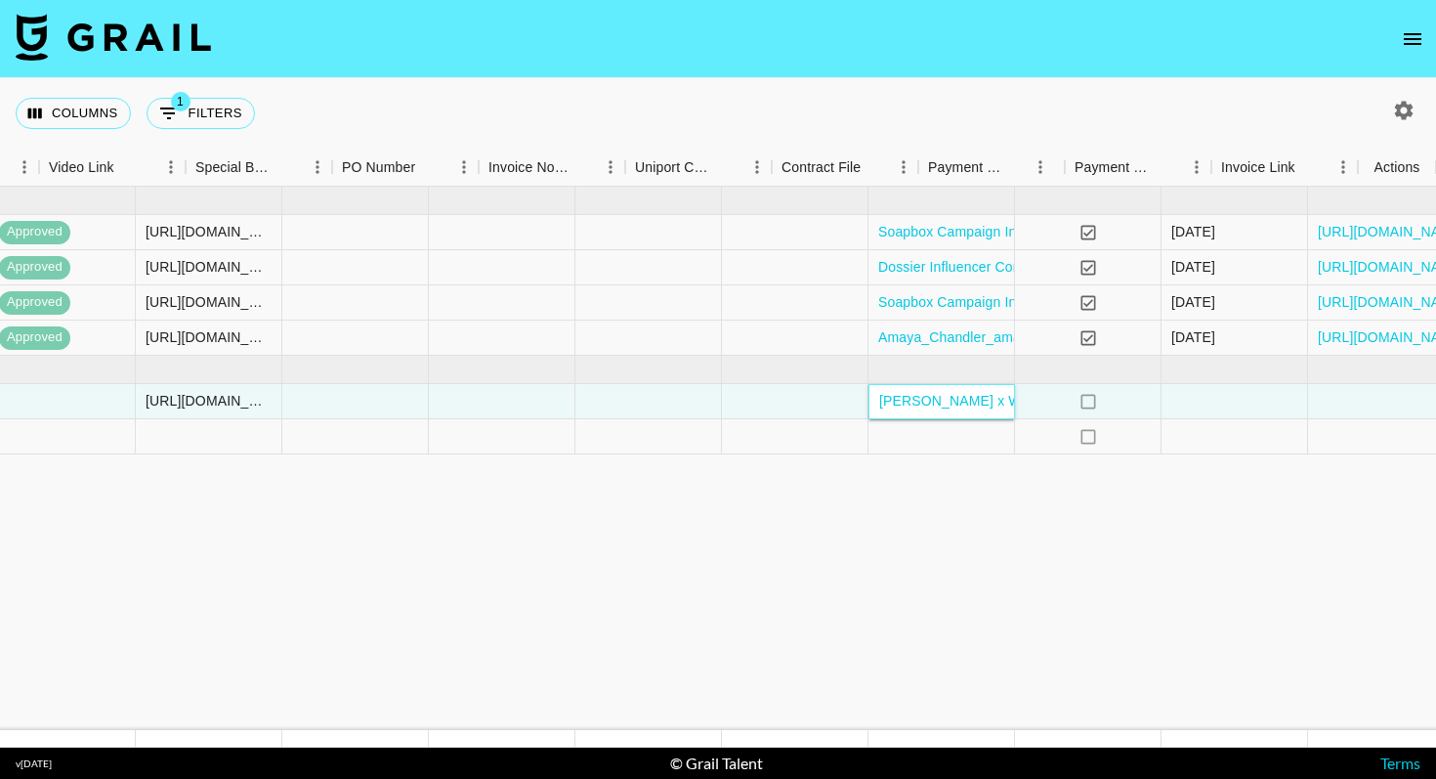
scroll to position [0, 1808]
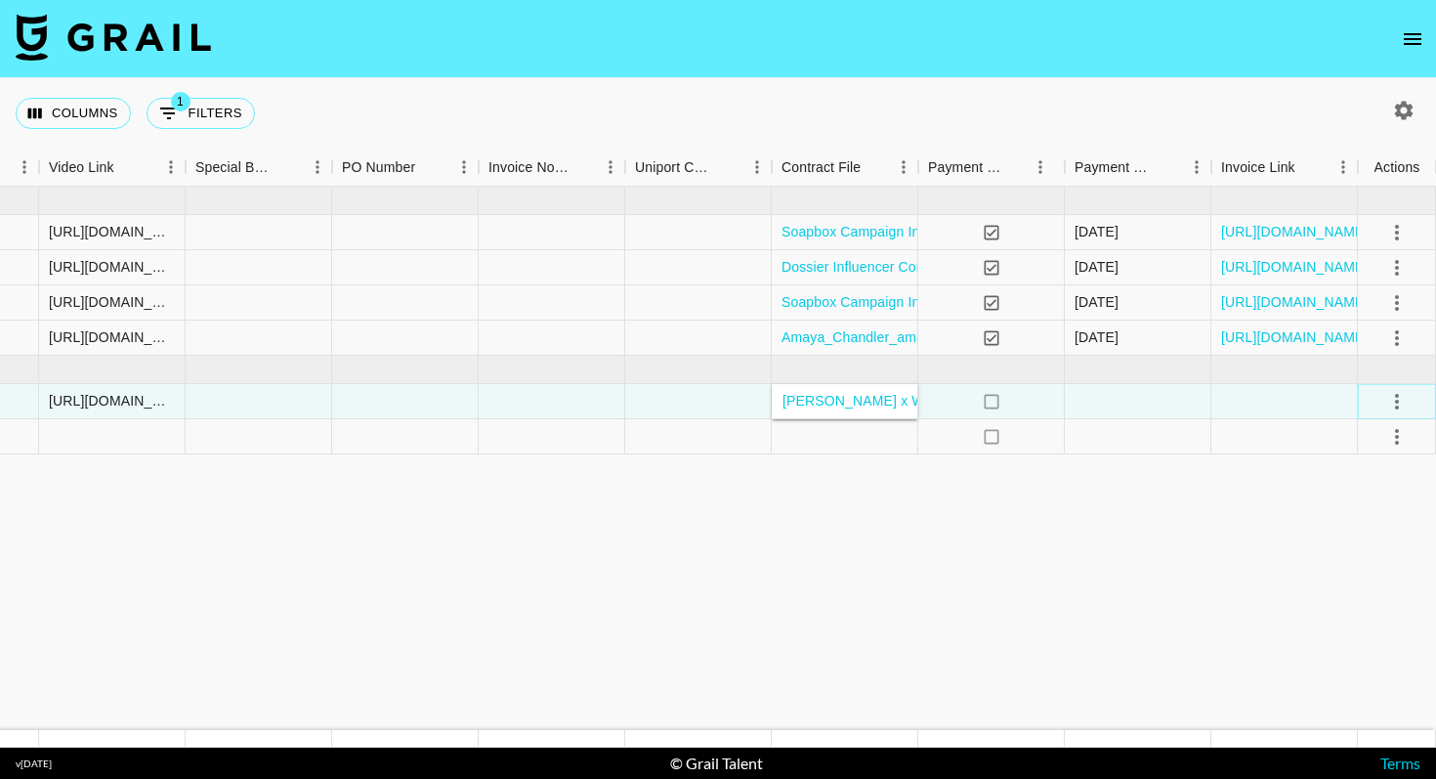
click at [1402, 387] on button "select merge strategy" at bounding box center [1397, 401] width 33 height 33
click at [1366, 576] on div "Approve" at bounding box center [1355, 584] width 60 height 23
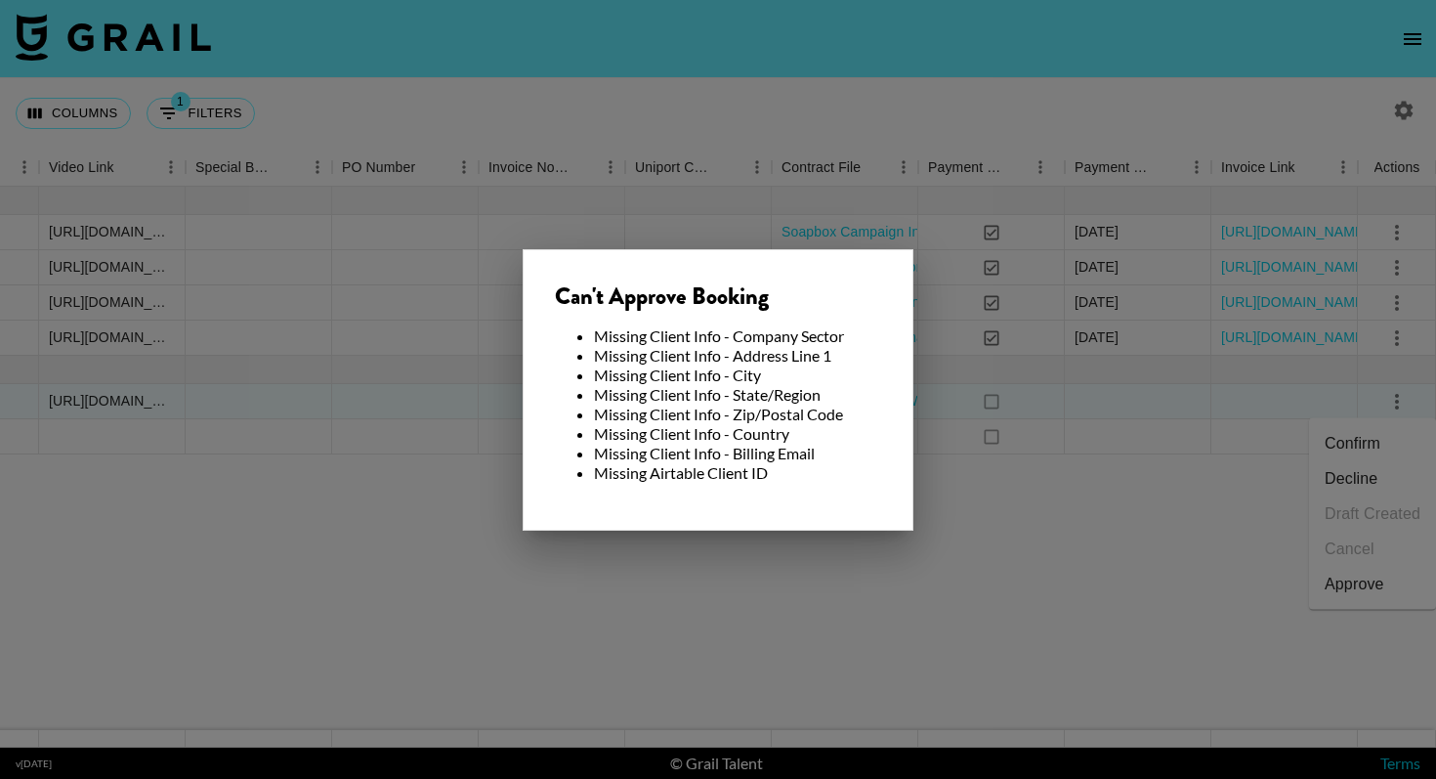
click at [1090, 504] on div at bounding box center [718, 389] width 1436 height 779
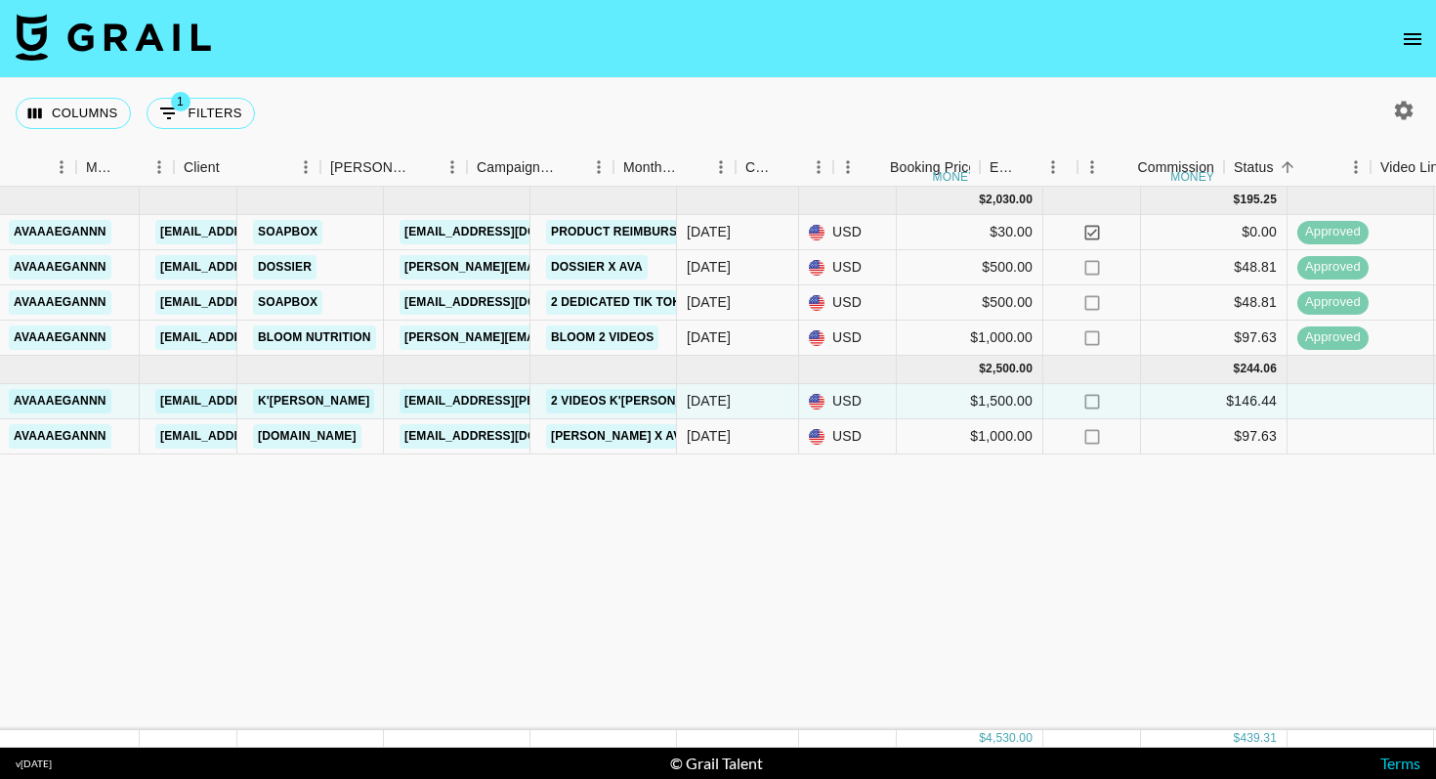
scroll to position [0, 386]
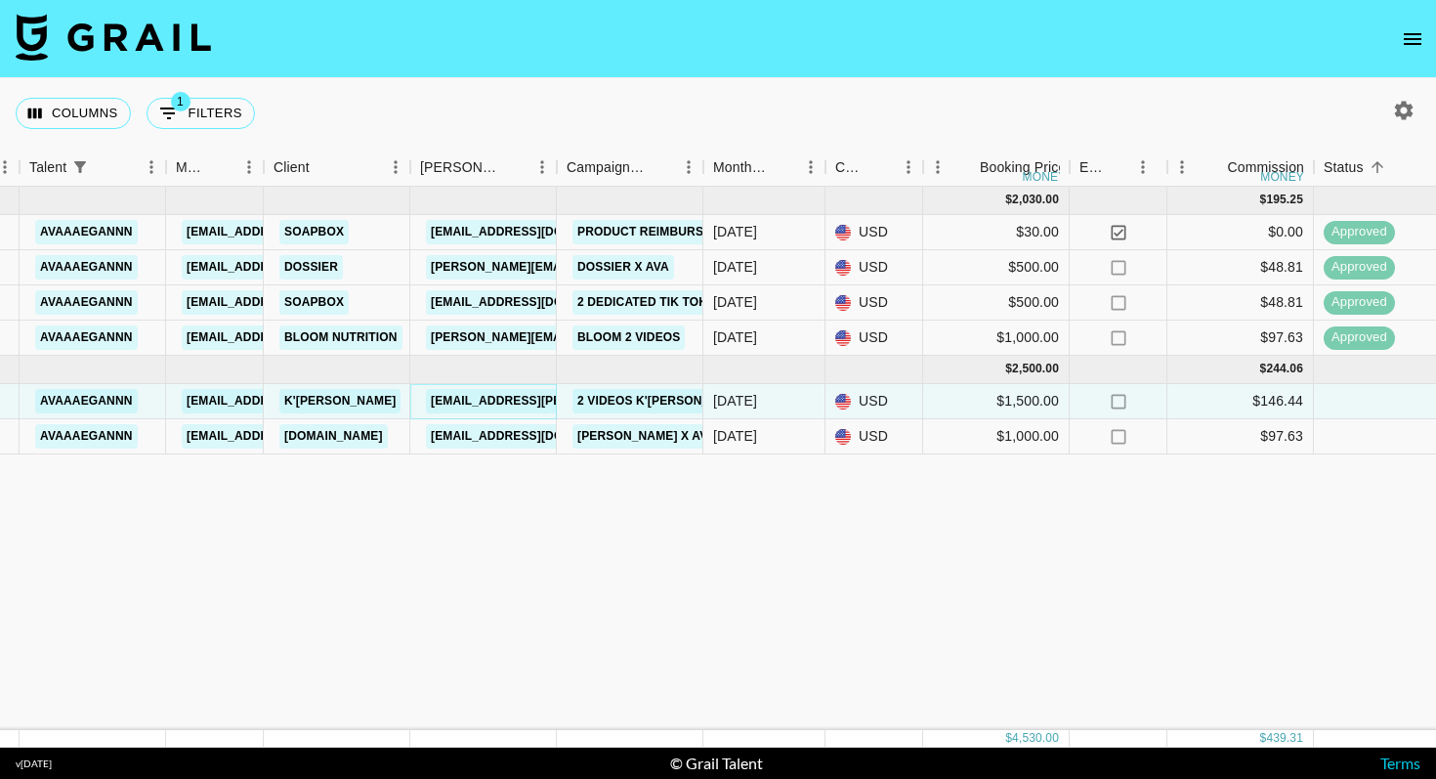
click at [498, 395] on link "[EMAIL_ADDRESS][PERSON_NAME][DOMAIN_NAME]" at bounding box center [585, 401] width 319 height 24
click at [302, 408] on link "k'[PERSON_NAME]" at bounding box center [339, 401] width 121 height 24
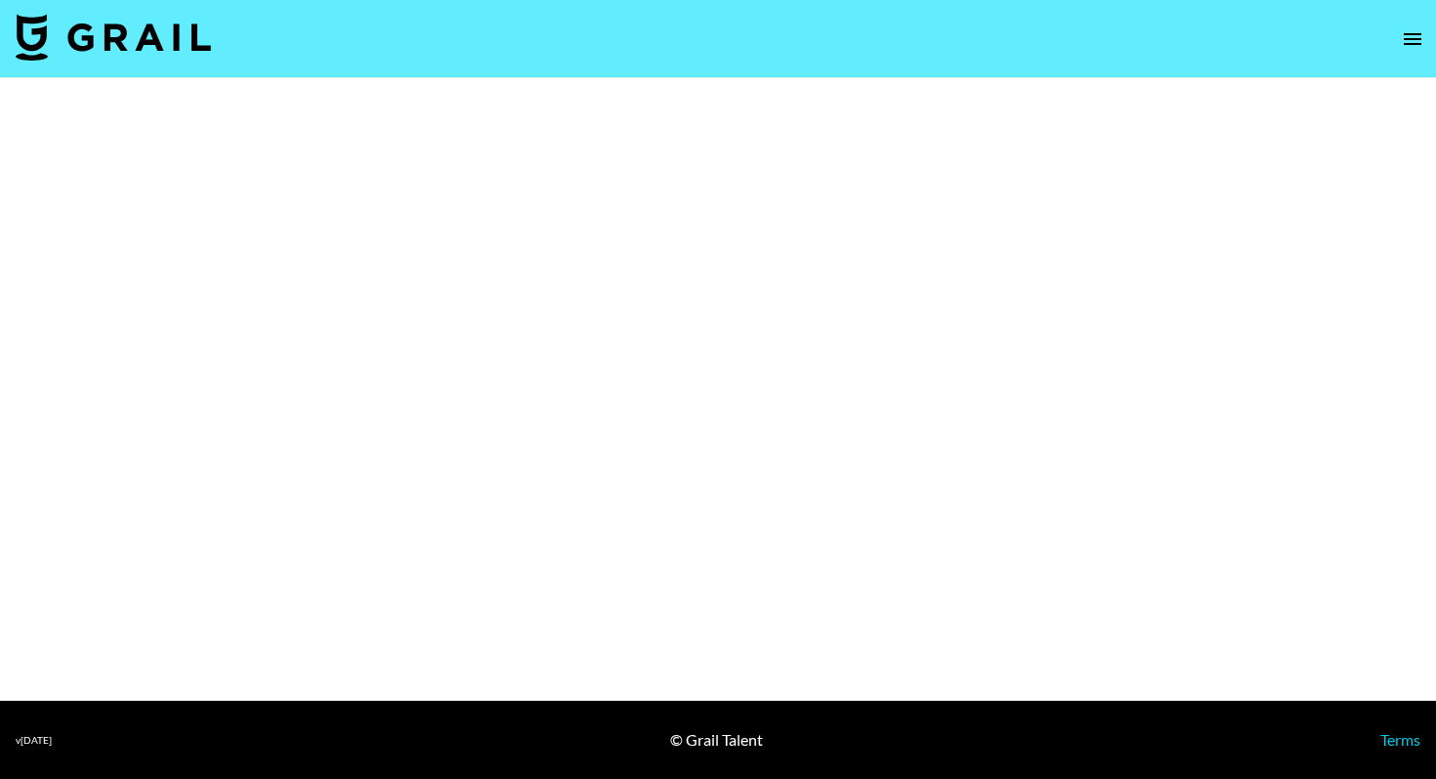
select select "Brand"
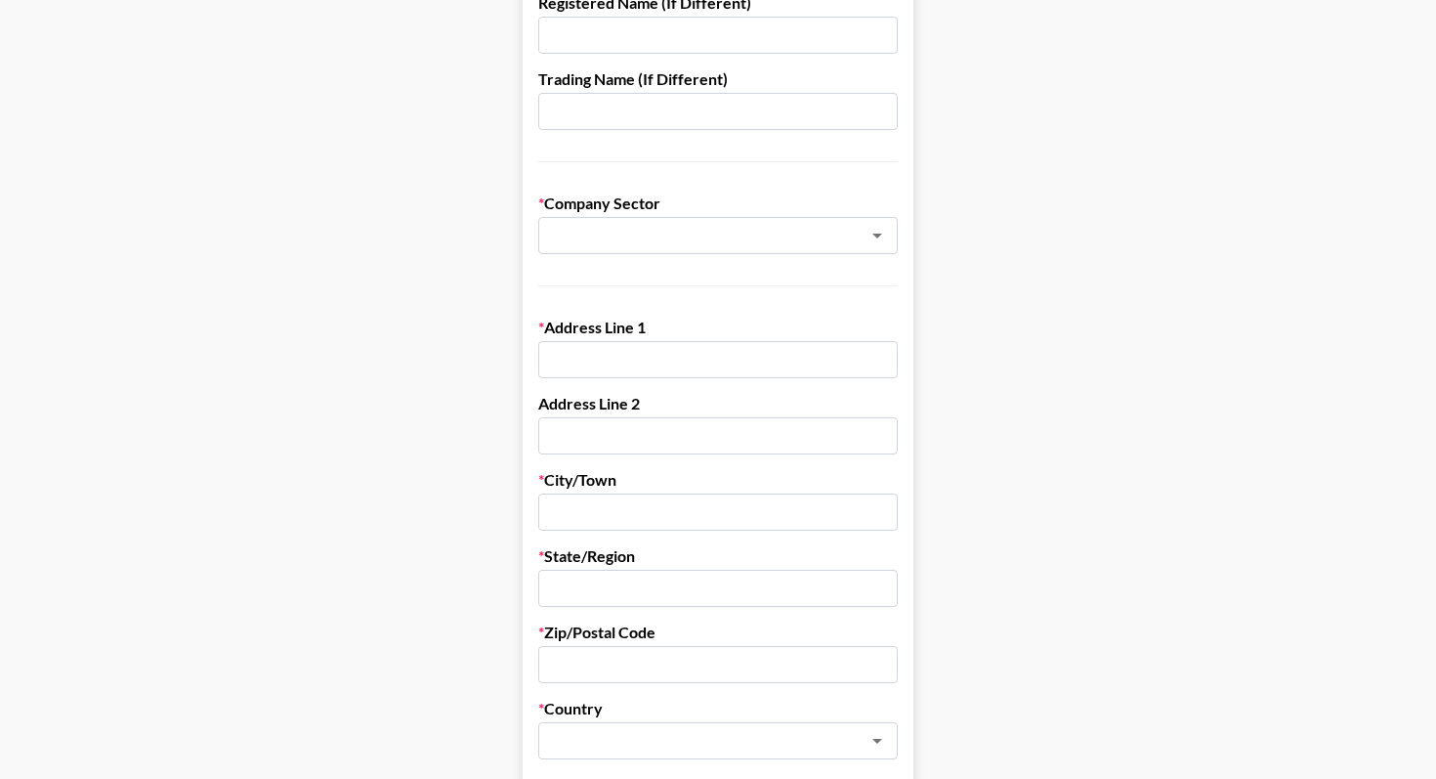
scroll to position [381, 0]
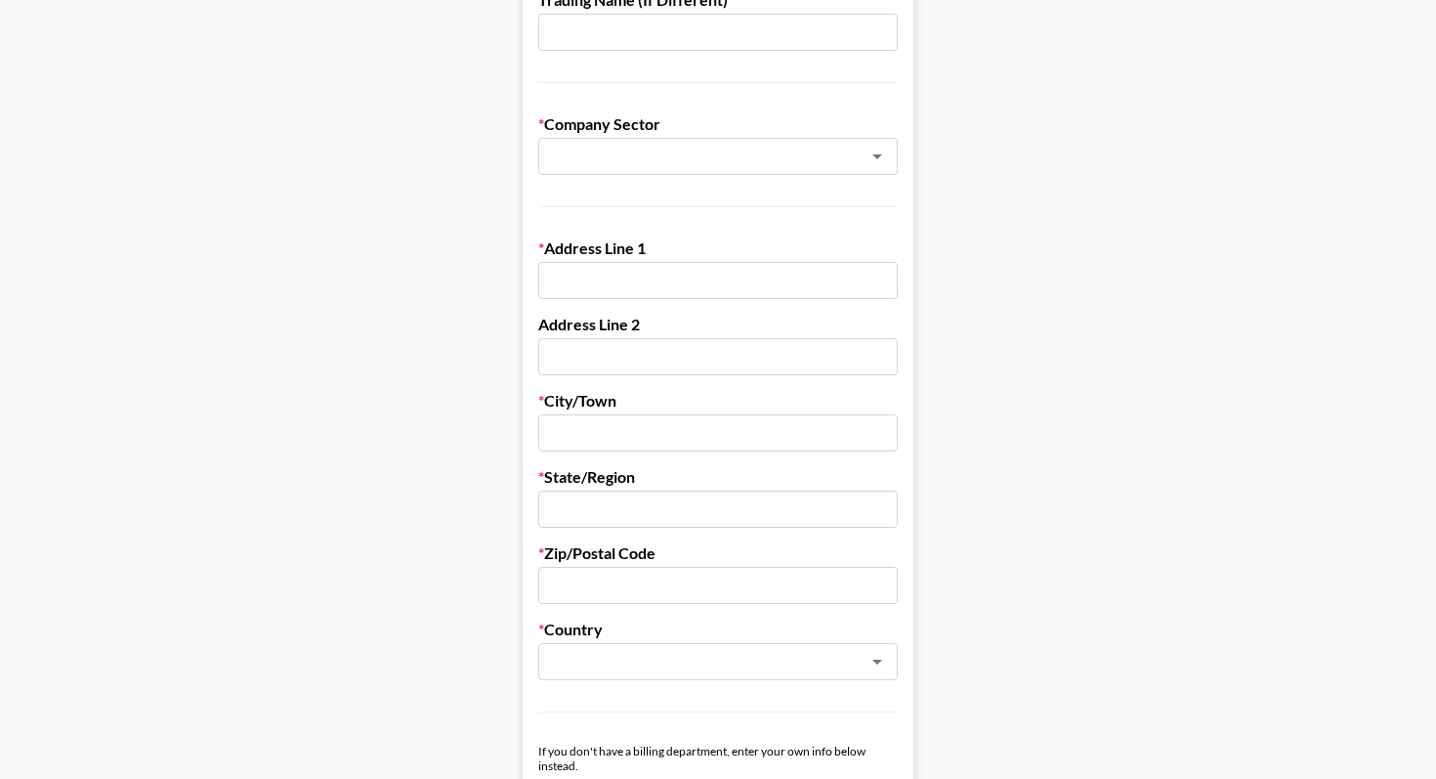
click at [632, 294] on input "text" at bounding box center [718, 280] width 360 height 37
type input "-"
drag, startPoint x: 595, startPoint y: 281, endPoint x: 537, endPoint y: 281, distance: 57.6
click at [537, 281] on form "Company Name k'lani Registered Name (If Different) Trading Name (If Different) …" at bounding box center [718, 781] width 391 height 1919
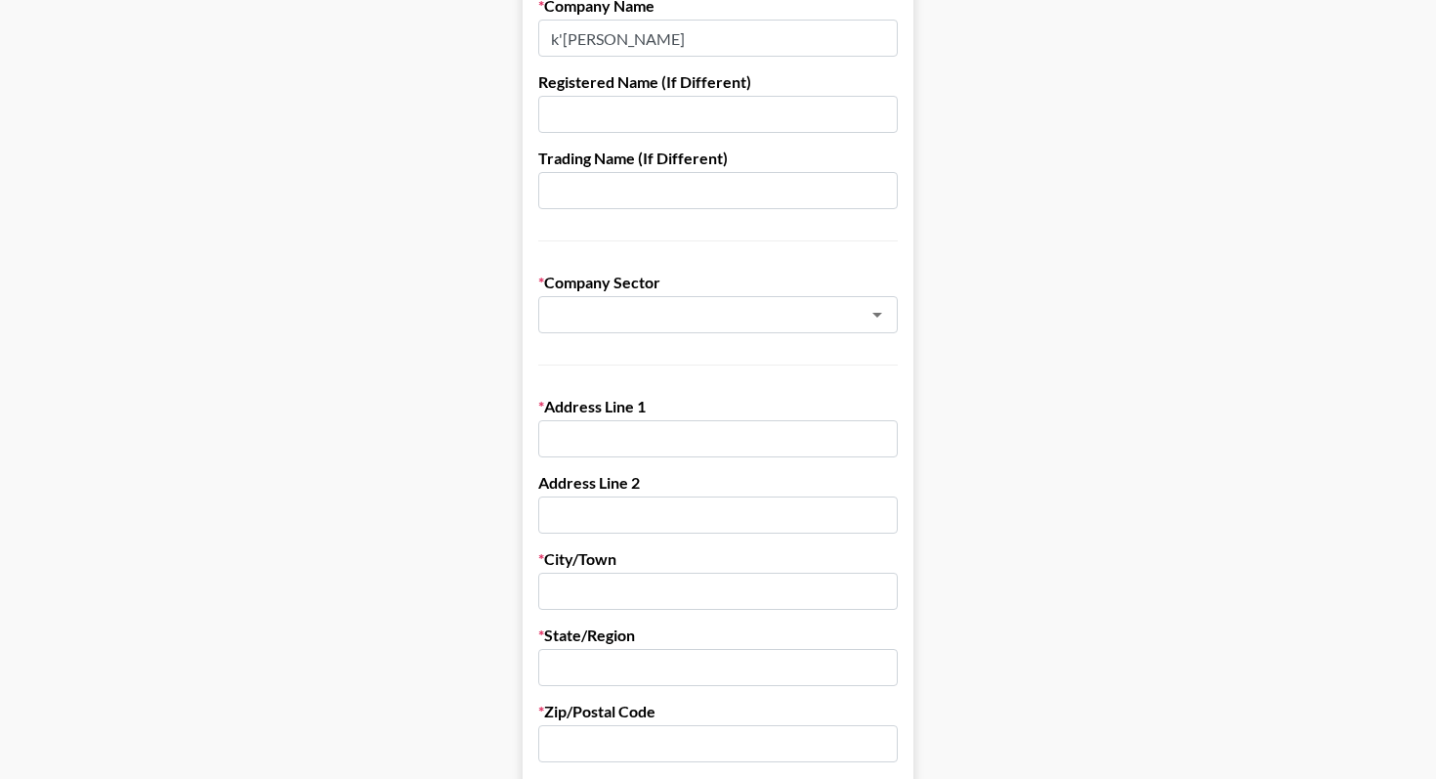
scroll to position [0, 0]
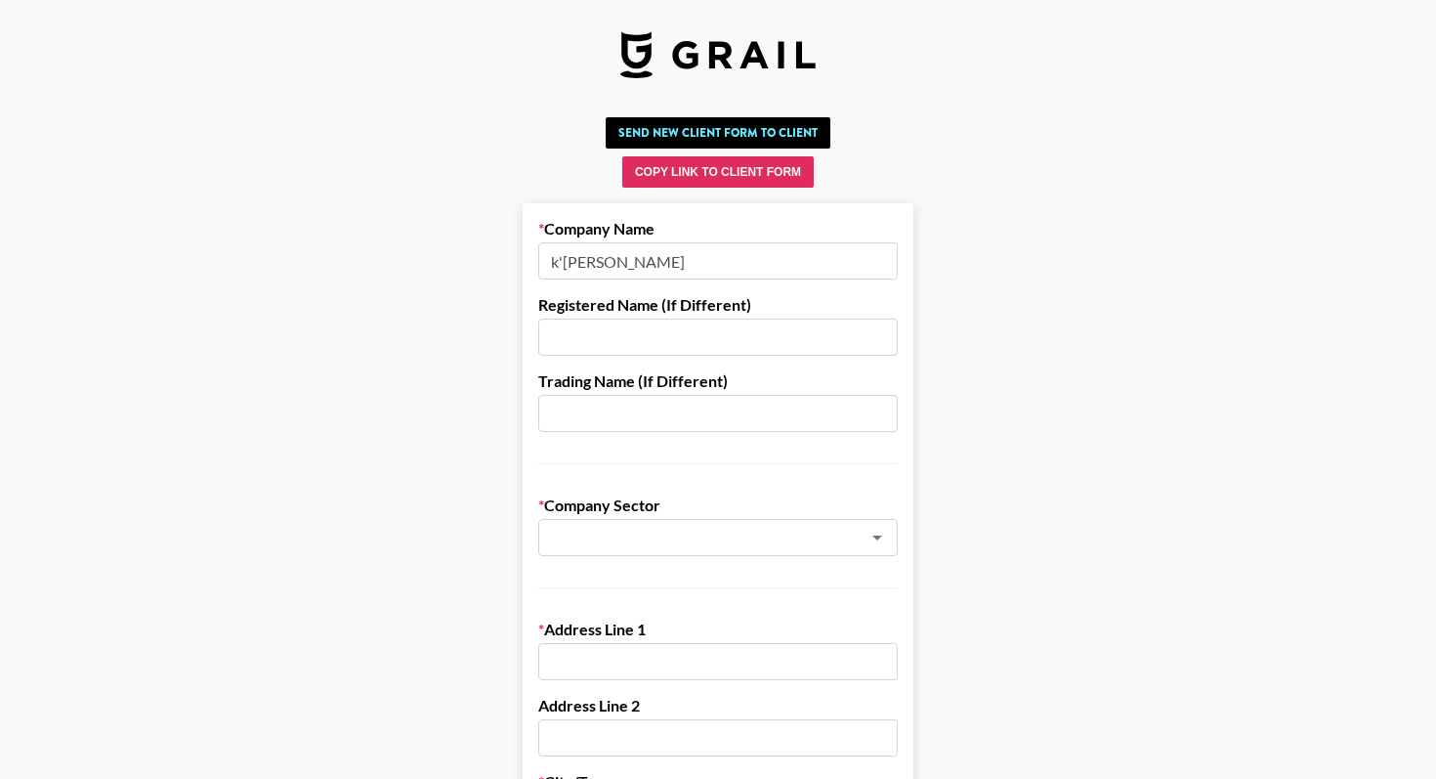
paste input "13885 S Standing Oak Dr"
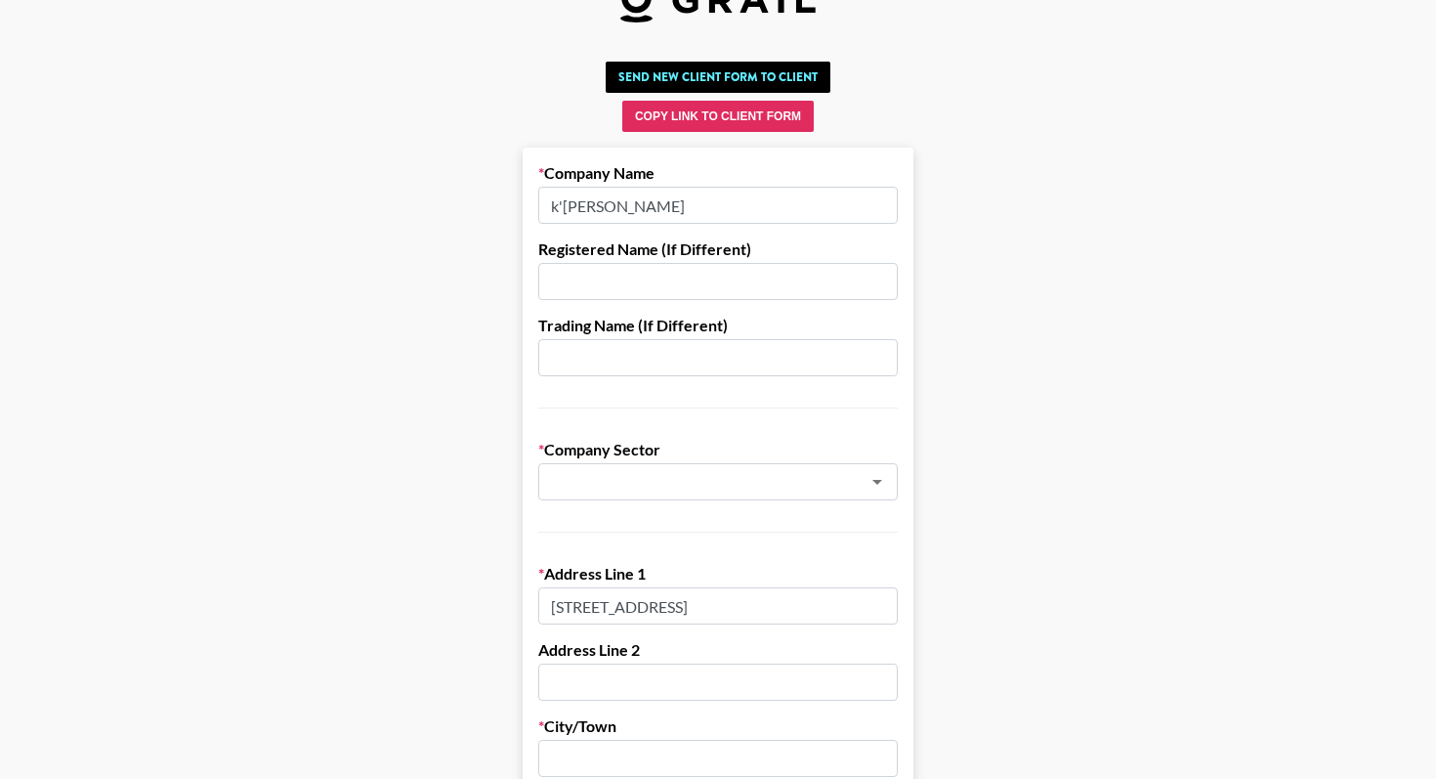
scroll to position [64, 0]
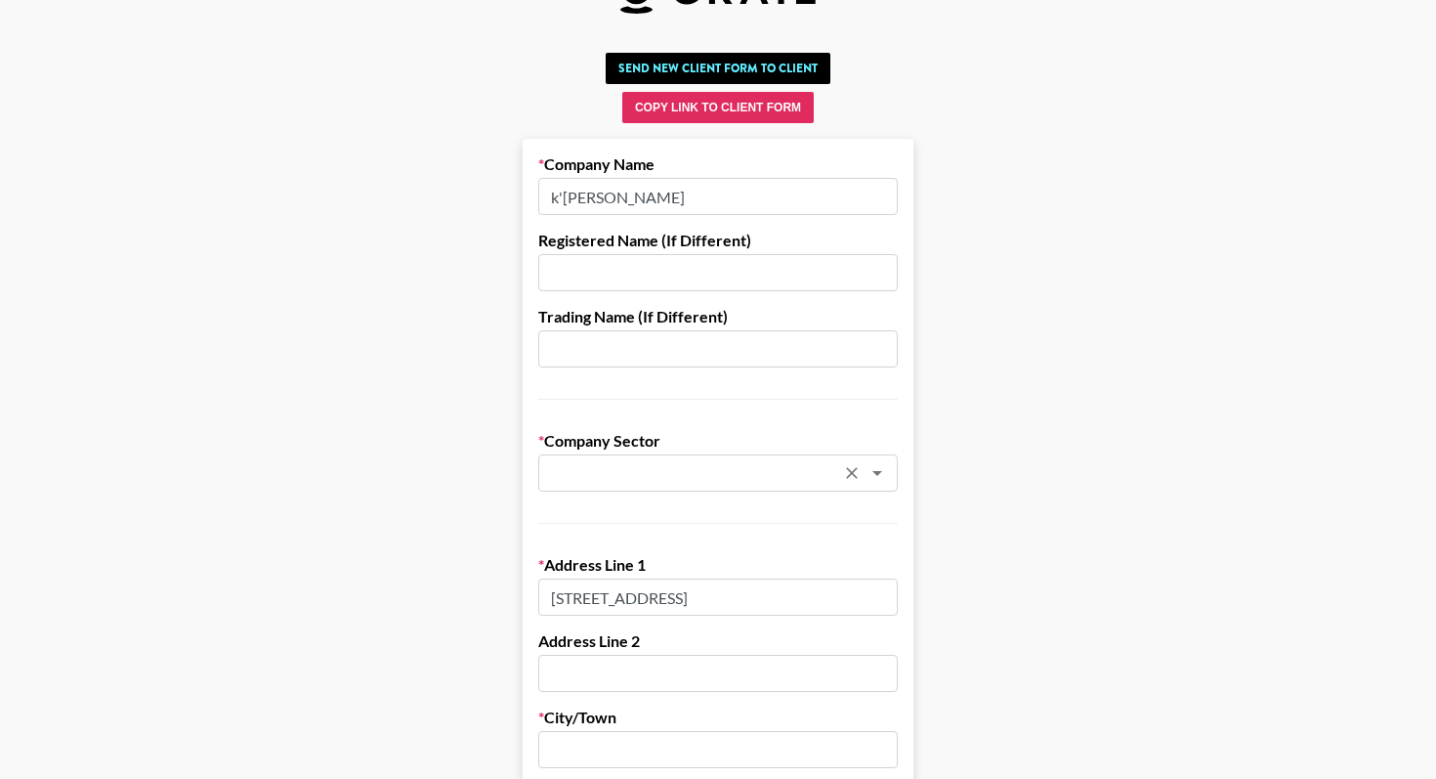
type input "13885 S Standing Oak Dr"
click at [669, 464] on input "text" at bounding box center [692, 473] width 284 height 22
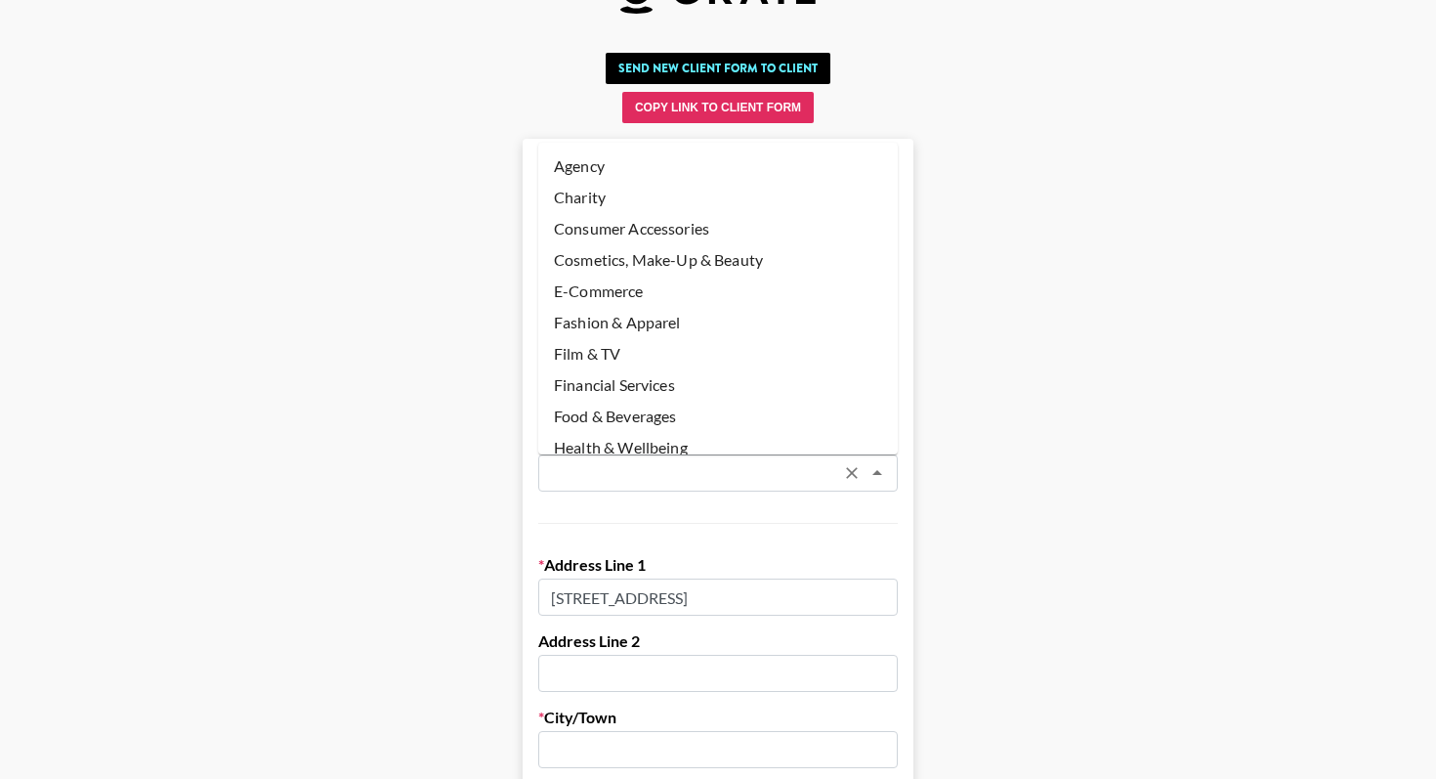
click at [699, 255] on li "Cosmetics, Make-Up & Beauty" at bounding box center [718, 259] width 360 height 31
type input "Cosmetics, Make-Up & Beauty"
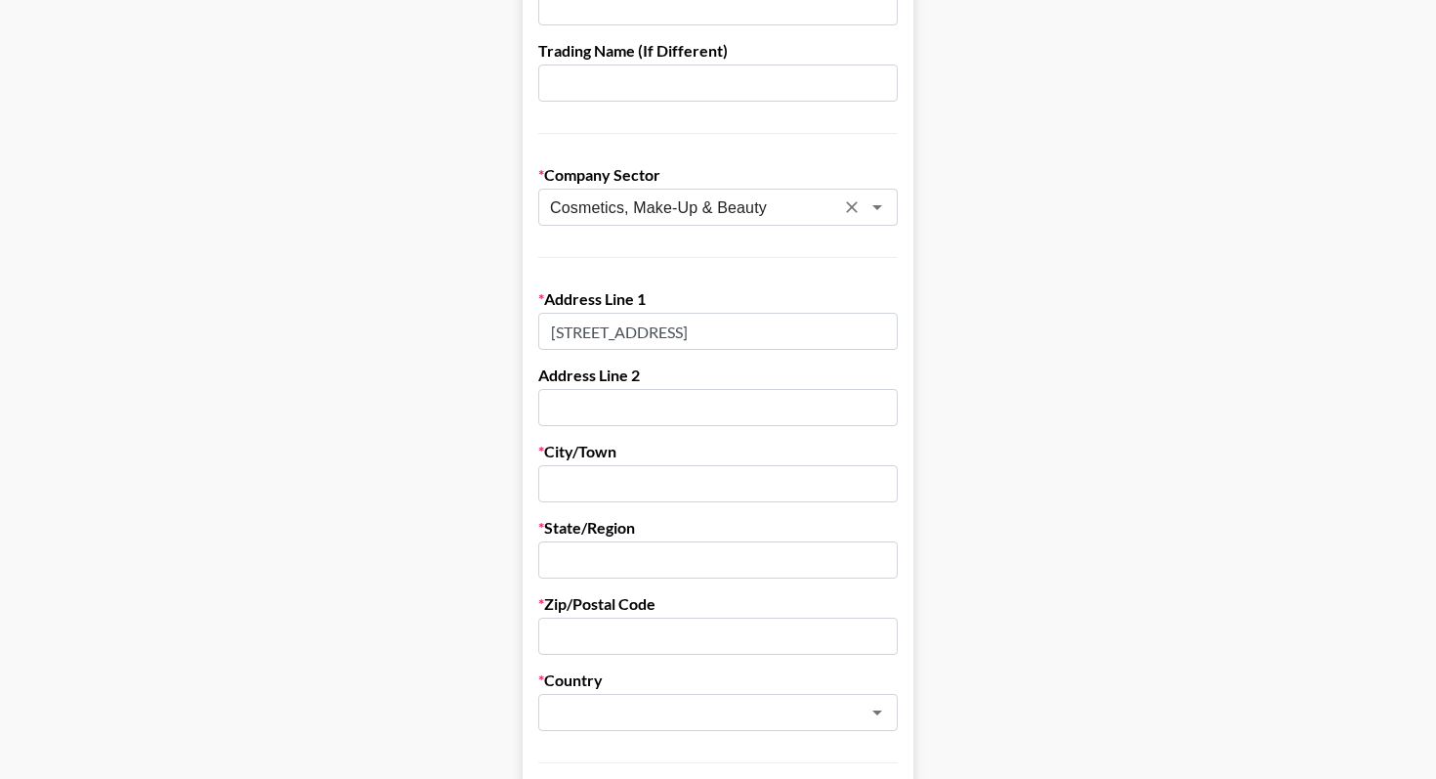
scroll to position [560, 0]
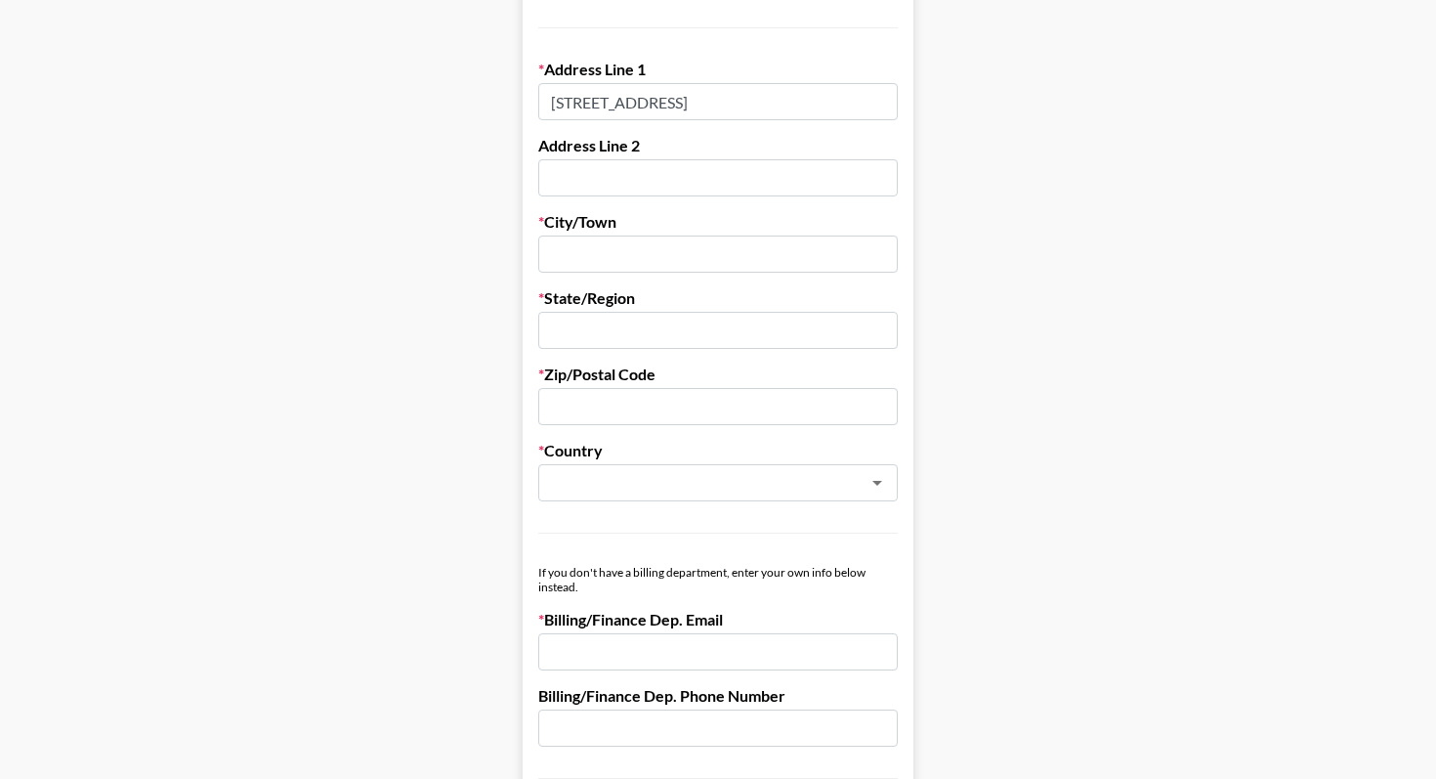
click at [700, 254] on input "text" at bounding box center [718, 253] width 360 height 37
type input "Draper"
click at [604, 327] on input "text" at bounding box center [718, 330] width 360 height 37
type input "Utah"
click at [583, 409] on input "text" at bounding box center [718, 406] width 360 height 37
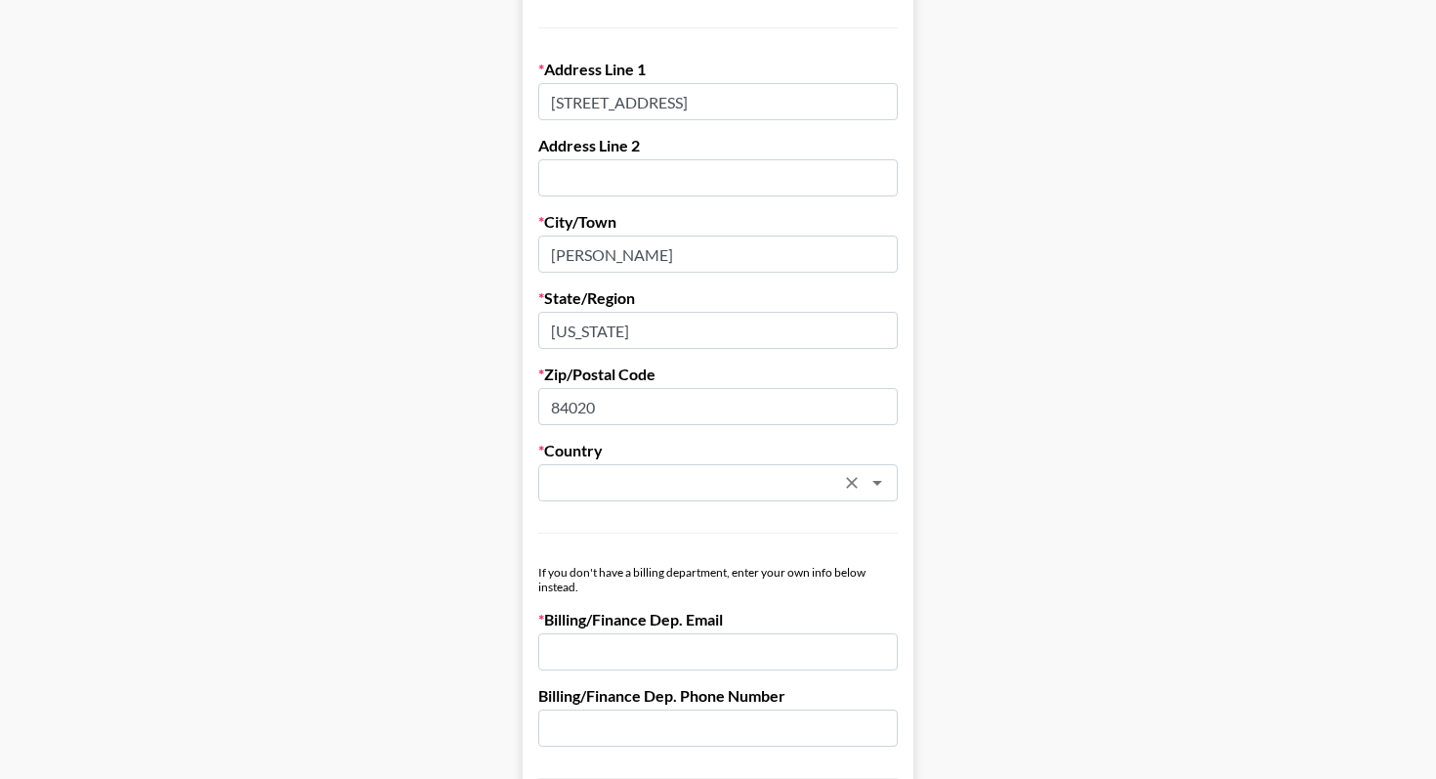
type input "84020"
click at [556, 484] on input "text" at bounding box center [692, 483] width 284 height 22
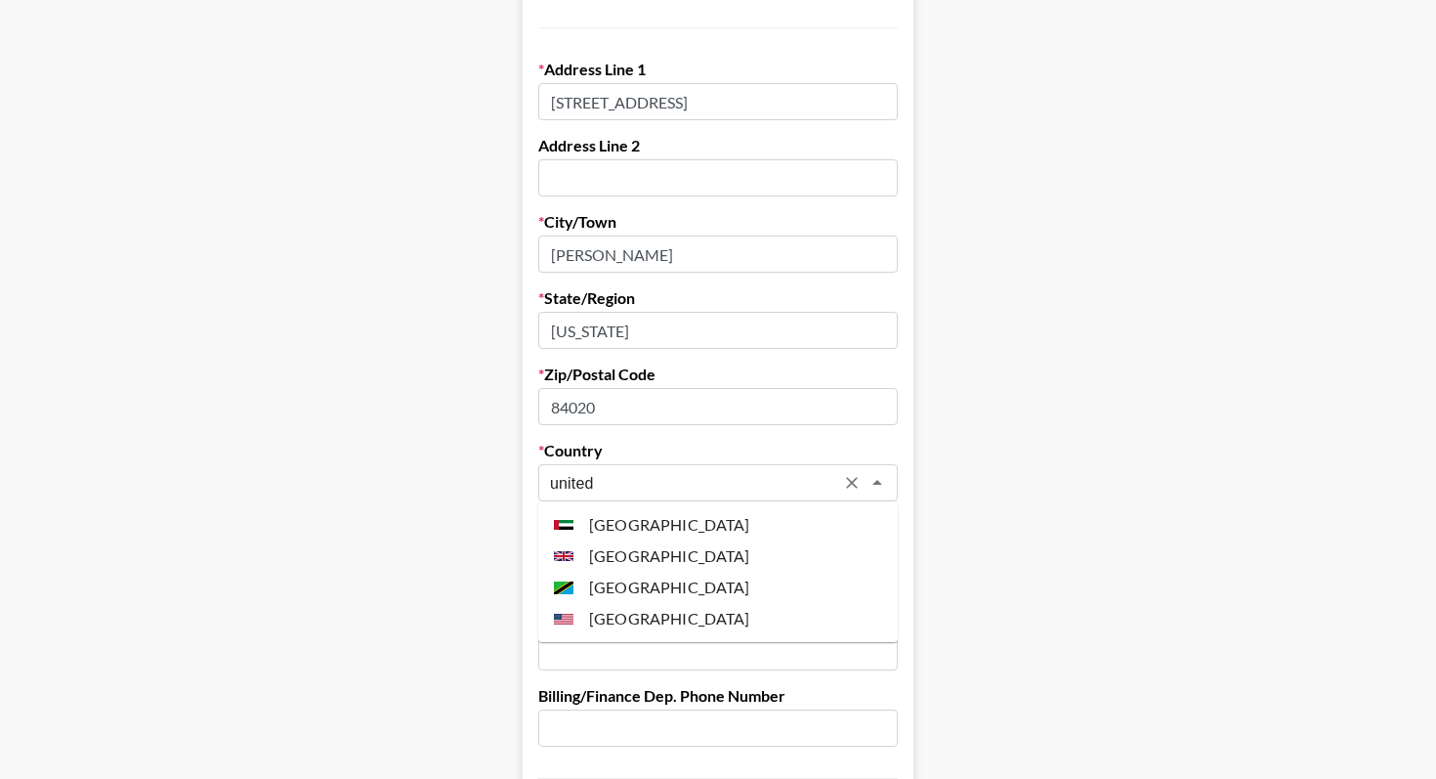
click at [650, 614] on li "United States" at bounding box center [718, 618] width 360 height 31
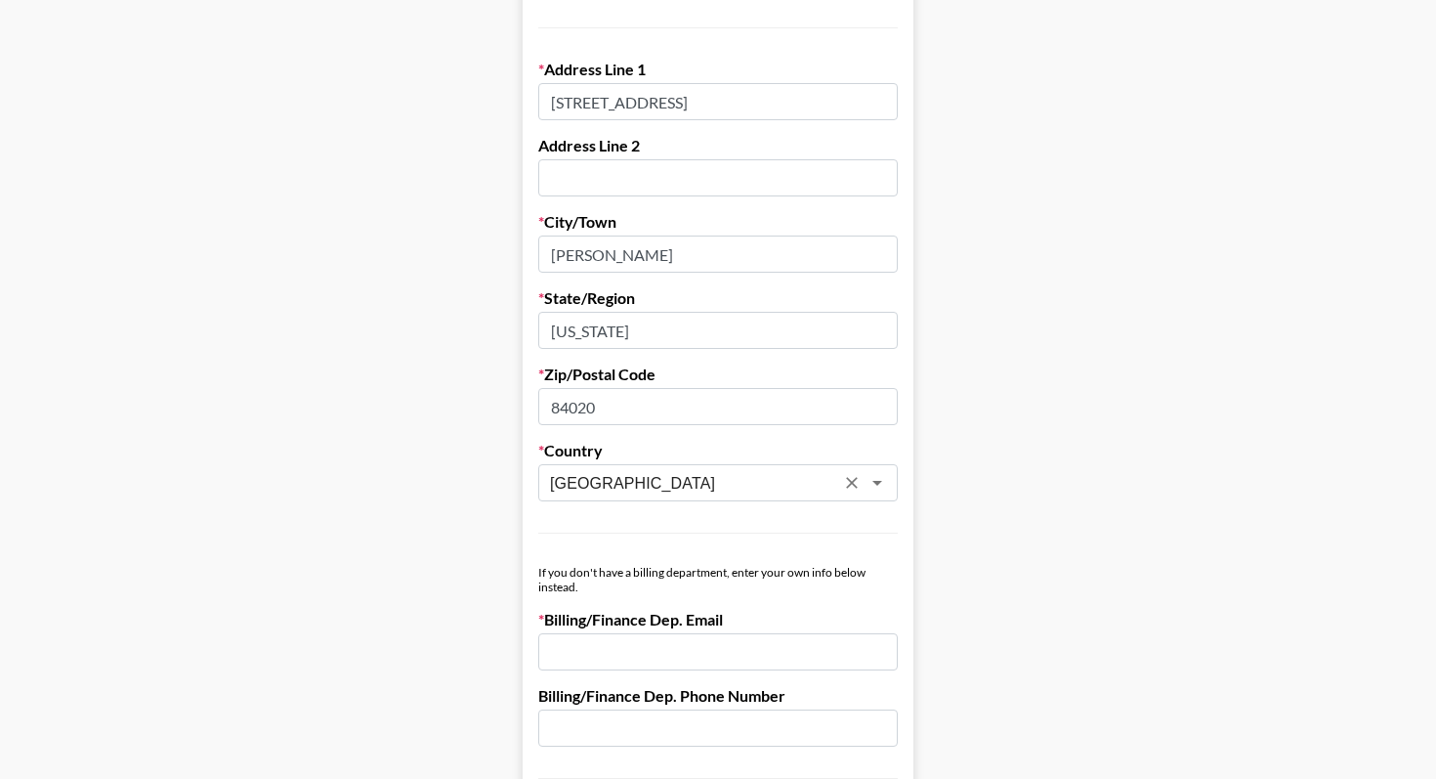
type input "United States"
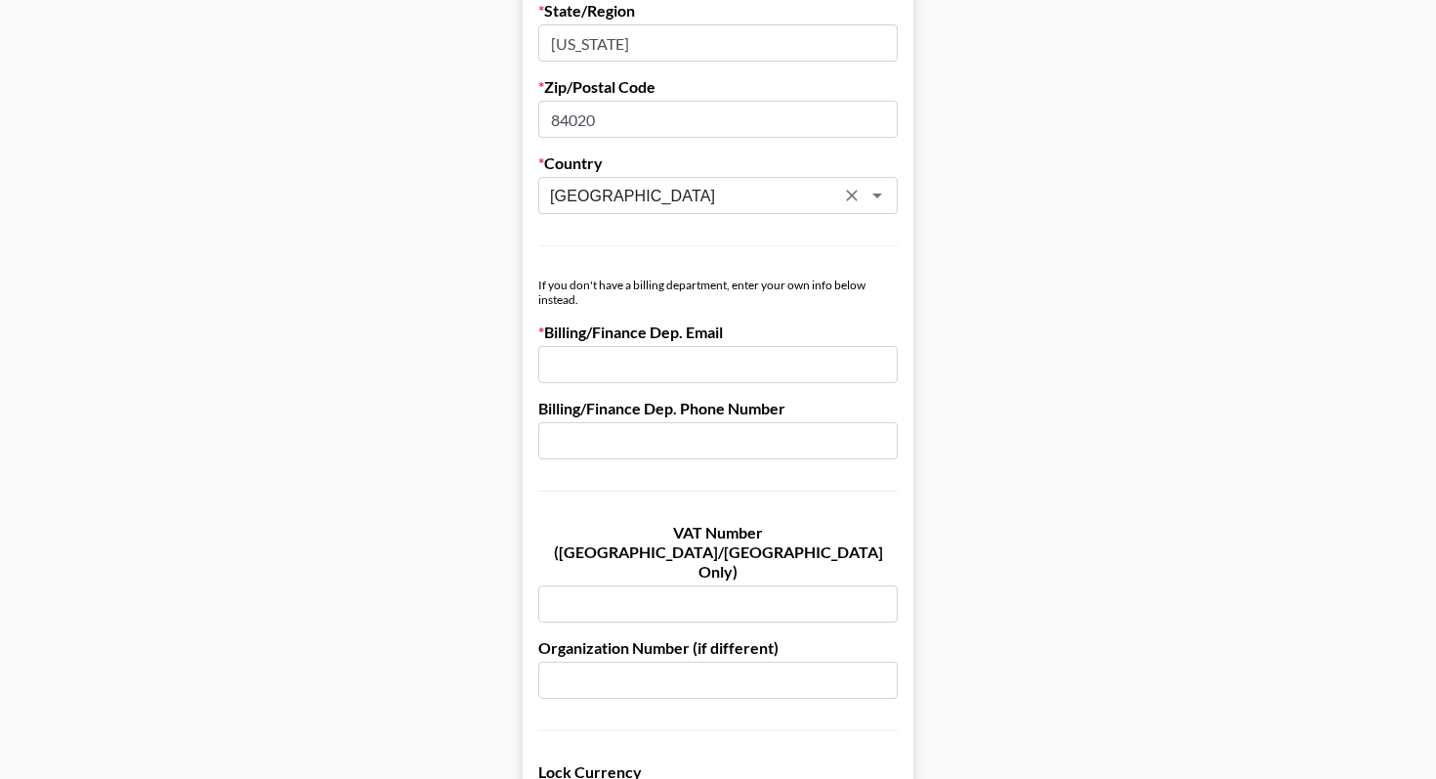
click at [747, 372] on input "email" at bounding box center [718, 364] width 360 height 37
paste input "<ansh.thakkar@pattern.com"
click at [560, 368] on input "<ansh.thakkar@pattern.com" at bounding box center [718, 364] width 360 height 37
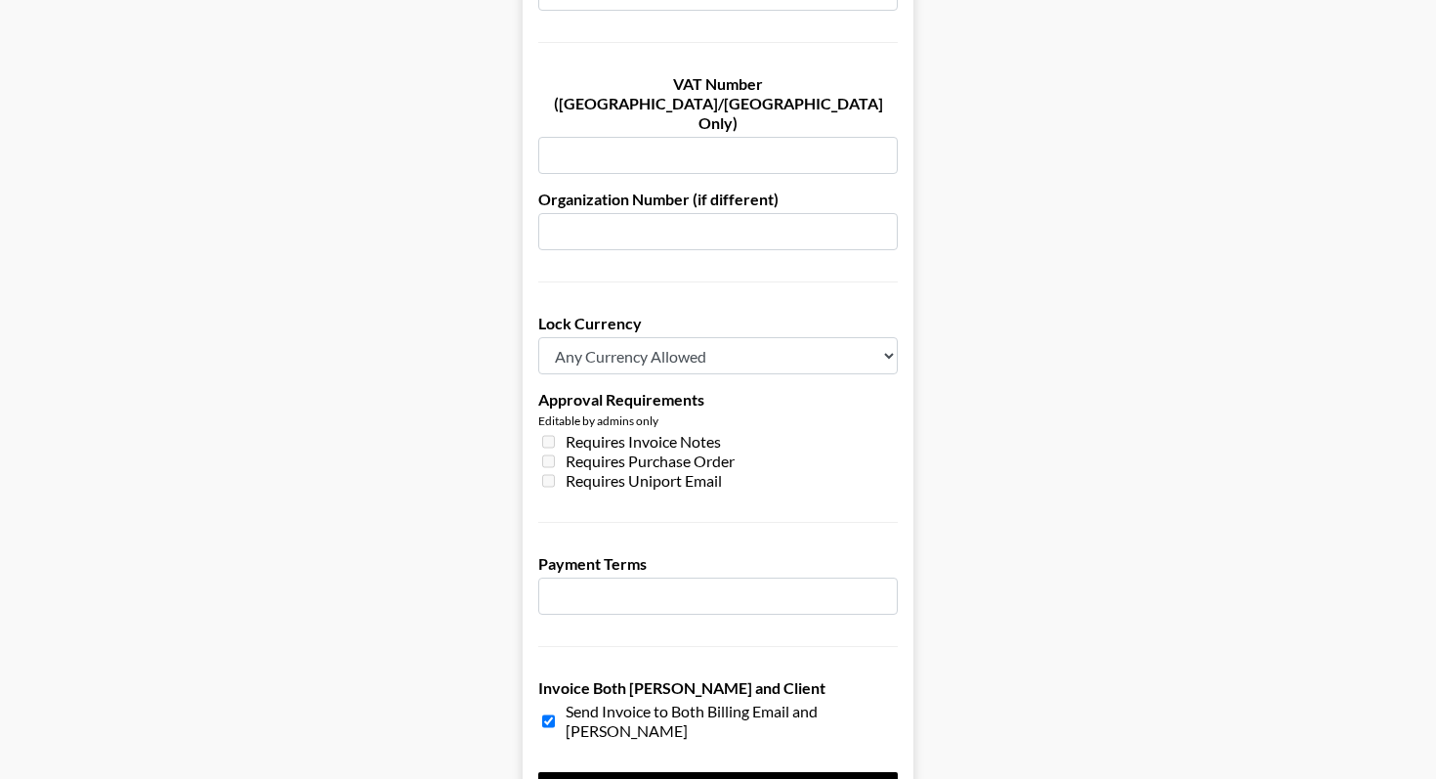
scroll to position [1343, 0]
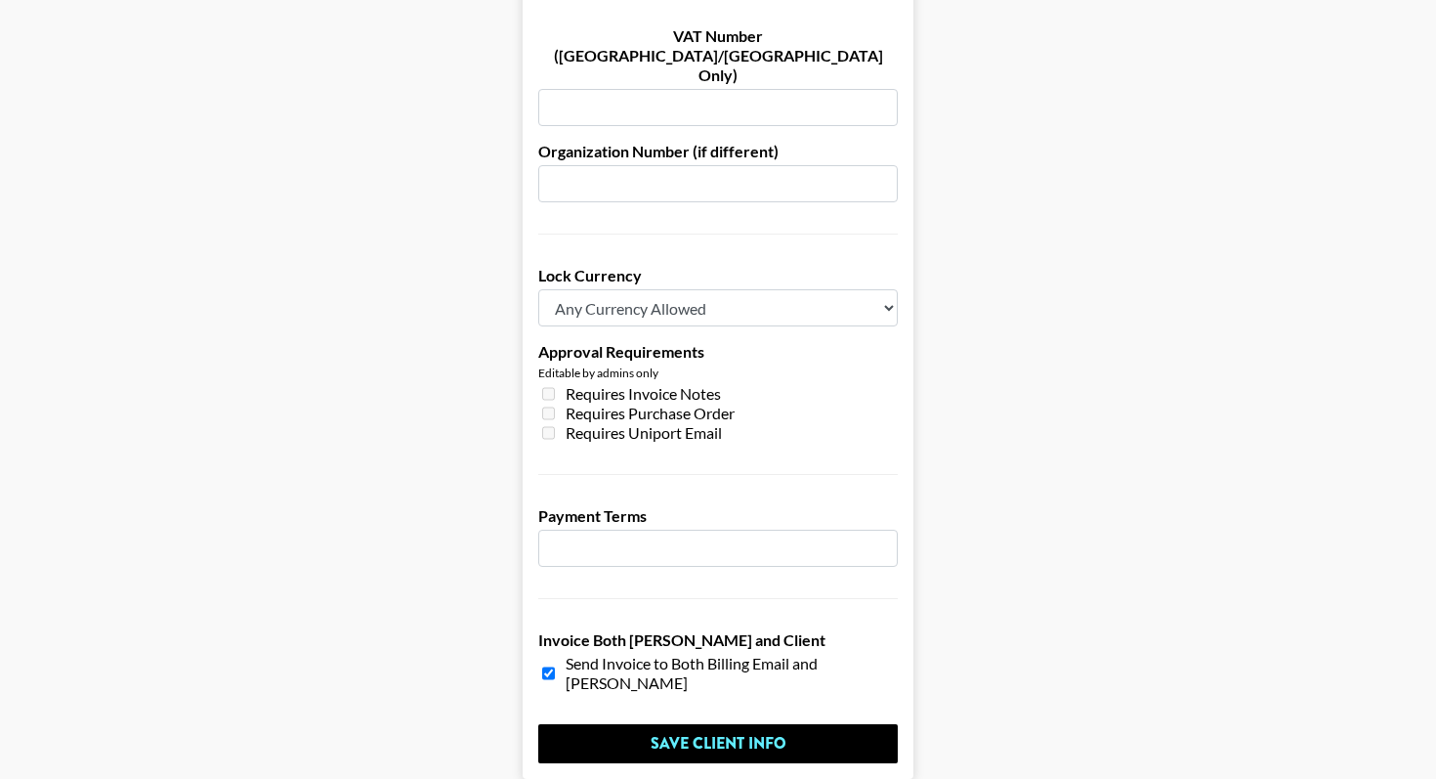
type input "ansh.thakkar@pattern.com"
click at [589, 530] on input "number" at bounding box center [718, 548] width 360 height 37
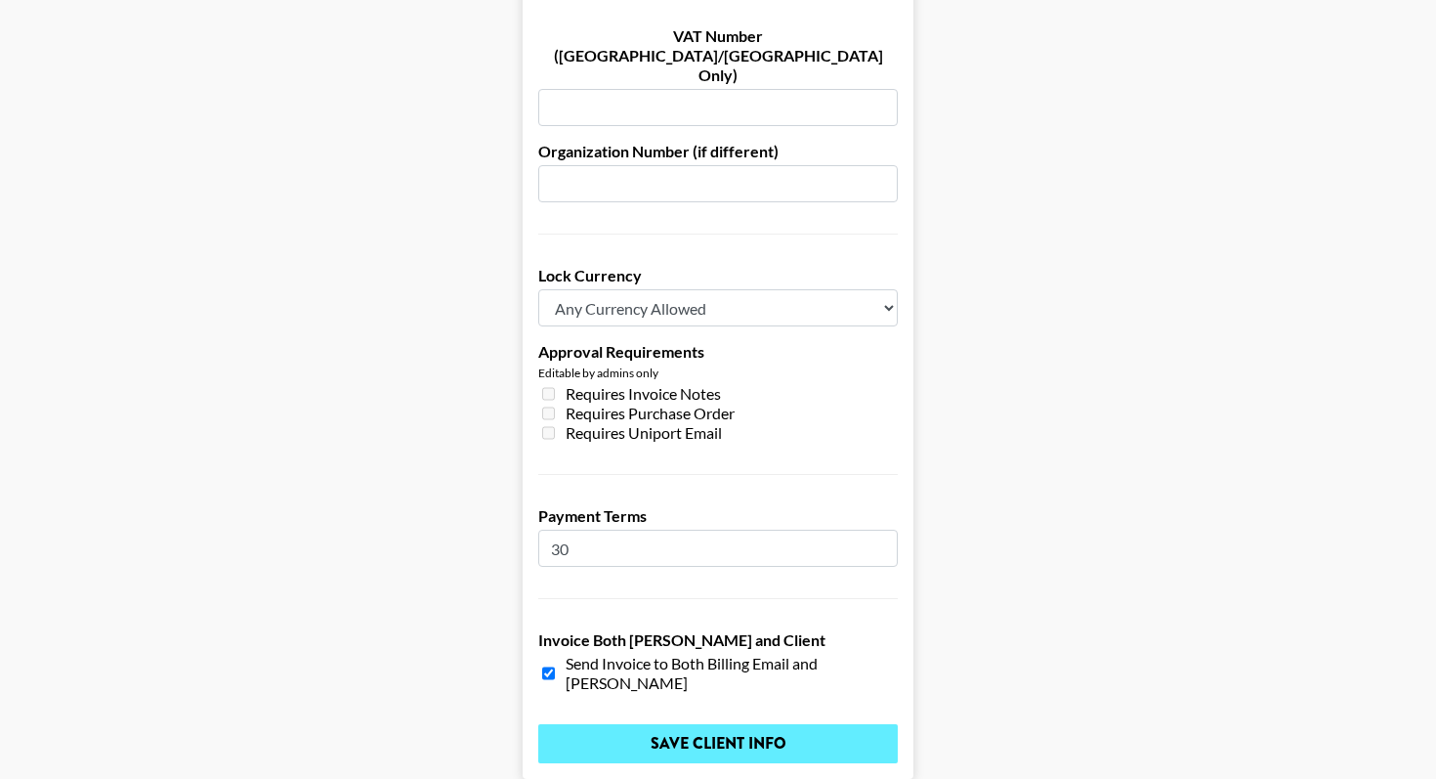
type input "30"
click at [674, 724] on input "Save Client Info" at bounding box center [718, 743] width 360 height 39
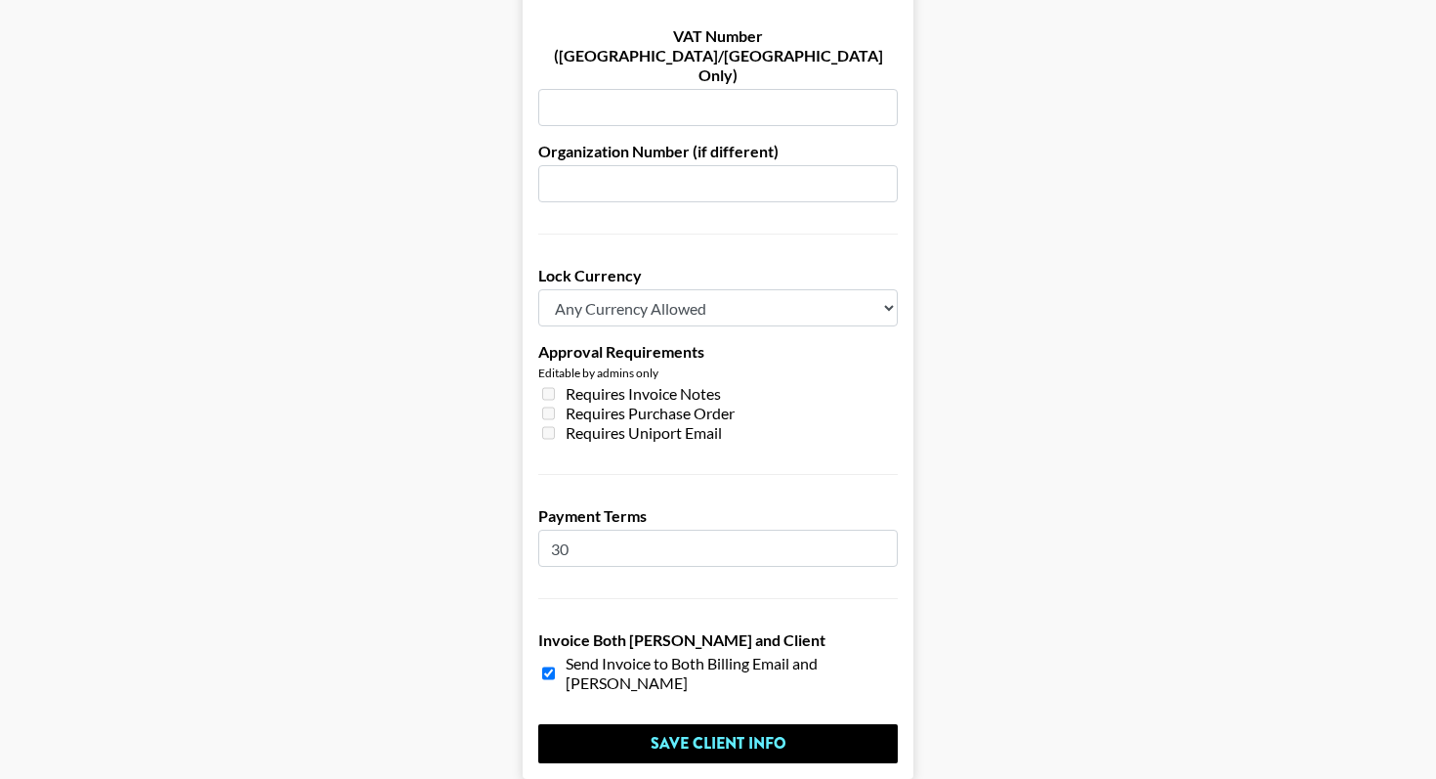
scroll to position [0, 0]
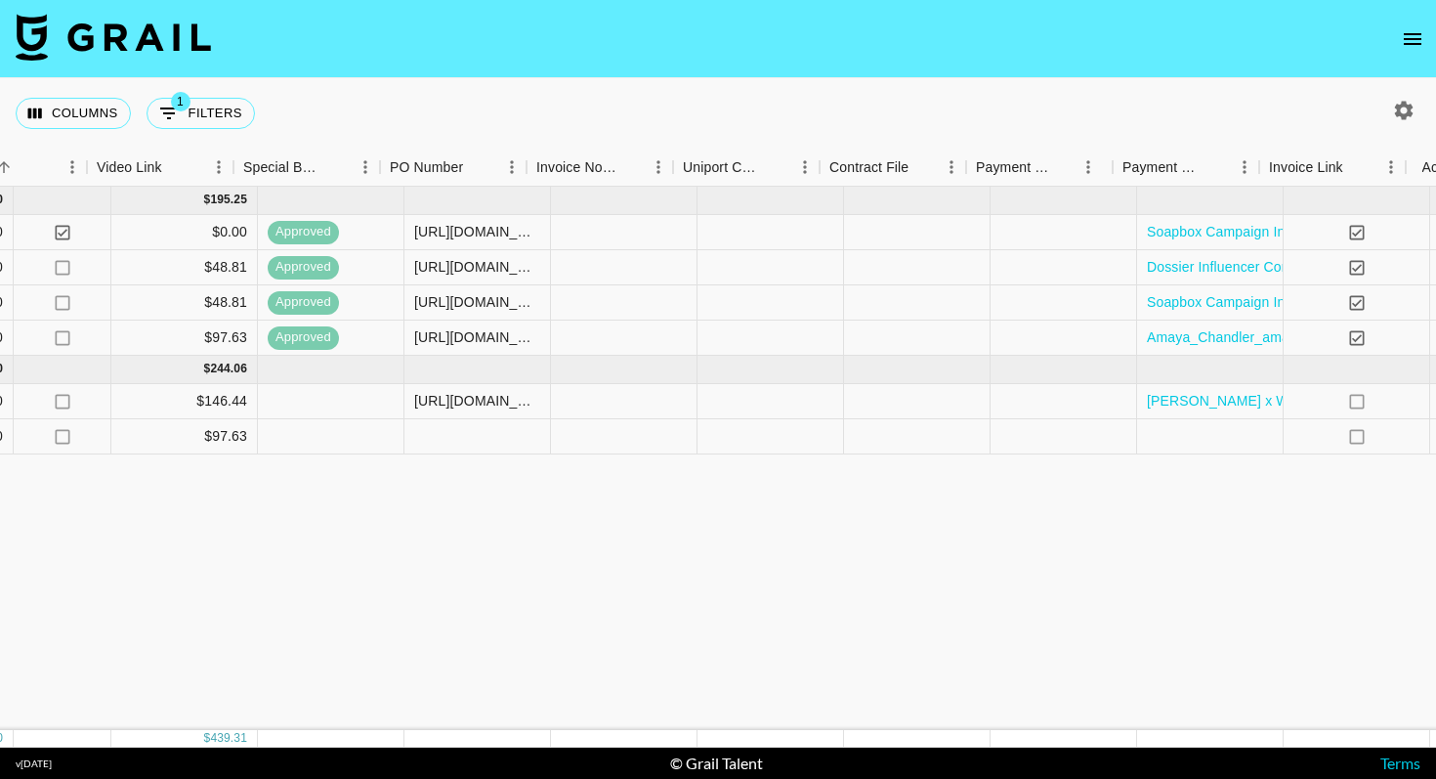
scroll to position [0, 1808]
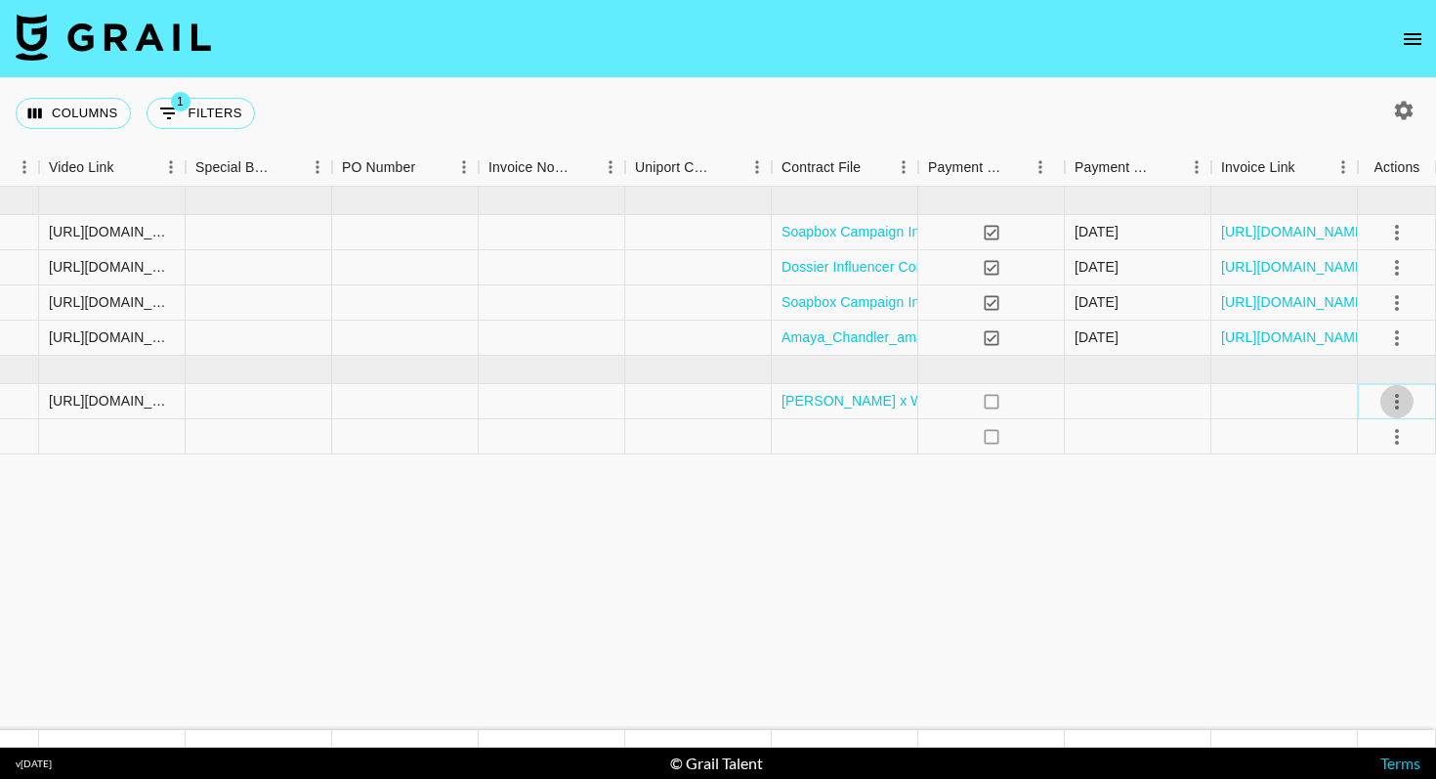
click at [1404, 400] on icon "select merge strategy" at bounding box center [1396, 401] width 23 height 23
click at [1357, 578] on div "Approve" at bounding box center [1355, 584] width 60 height 23
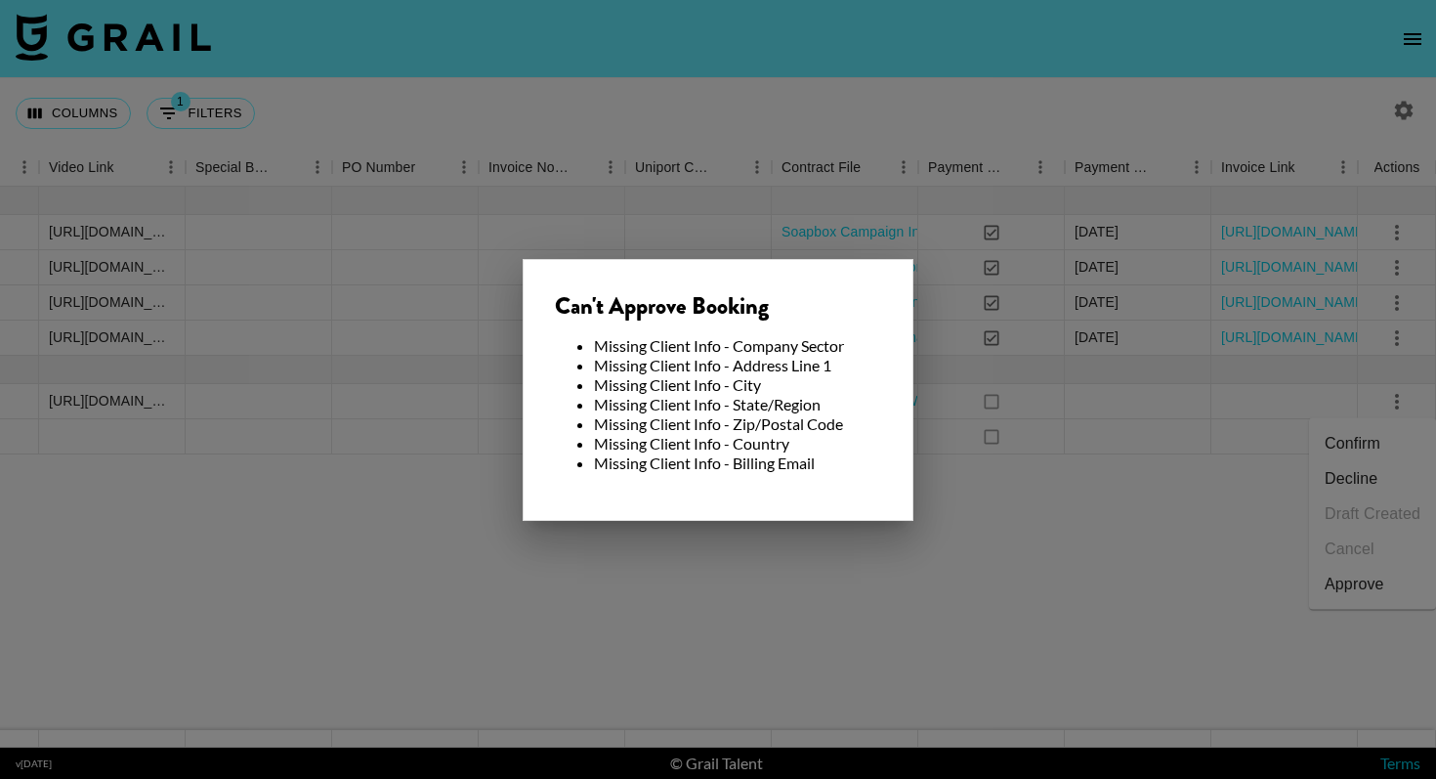
click at [971, 581] on div at bounding box center [718, 389] width 1436 height 779
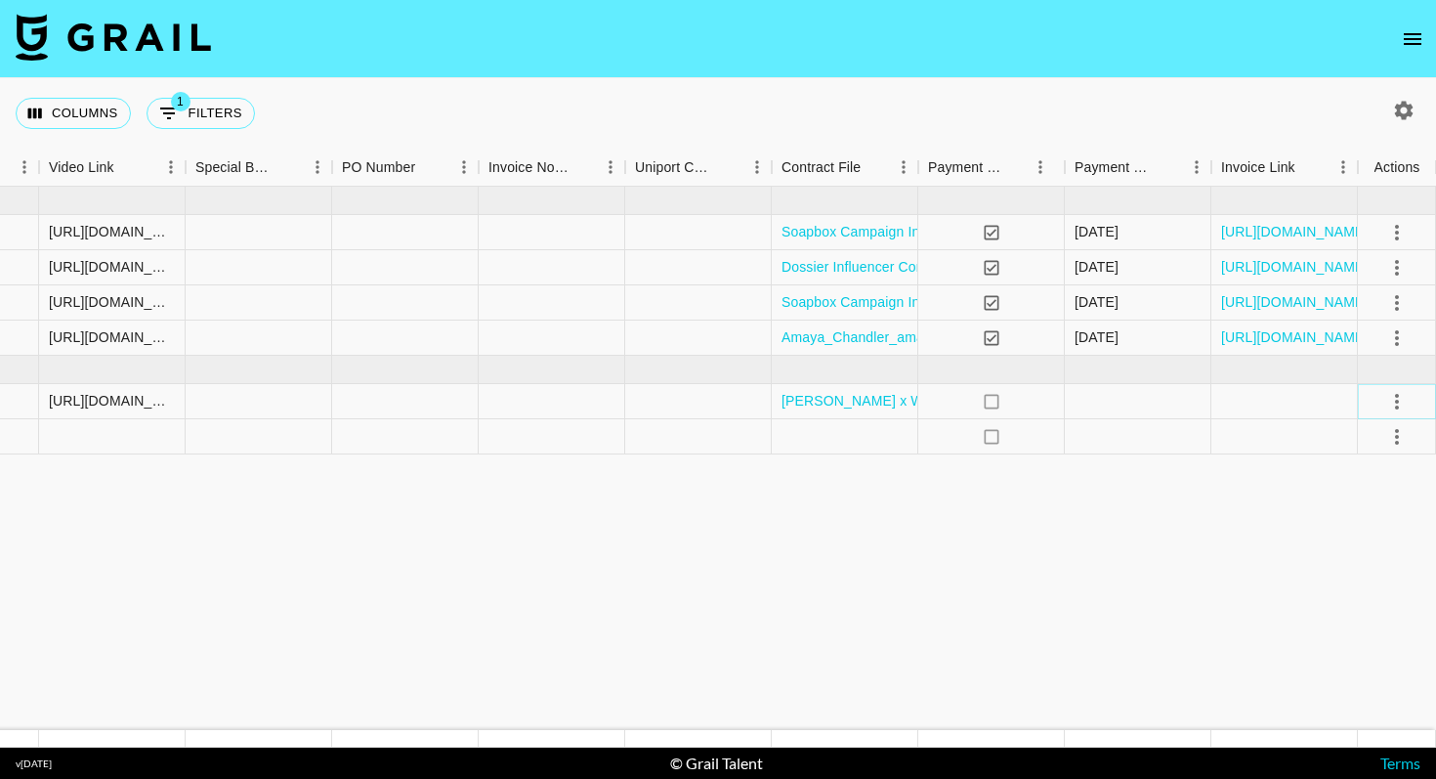
click at [1391, 406] on icon "select merge strategy" at bounding box center [1396, 401] width 23 height 23
click at [1338, 584] on div "Approve" at bounding box center [1355, 584] width 60 height 23
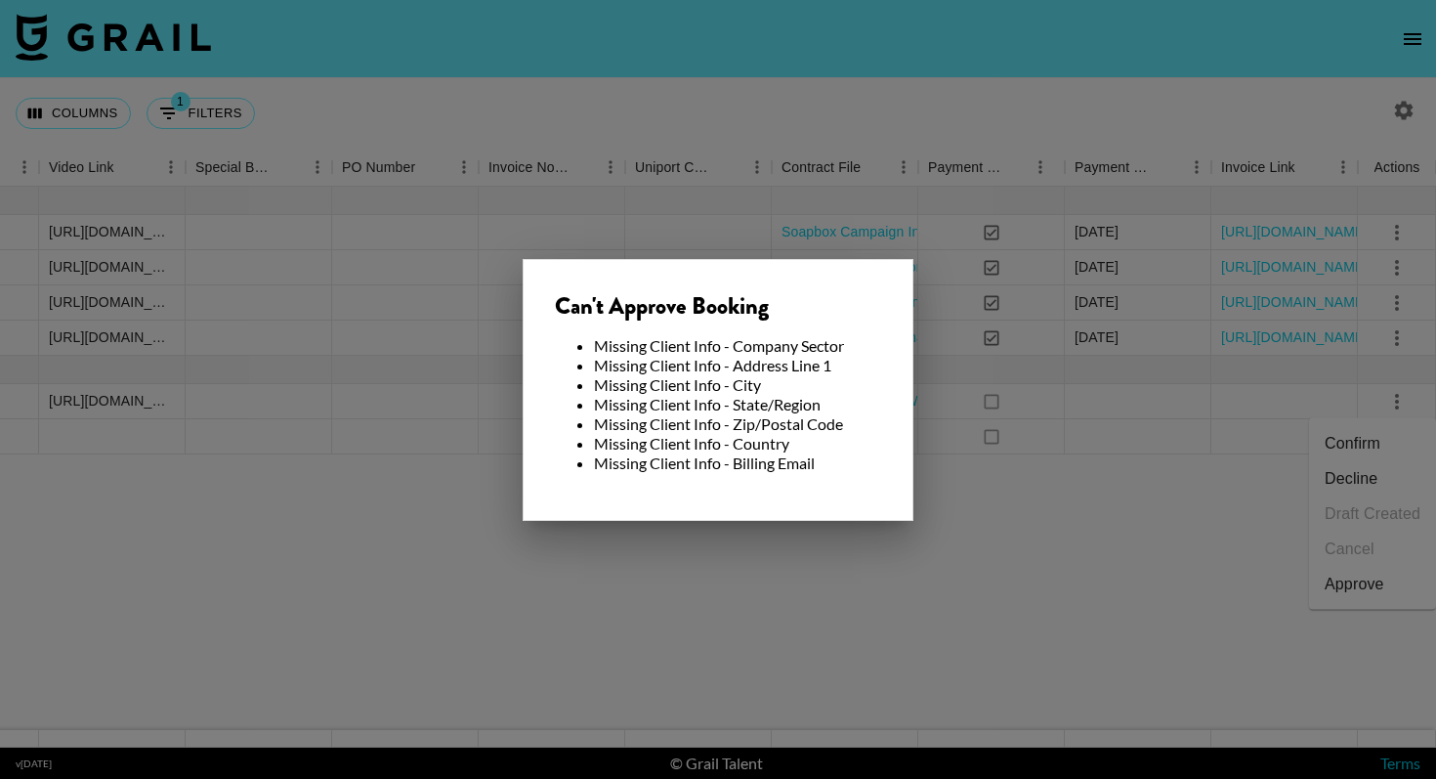
click at [1133, 584] on div at bounding box center [718, 389] width 1436 height 779
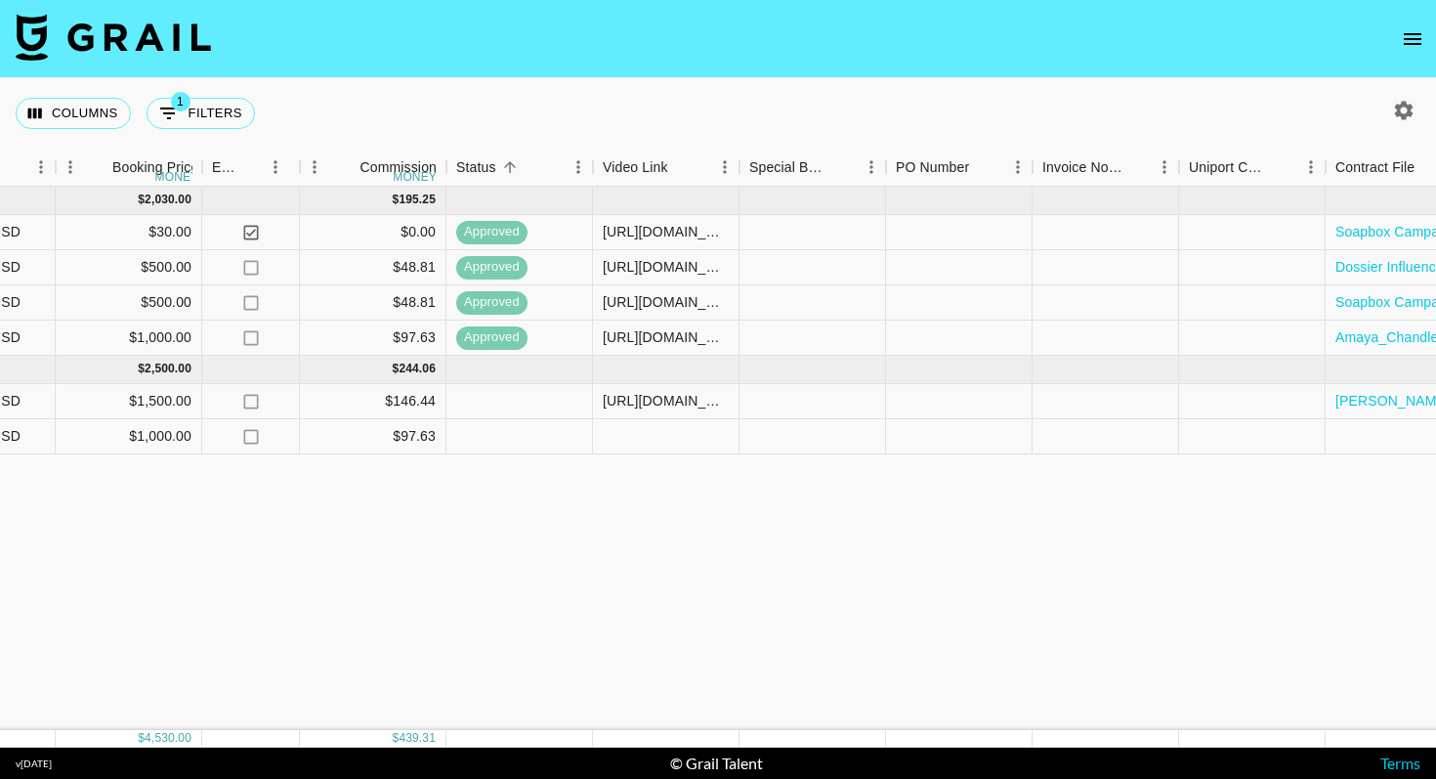
scroll to position [0, 1808]
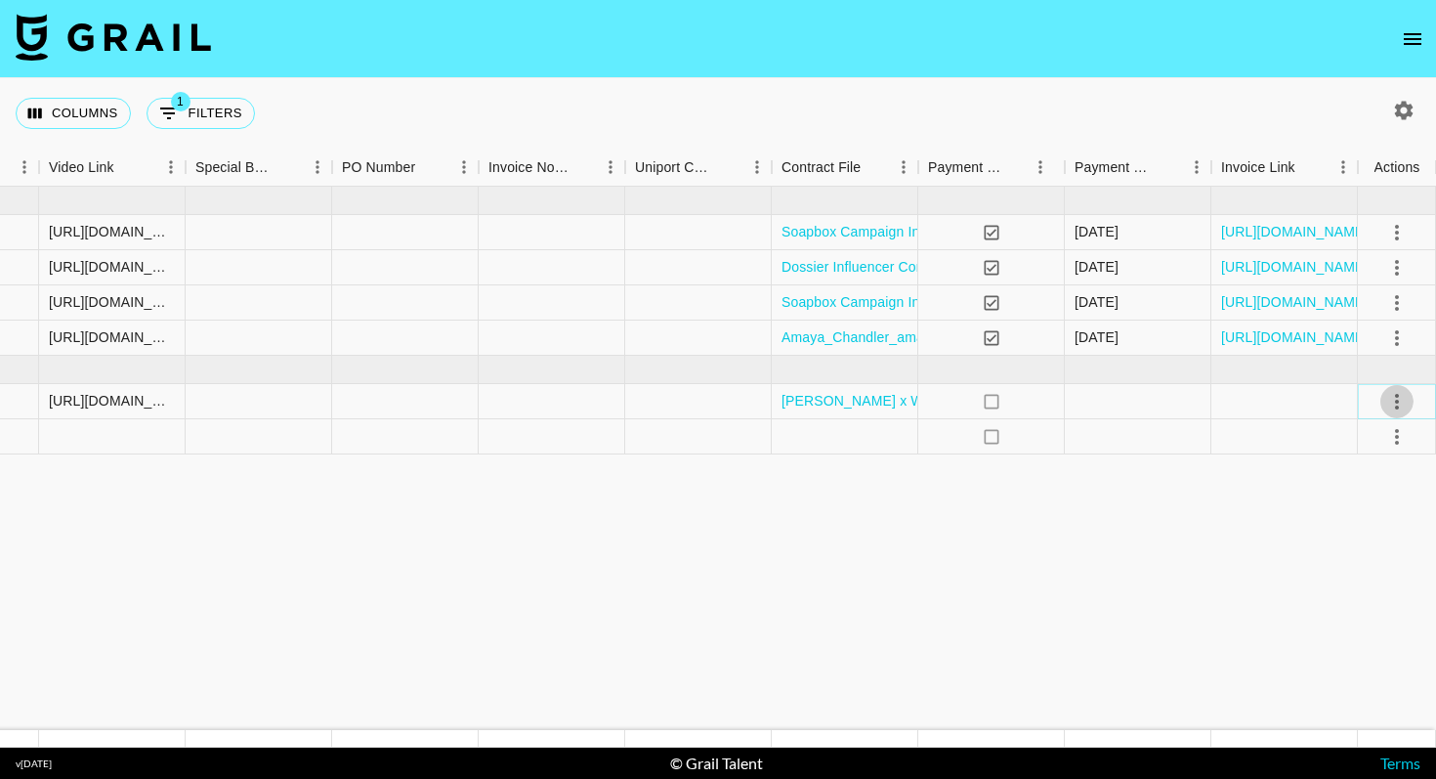
click at [1396, 404] on icon "select merge strategy" at bounding box center [1396, 401] width 23 height 23
click at [1373, 579] on div "Approve" at bounding box center [1355, 584] width 60 height 23
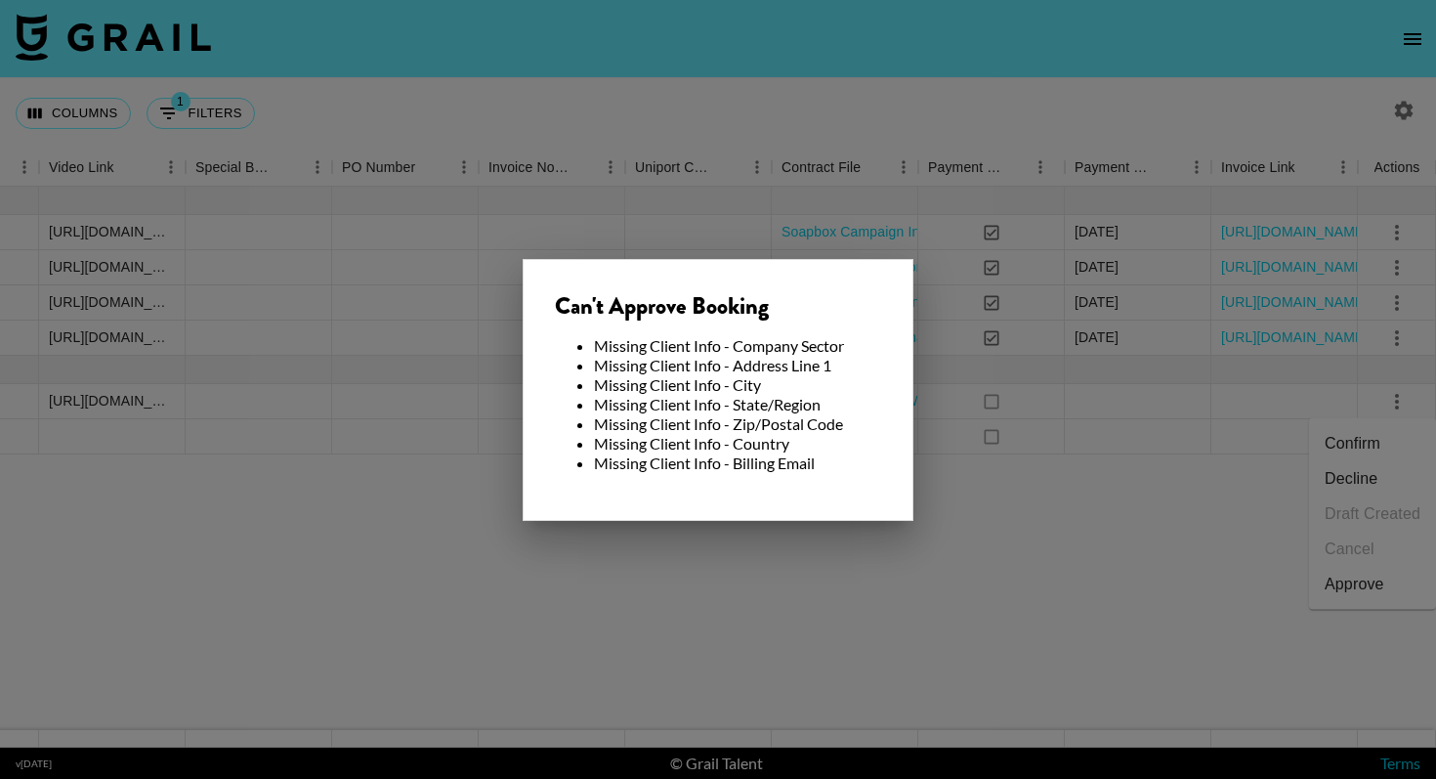
click at [1070, 519] on div at bounding box center [718, 389] width 1436 height 779
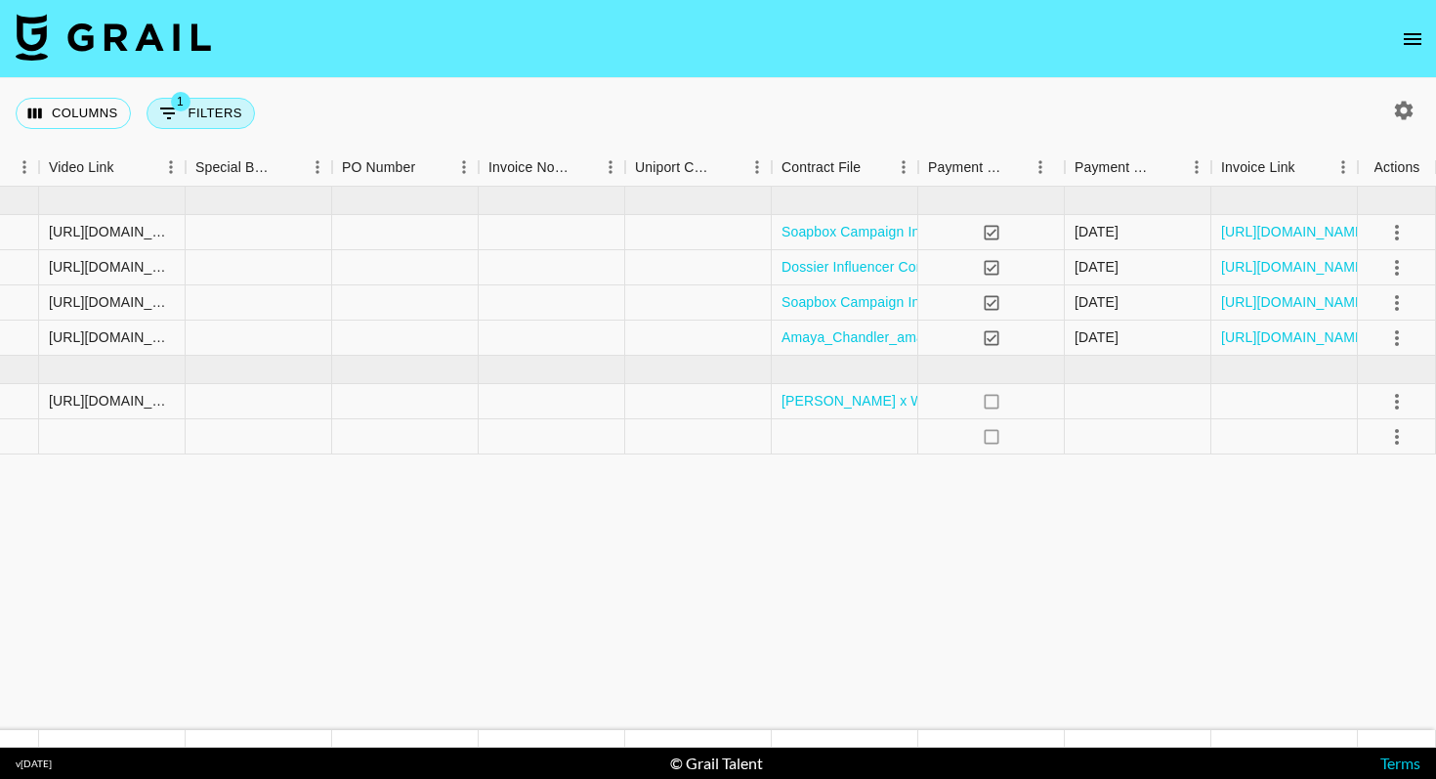
click at [201, 108] on button "1 Filters" at bounding box center [201, 113] width 108 height 31
select select "talentName"
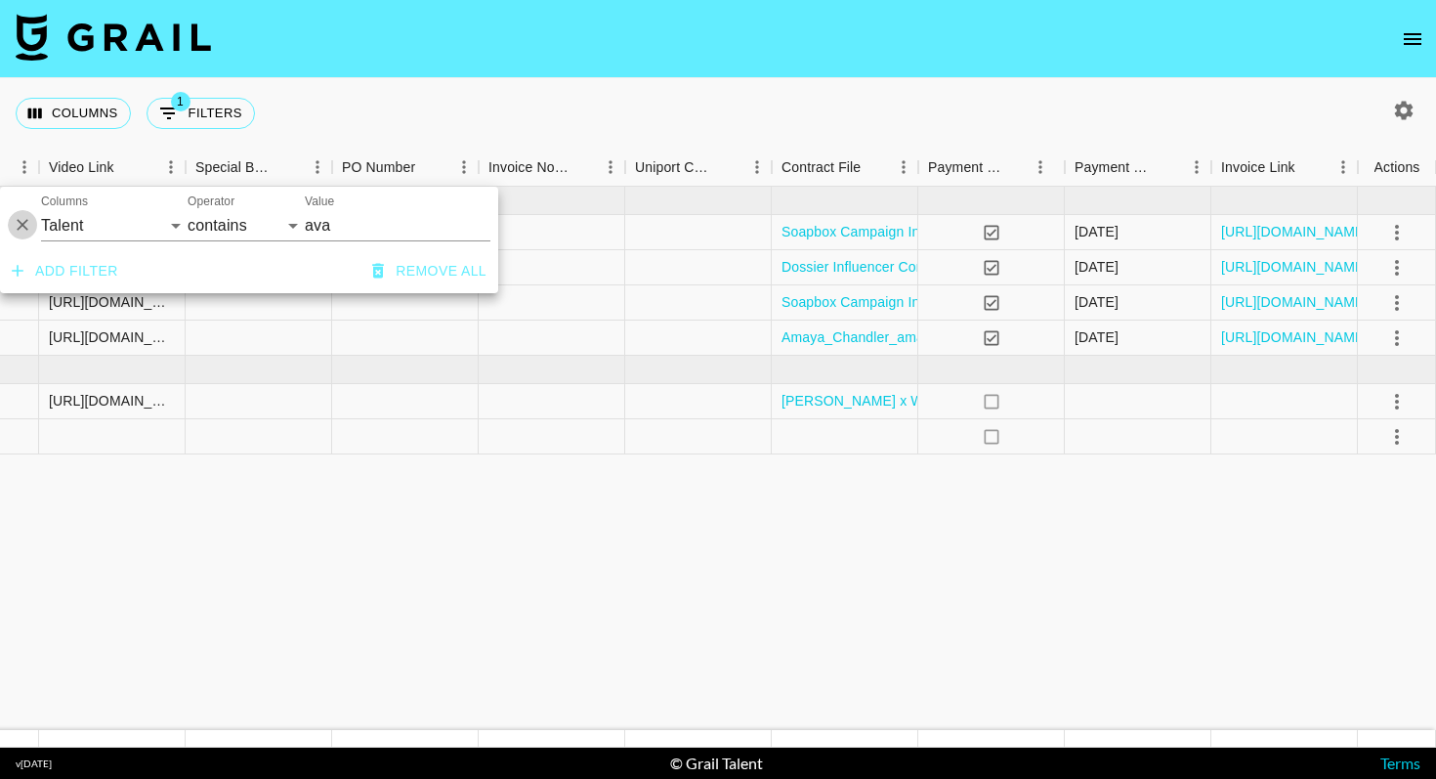
click at [17, 221] on icon "Delete" at bounding box center [23, 225] width 20 height 20
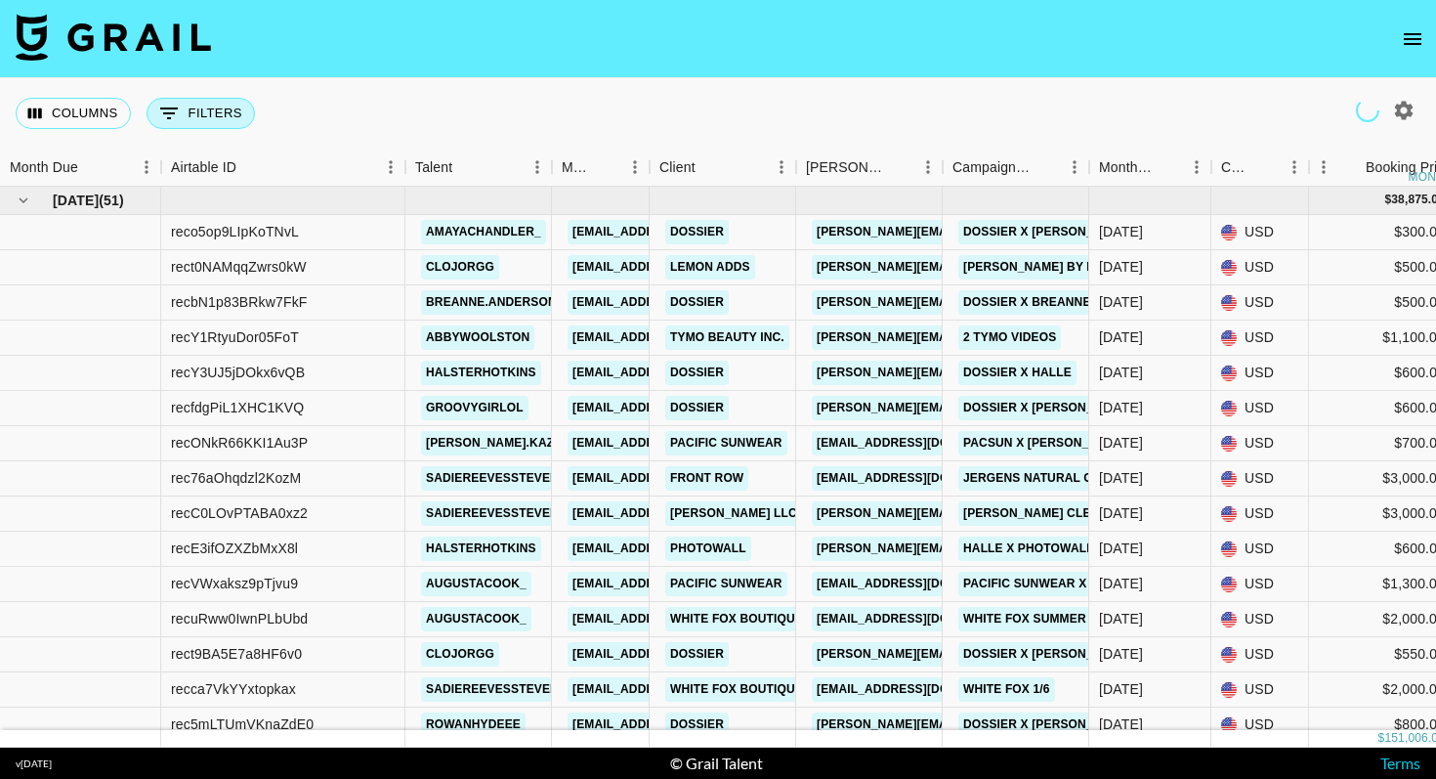
click at [186, 115] on button "0 Filters" at bounding box center [201, 113] width 108 height 31
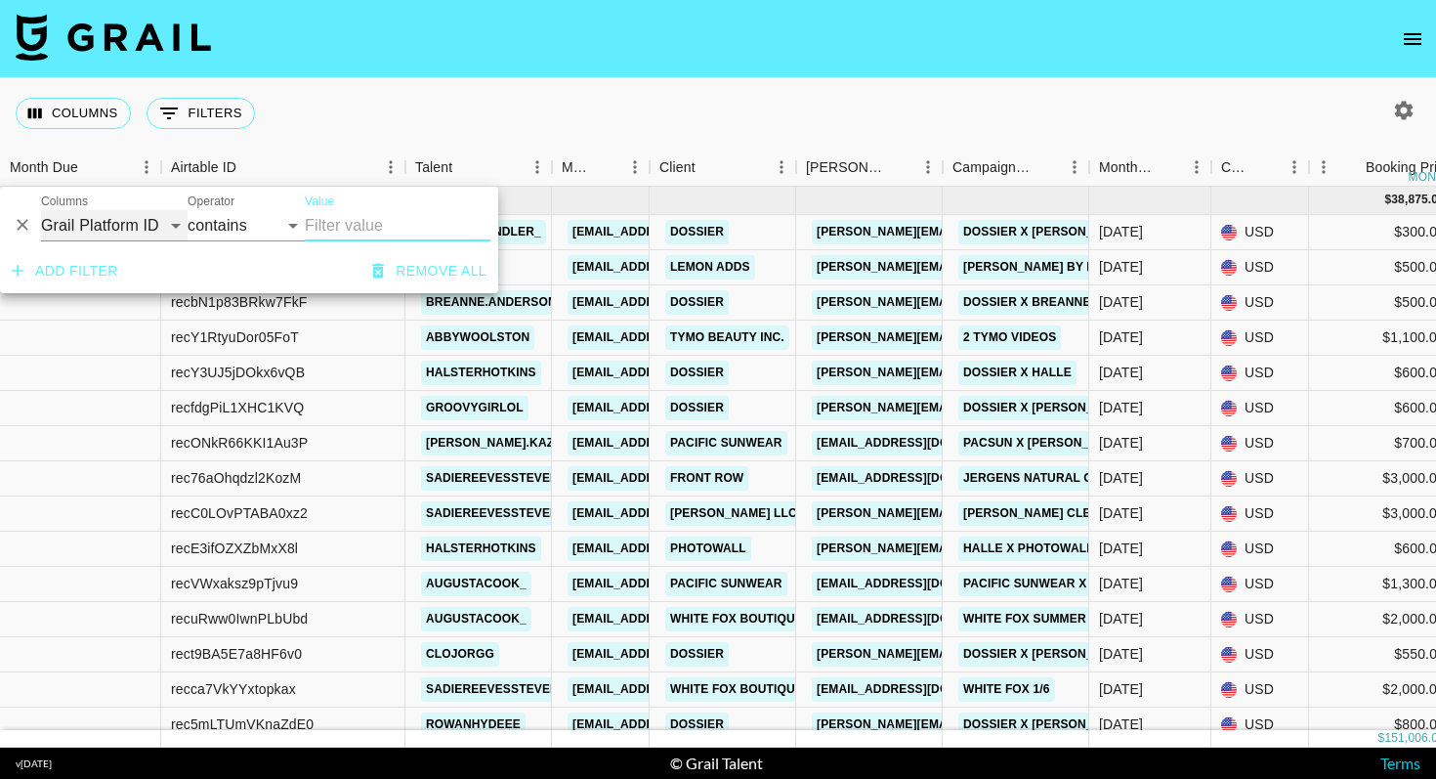
click at [167, 218] on select "Grail Platform ID Airtable ID Talent Manager Client [PERSON_NAME] Campaign (Typ…" at bounding box center [114, 225] width 147 height 31
select select "talentName"
click at [373, 223] on input "Value" at bounding box center [398, 225] width 186 height 31
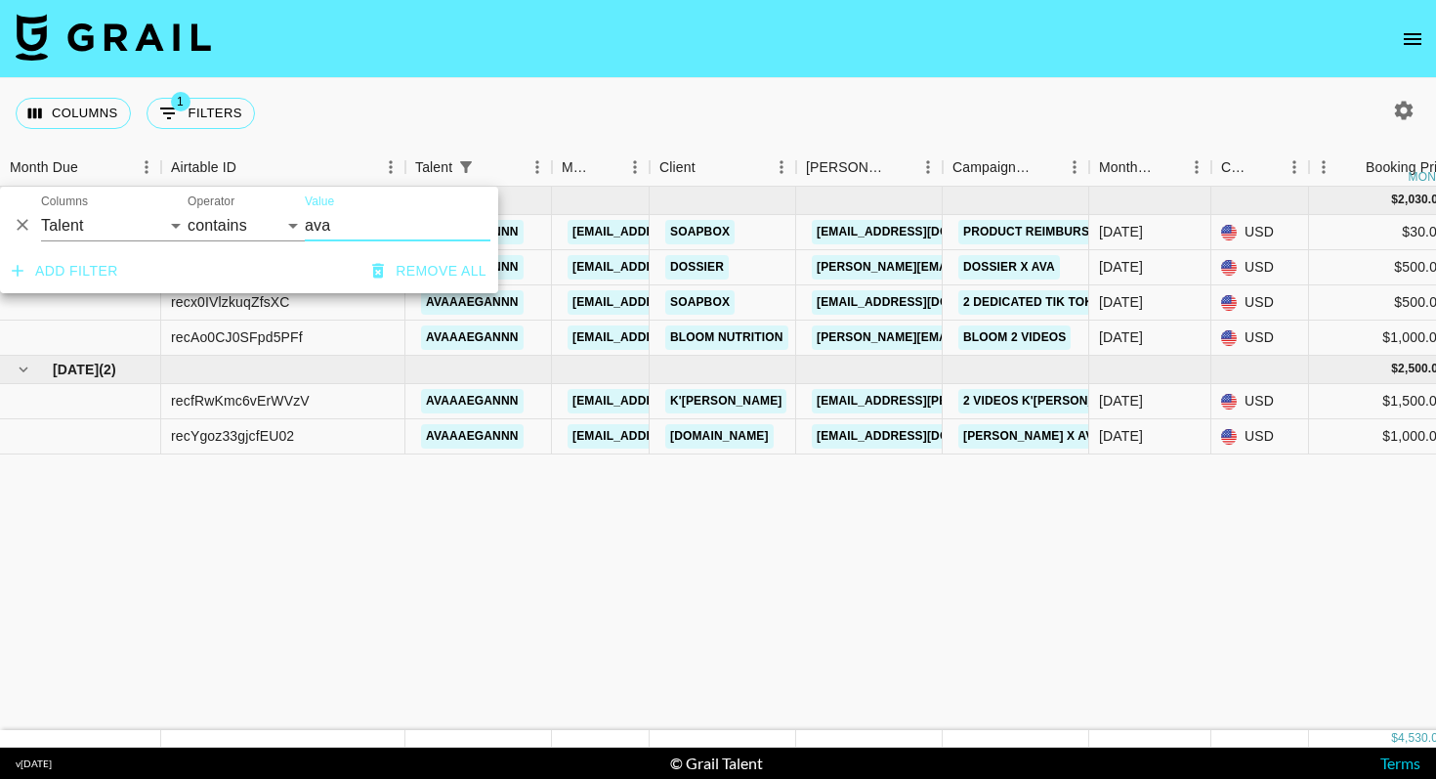
type input "ava"
click at [720, 119] on div "Columns 1 Filters + Booking" at bounding box center [718, 113] width 1436 height 70
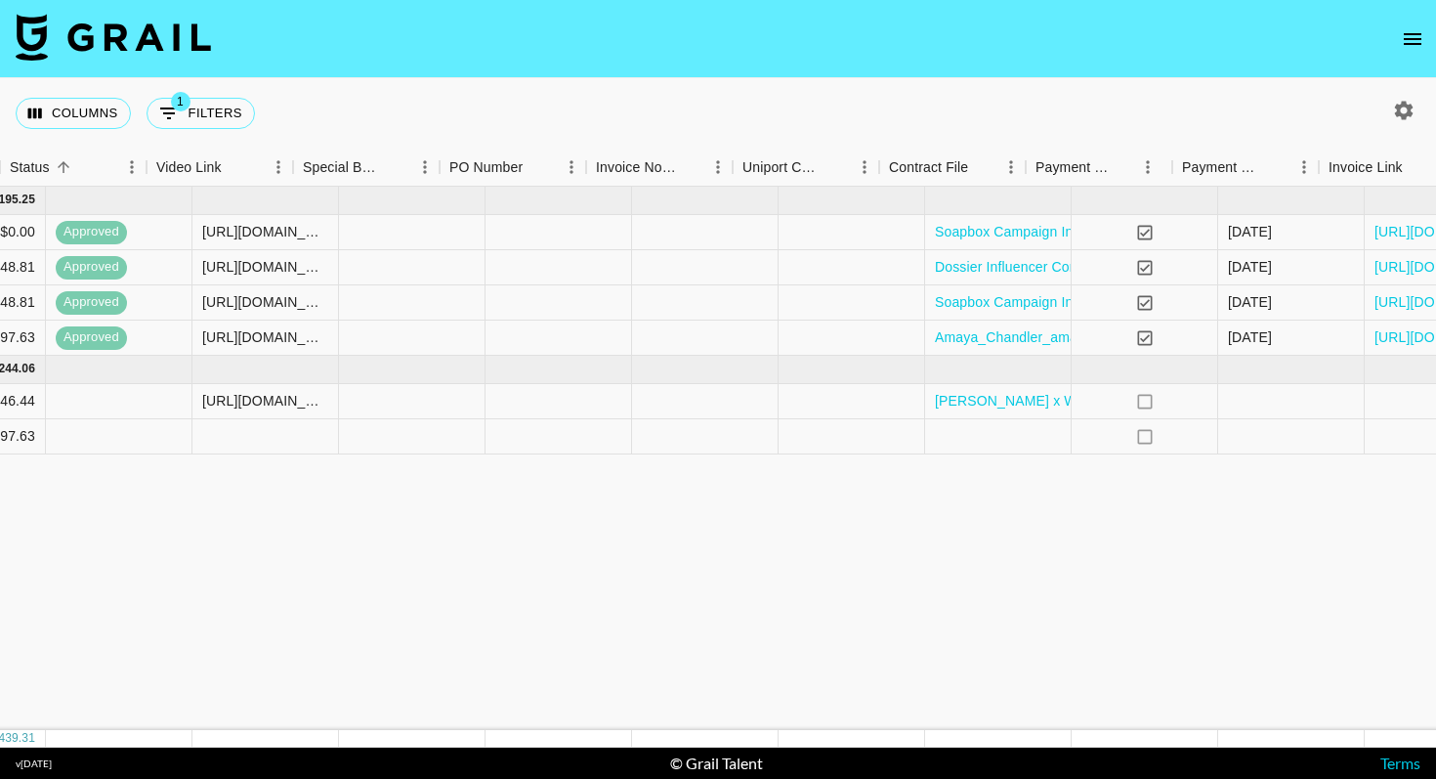
scroll to position [0, 1808]
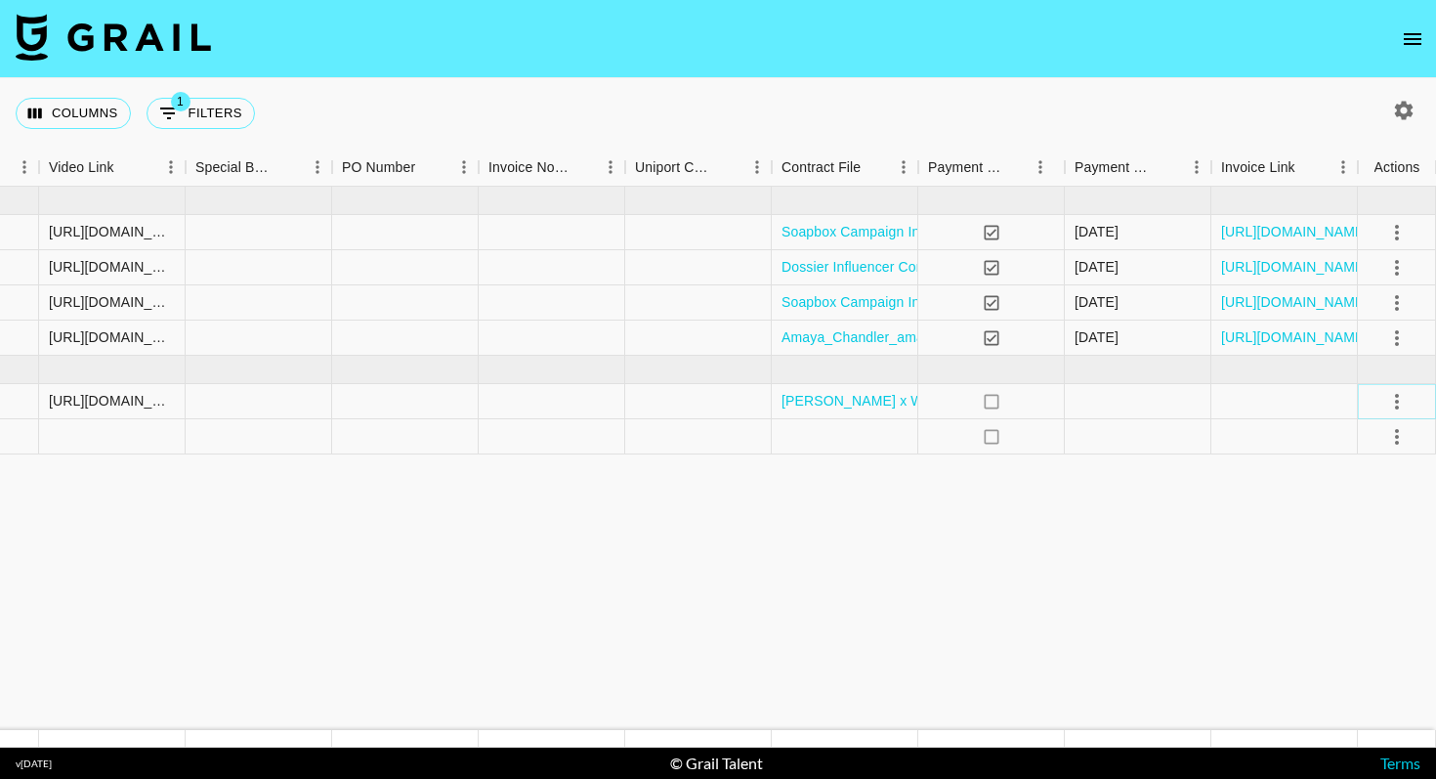
click at [1408, 400] on button "select merge strategy" at bounding box center [1397, 401] width 33 height 33
click at [1360, 594] on div "Approve" at bounding box center [1355, 584] width 60 height 23
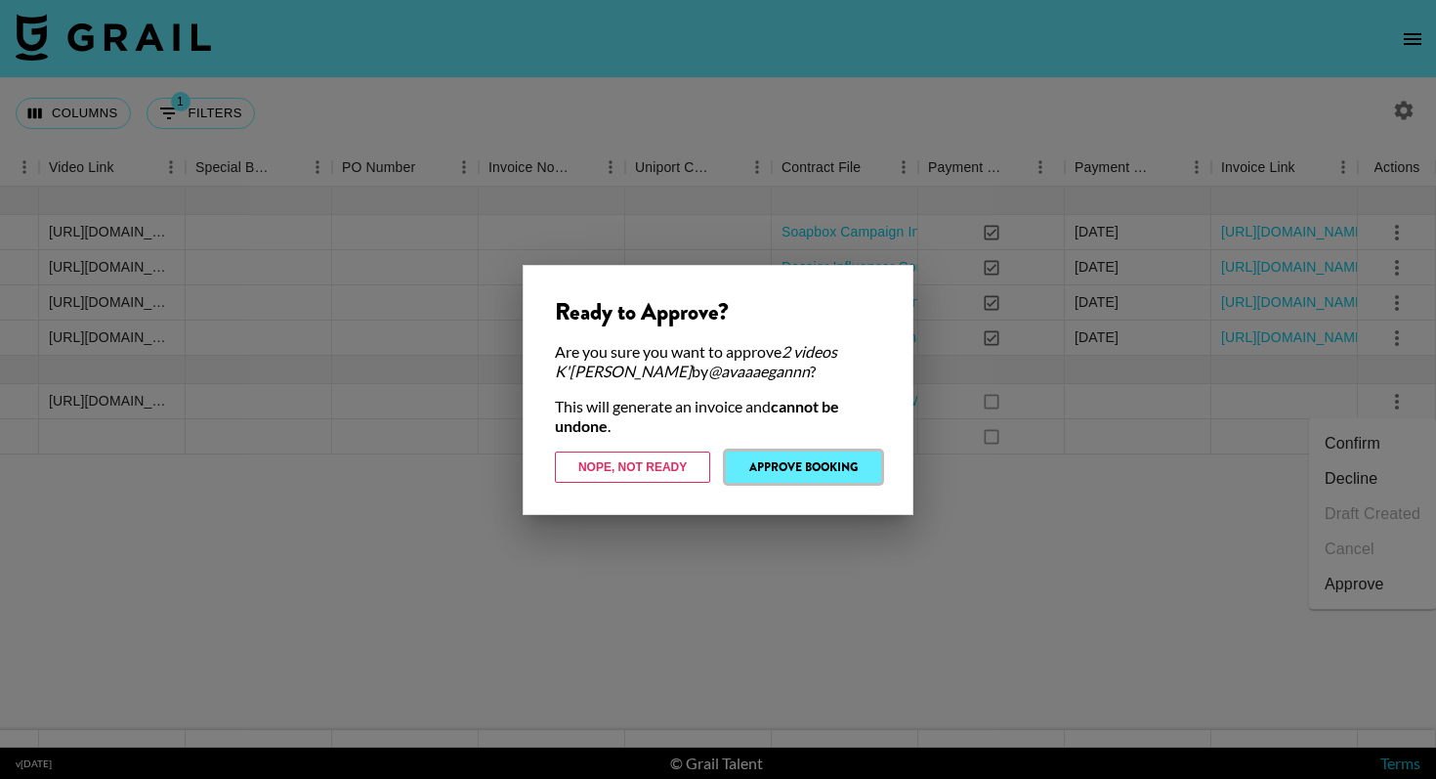
click at [842, 461] on button "Approve Booking" at bounding box center [803, 466] width 155 height 31
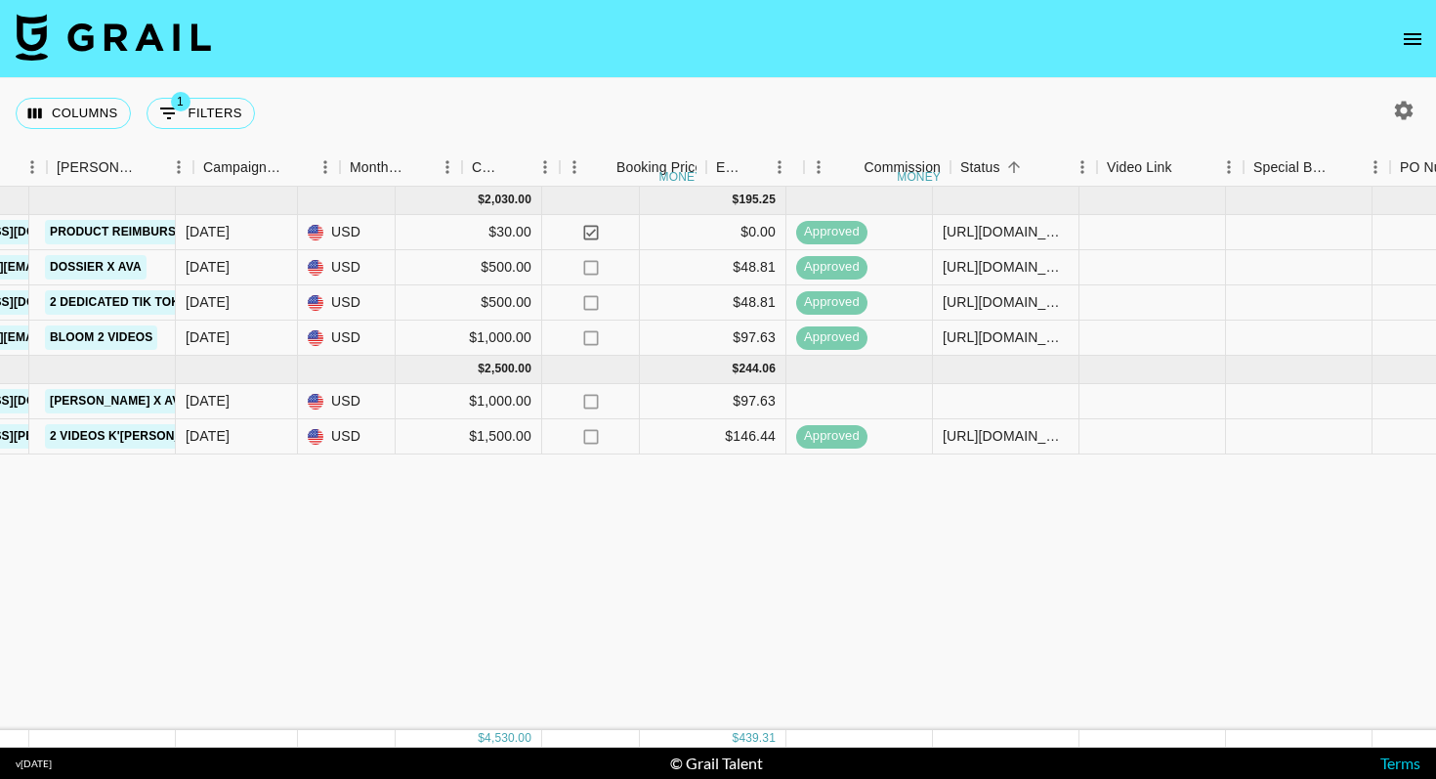
scroll to position [0, 724]
